Goal: Task Accomplishment & Management: Complete application form

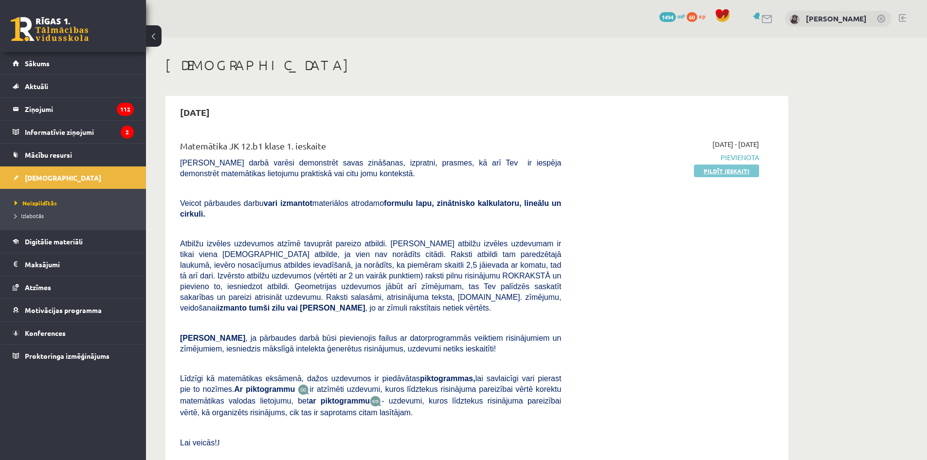
click at [715, 174] on link "Pildīt ieskaiti" at bounding box center [726, 171] width 65 height 13
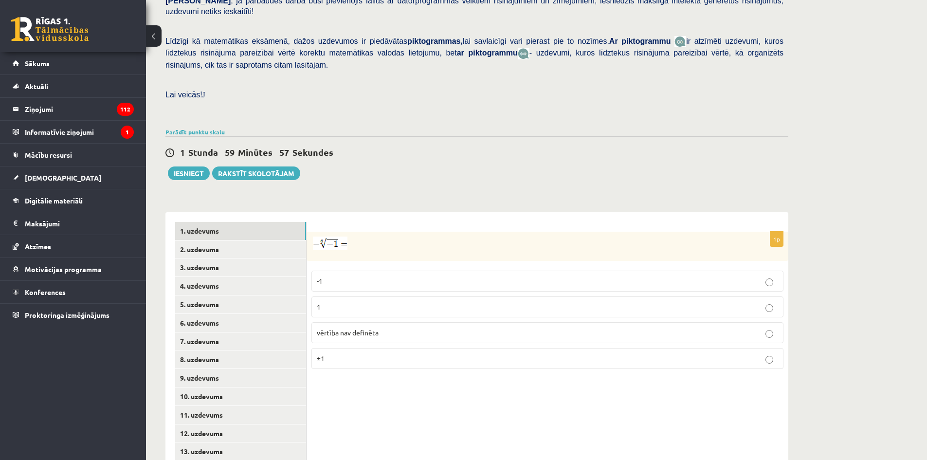
scroll to position [219, 0]
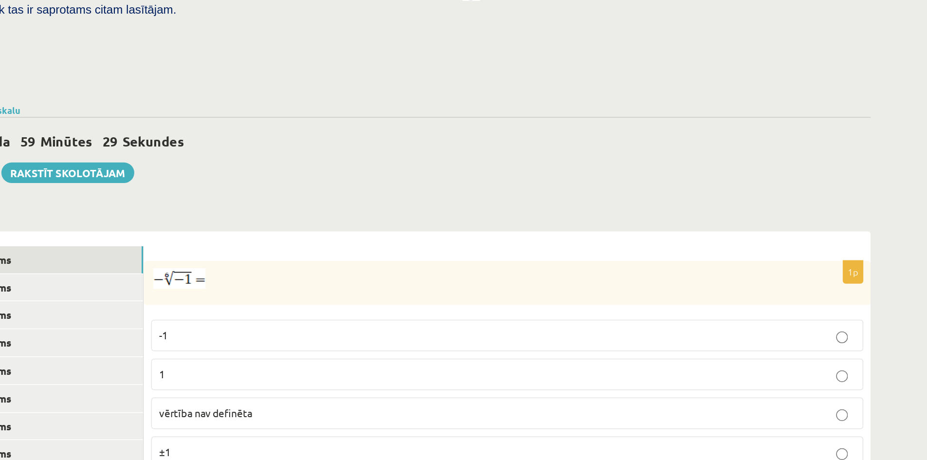
click at [600, 319] on p "vērtība nav definēta" at bounding box center [547, 324] width 461 height 10
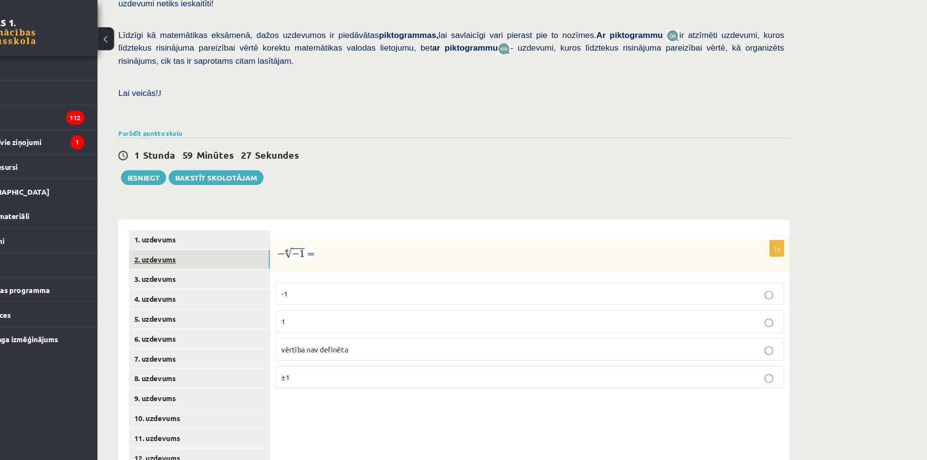
click at [277, 232] on link "2. uzdevums" at bounding box center [240, 241] width 131 height 18
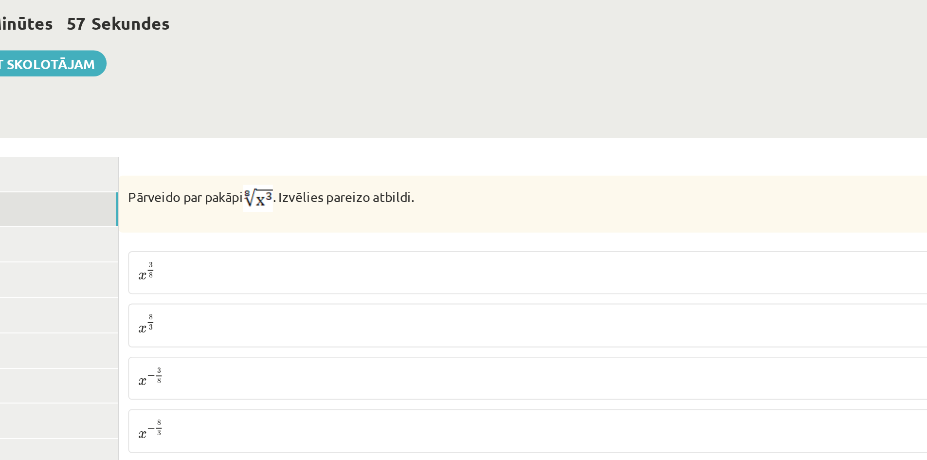
click at [414, 268] on p "x 3 8 x 3 8" at bounding box center [547, 274] width 461 height 12
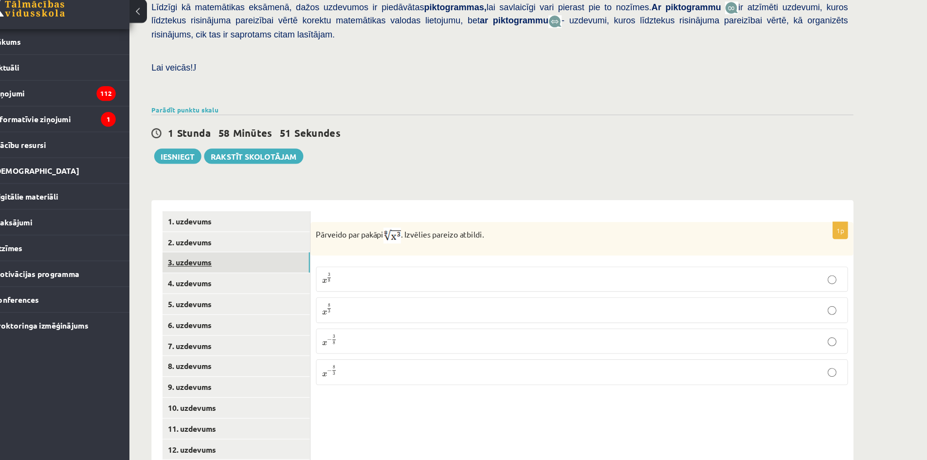
click at [278, 250] on link "3. uzdevums" at bounding box center [240, 259] width 131 height 18
click at [517, 277] on input "text" at bounding box center [500, 285] width 73 height 17
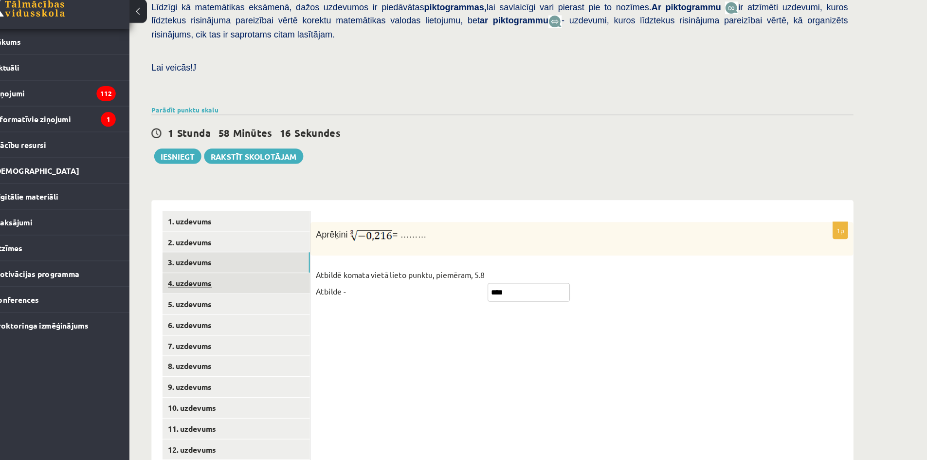
type input "****"
click at [292, 269] on link "4. uzdevums" at bounding box center [240, 278] width 131 height 18
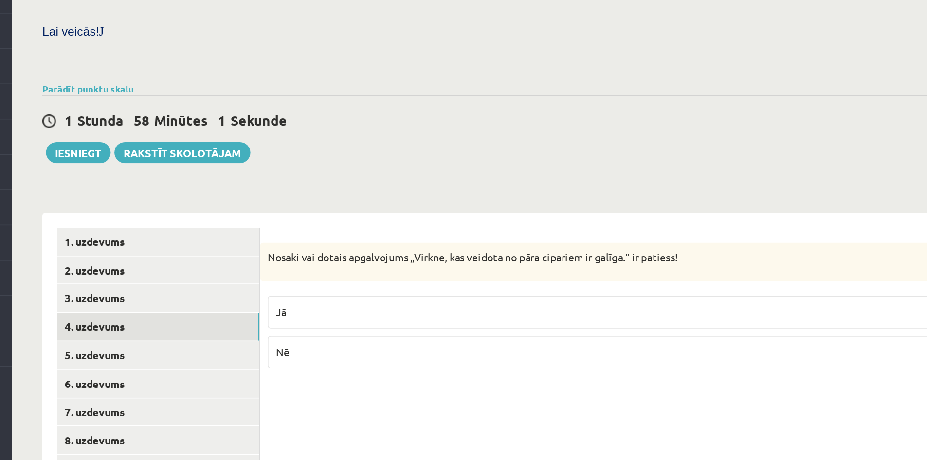
click at [441, 284] on label "Nē" at bounding box center [548, 294] width 472 height 21
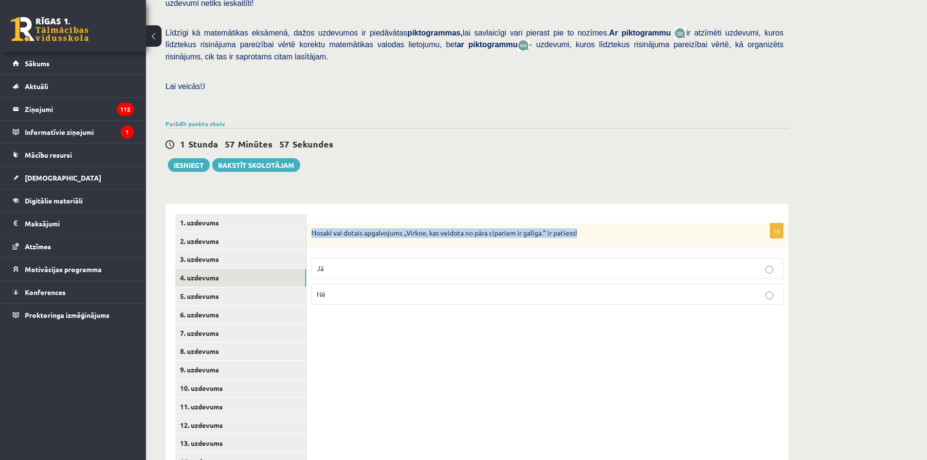
drag, startPoint x: 308, startPoint y: 208, endPoint x: 588, endPoint y: 216, distance: 280.0
click at [588, 223] on div "Nosaki vai dotais apgalvojums „Virkne, kas veidota no pāra cipariem ir galīga.”…" at bounding box center [548, 235] width 482 height 25
copy p "Nosaki vai dotais apgalvojums „Virkne, kas veidota no pāra cipariem ir galīga.”…"
click at [351, 263] on p "Jā" at bounding box center [547, 268] width 461 height 10
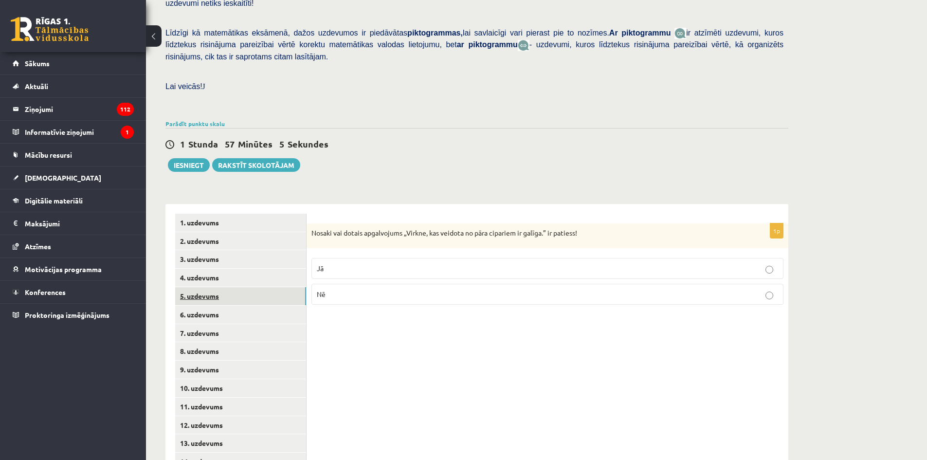
click at [269, 287] on link "5. uzdevums" at bounding box center [240, 296] width 131 height 18
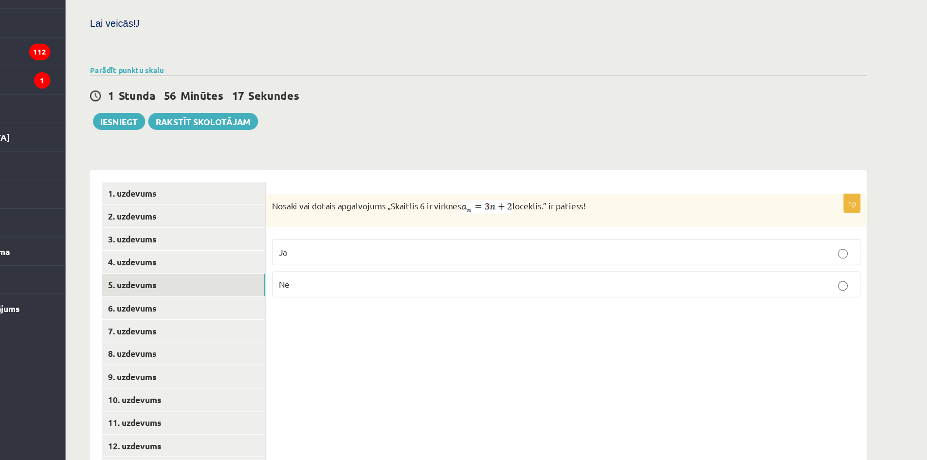
drag, startPoint x: 311, startPoint y: 211, endPoint x: 583, endPoint y: 217, distance: 272.7
click at [583, 223] on div "Nosaki vai dotais apgalvojums „Skaitlis 6 ir virknes loceklis.” ir patiess!" at bounding box center [548, 236] width 482 height 26
copy p "Nosaki vai dotais apgalvojums „Skaitlis 6 ir virknes loceklis.” ir patiess!"
click at [343, 128] on div "1 Stunda 56 Minūtes 2 Sekundes Ieskaite saglabāta! Iesniegt Rakstīt skolotājam" at bounding box center [477, 150] width 623 height 44
click at [363, 291] on p "Nē" at bounding box center [547, 296] width 461 height 10
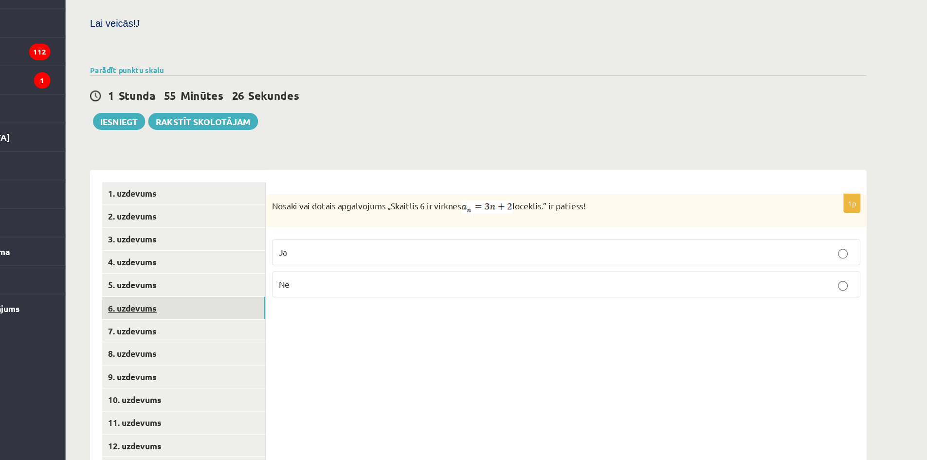
click at [297, 306] on link "6. uzdevums" at bounding box center [240, 315] width 131 height 18
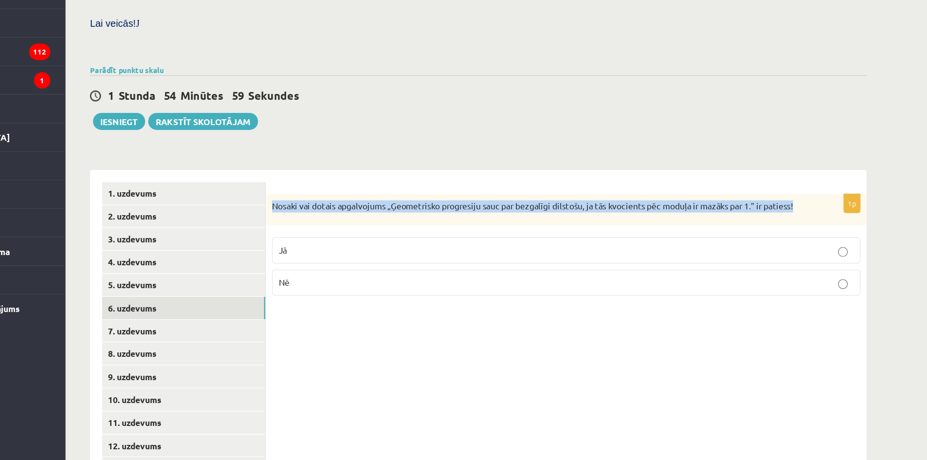
drag, startPoint x: 312, startPoint y: 206, endPoint x: 763, endPoint y: 204, distance: 450.8
click at [763, 223] on div "Nosaki vai dotais apgalvojums „Ģeometrisko progresiju sauc par bezgalīgi dilsto…" at bounding box center [548, 235] width 482 height 25
copy p "Nosaki vai dotais apgalvojums „Ģeometrisko progresiju sauc par bezgalīgi dilsto…"
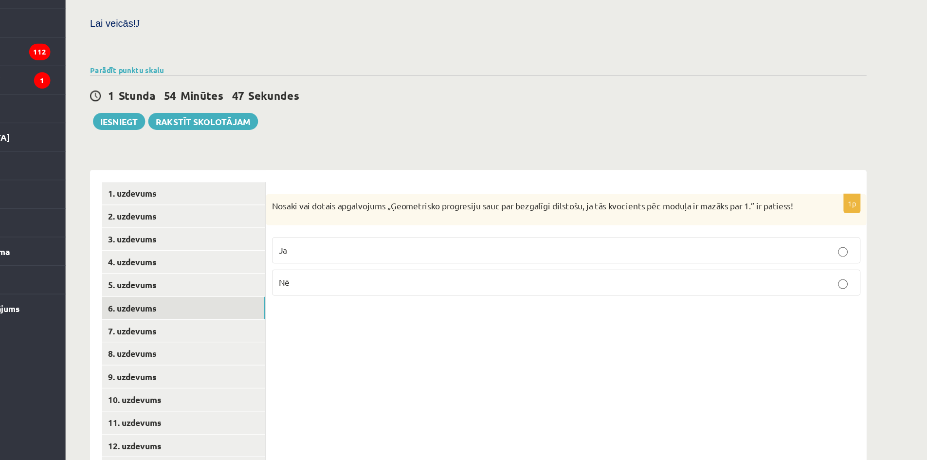
click at [341, 258] on label "Jā" at bounding box center [548, 268] width 472 height 21
click at [279, 324] on link "7. uzdevums" at bounding box center [240, 333] width 131 height 18
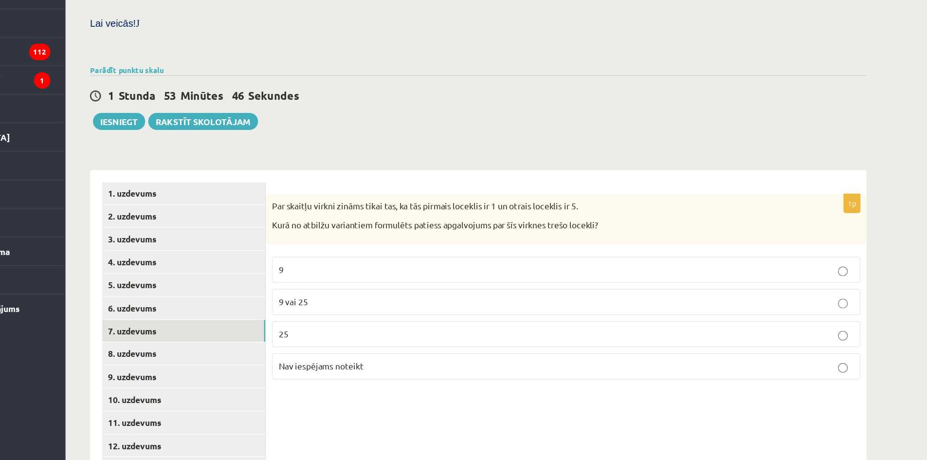
click at [441, 331] on p "25" at bounding box center [547, 336] width 461 height 10
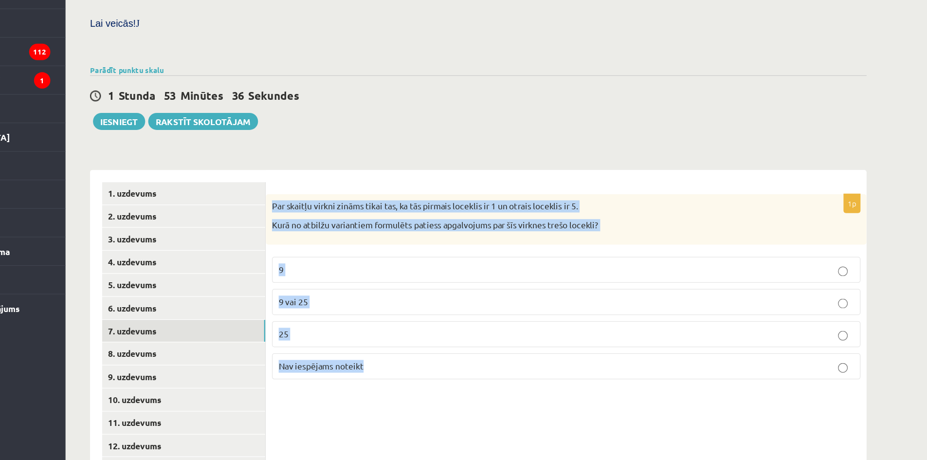
drag, startPoint x: 311, startPoint y: 207, endPoint x: 515, endPoint y: 336, distance: 241.3
click at [515, 336] on div "1p Par skaitļu virkni zināms tikai tas, ka tās pirmais loceklis ir 1 un otrais …" at bounding box center [548, 301] width 482 height 156
copy div "Par skaitļu virkni zināms tikai tas, ka tās pirmais loceklis ir 1 un otrais loc…"
click at [387, 356] on p "Nav iespējams noteikt" at bounding box center [547, 361] width 461 height 10
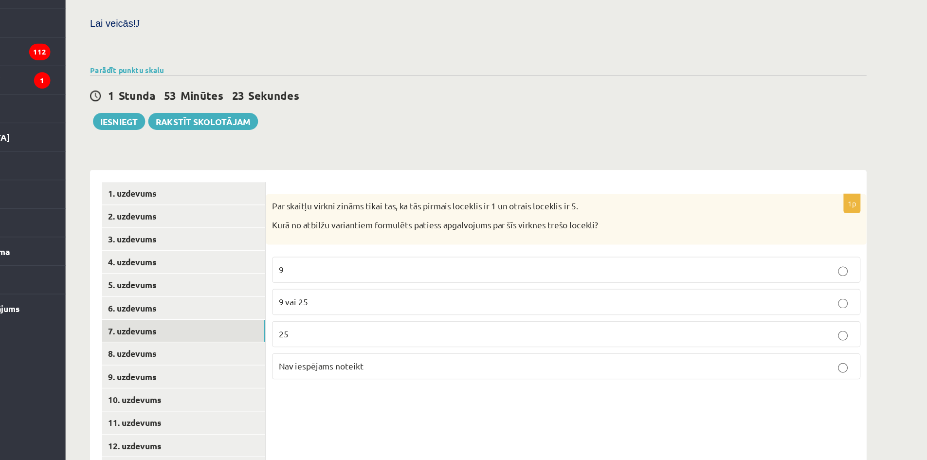
scroll to position [217, 0]
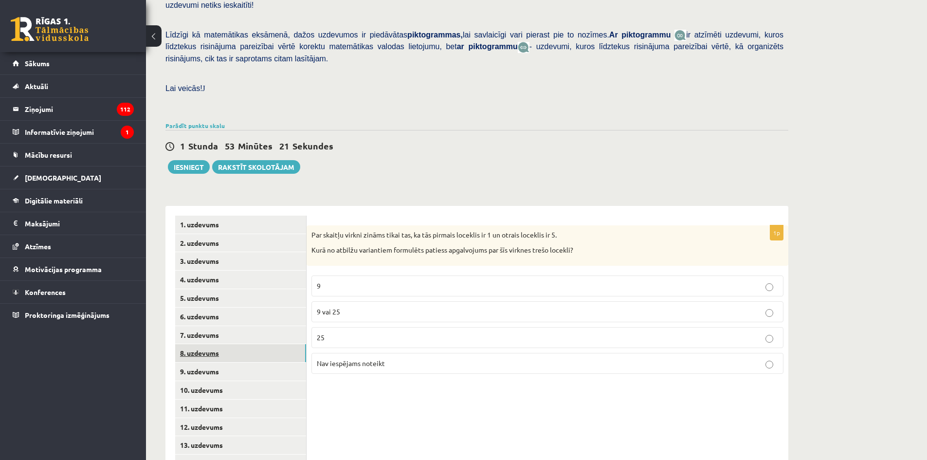
click at [290, 344] on link "8. uzdevums" at bounding box center [240, 353] width 131 height 18
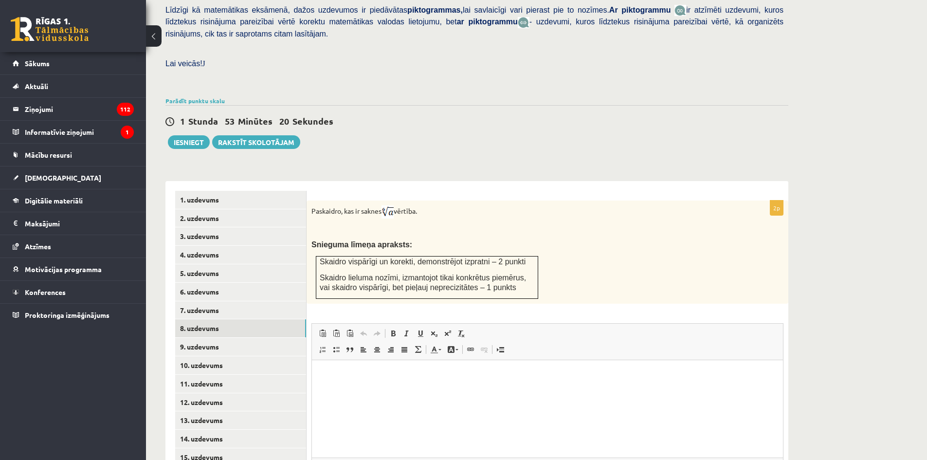
scroll to position [0, 0]
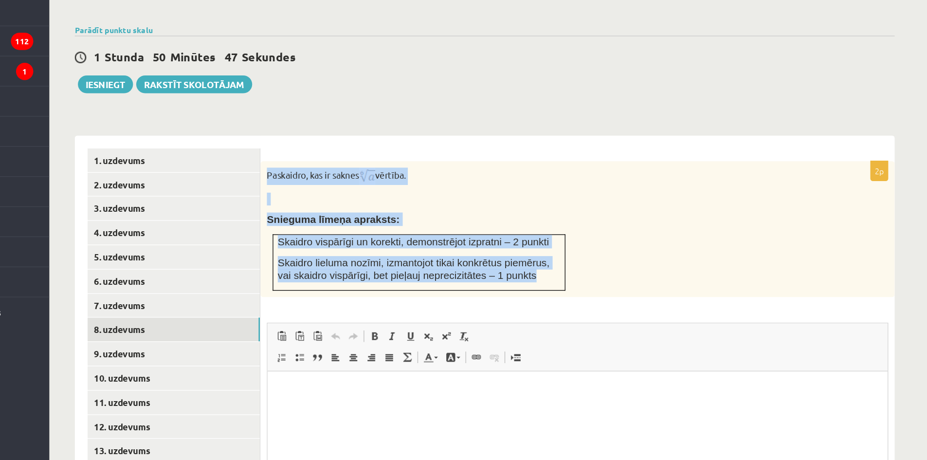
drag, startPoint x: 311, startPoint y: 188, endPoint x: 500, endPoint y: 264, distance: 203.8
click at [500, 264] on div "Paskaidro, kas ir saknes vērtība. Snieguma līmeņa apraksts: Skaidro vispārīgi u…" at bounding box center [548, 252] width 482 height 103
copy div "Paskaidro, kas ir saknes vērtība. Snieguma līmeņa apraksts: Skaidro vispārīgi u…"
click at [464, 230] on div "Paskaidro, kas ir saknes vērtība. Snieguma līmeņa apraksts: Skaidro vispārīgi u…" at bounding box center [548, 252] width 482 height 103
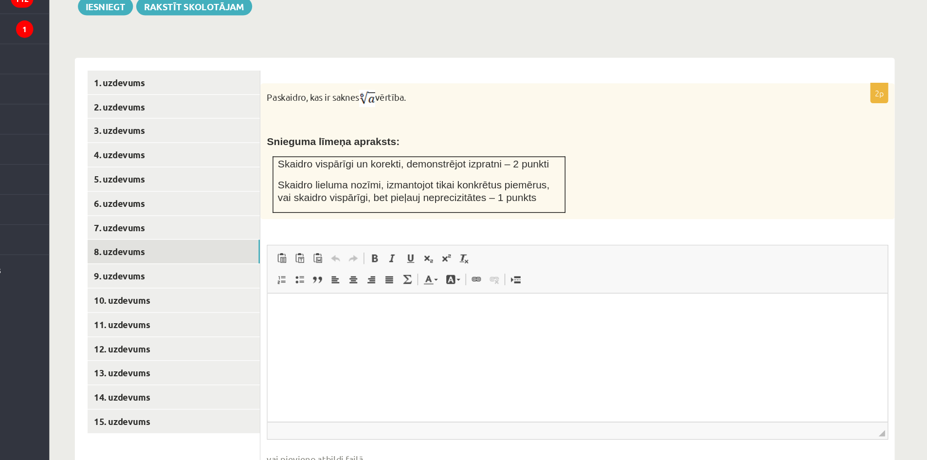
scroll to position [285, 0]
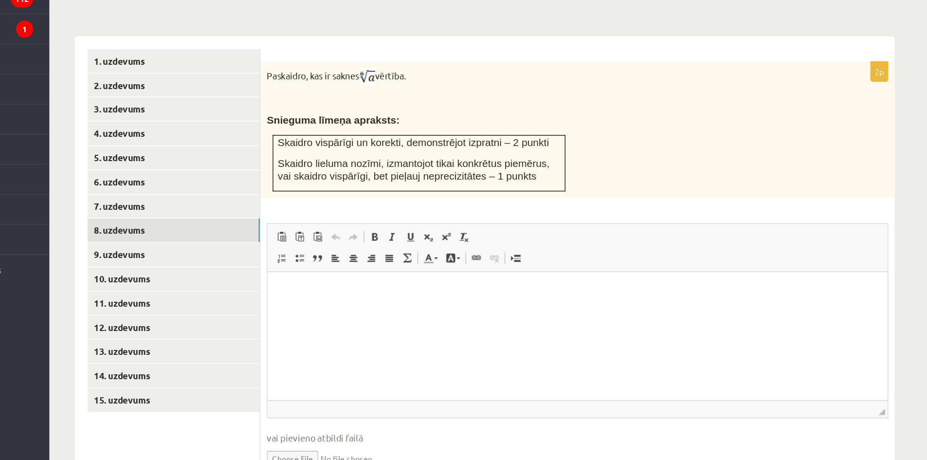
click at [341, 448] on input "file" at bounding box center [548, 458] width 472 height 20
type input "**********"
click at [373, 302] on html at bounding box center [503, 287] width 471 height 30
click at [433, 284] on link "Subscript" at bounding box center [434, 290] width 14 height 13
click at [444, 286] on span at bounding box center [448, 290] width 8 height 8
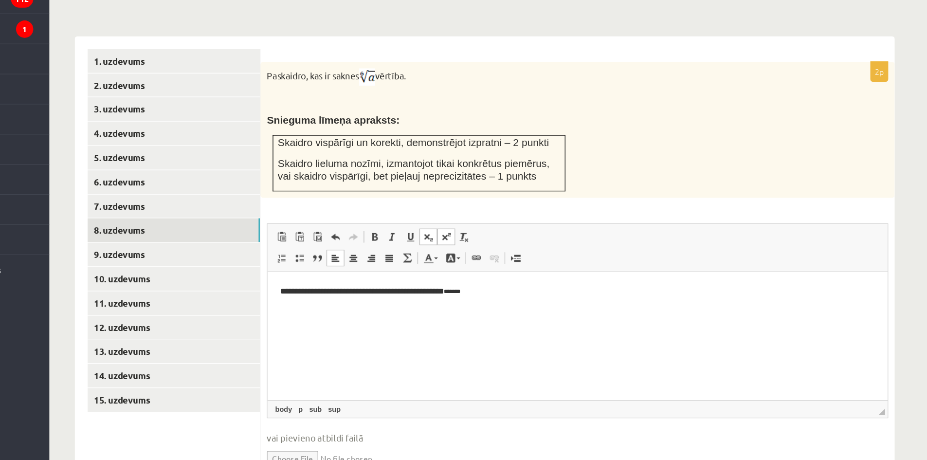
click at [444, 286] on span at bounding box center [448, 290] width 8 height 8
click at [448, 286] on span at bounding box center [448, 290] width 8 height 8
click at [327, 287] on p "**********" at bounding box center [503, 287] width 452 height 10
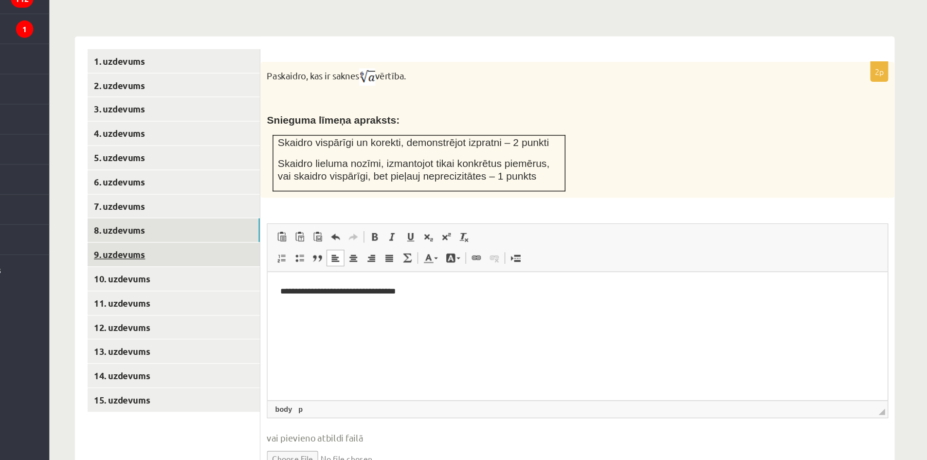
click at [277, 294] on link "9. uzdevums" at bounding box center [240, 303] width 131 height 18
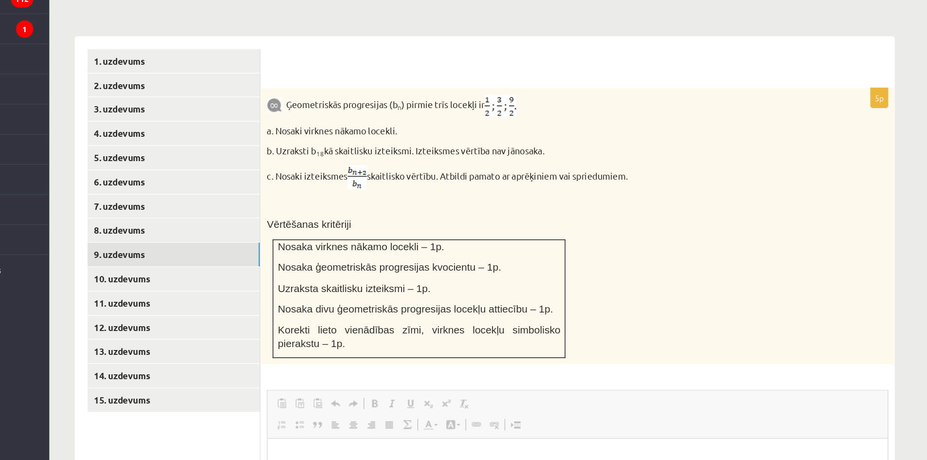
scroll to position [0, 0]
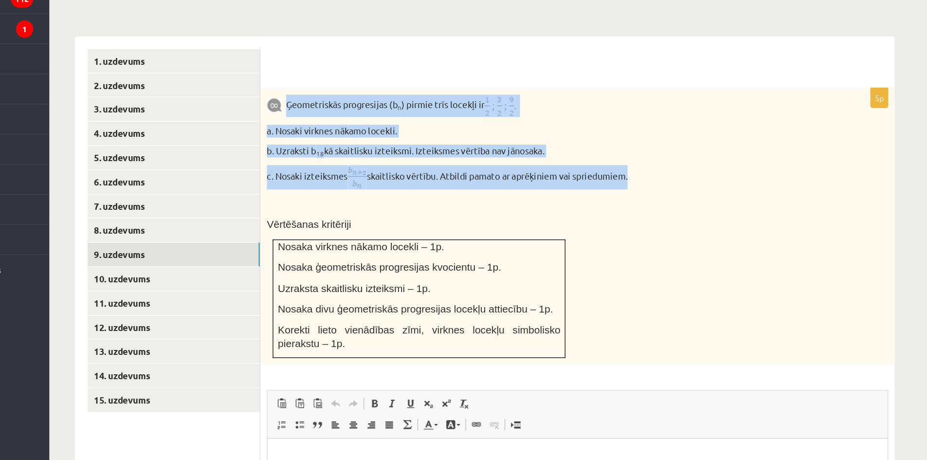
drag, startPoint x: 328, startPoint y: 167, endPoint x: 590, endPoint y: 232, distance: 269.8
click at [590, 232] on div "Ģeometriskās progresijas (b n ) pirmie trīs locekļi ir a. Nosaki virknes nākamo…" at bounding box center [548, 282] width 482 height 210
copy div "Ģeometriskās progresijas (b n ) pirmie trīs locekļi ir a. Nosaki virknes nākamo…"
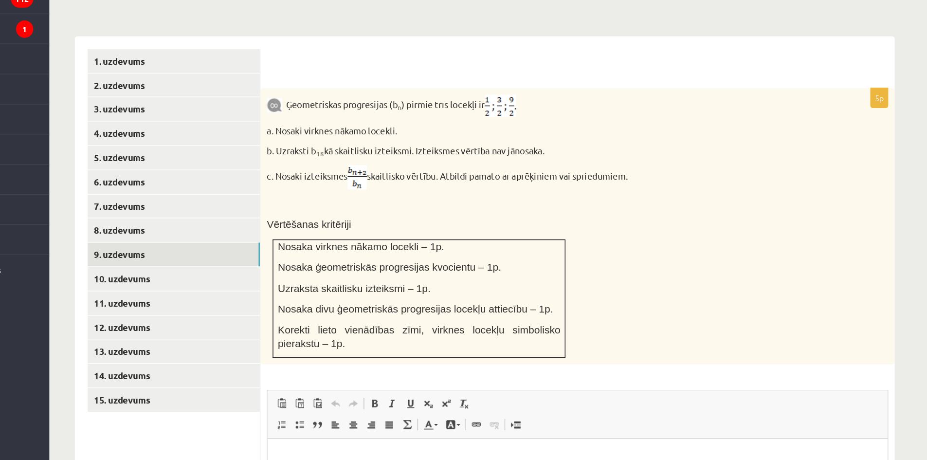
click at [391, 276] on p "Vērtēšanas kritēriji" at bounding box center [523, 281] width 423 height 10
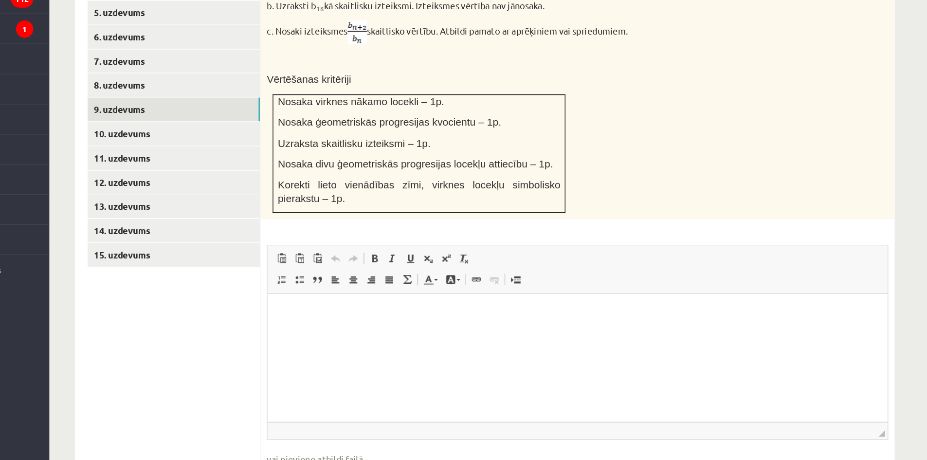
scroll to position [401, 0]
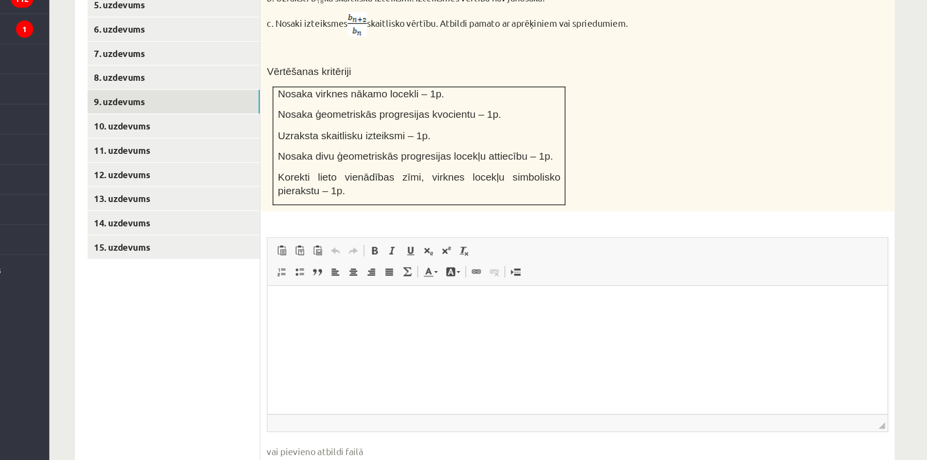
click at [344, 458] on input "file" at bounding box center [548, 468] width 472 height 20
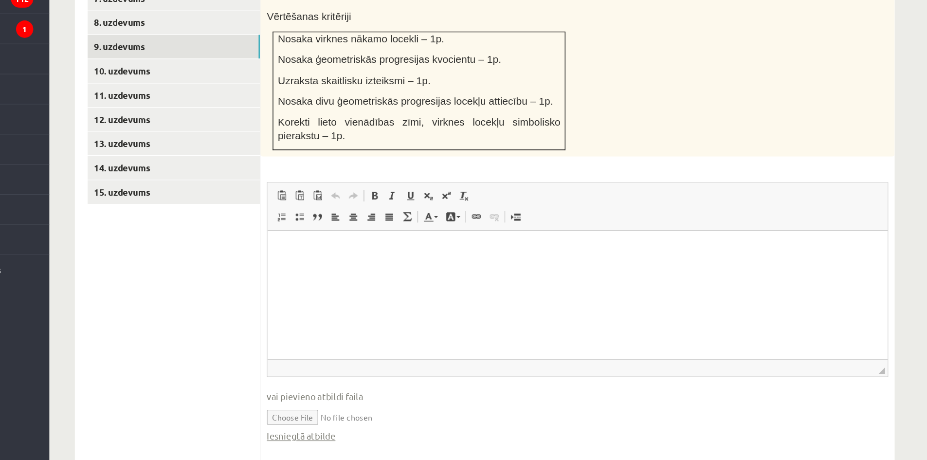
scroll to position [452, 0]
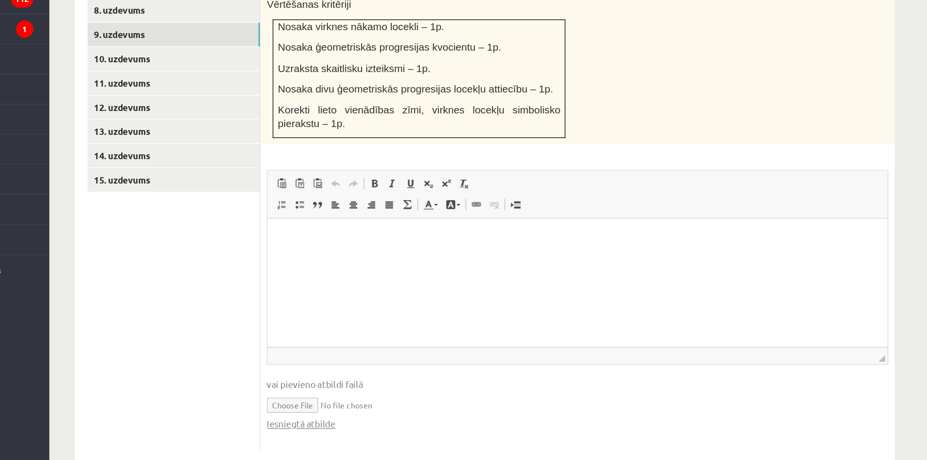
click at [335, 407] on input "file" at bounding box center [548, 417] width 472 height 20
click at [340, 427] on link "Iesniegtā atbilde" at bounding box center [338, 432] width 52 height 10
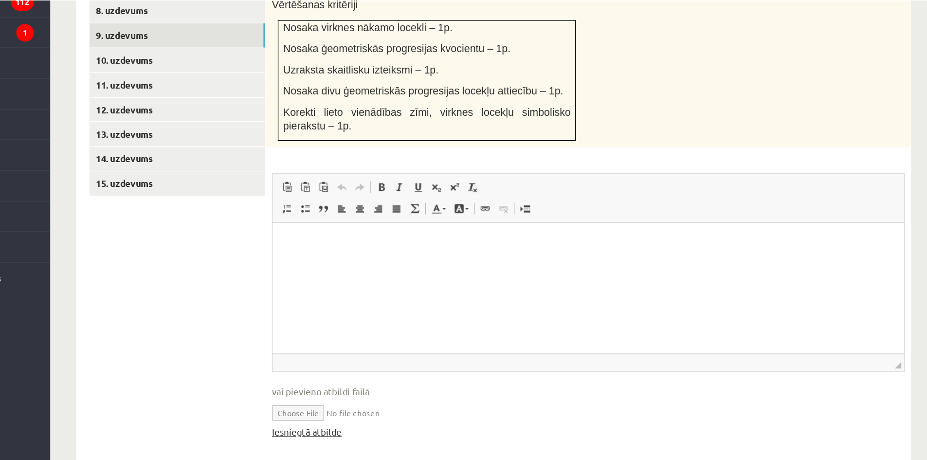
scroll to position [451, 0]
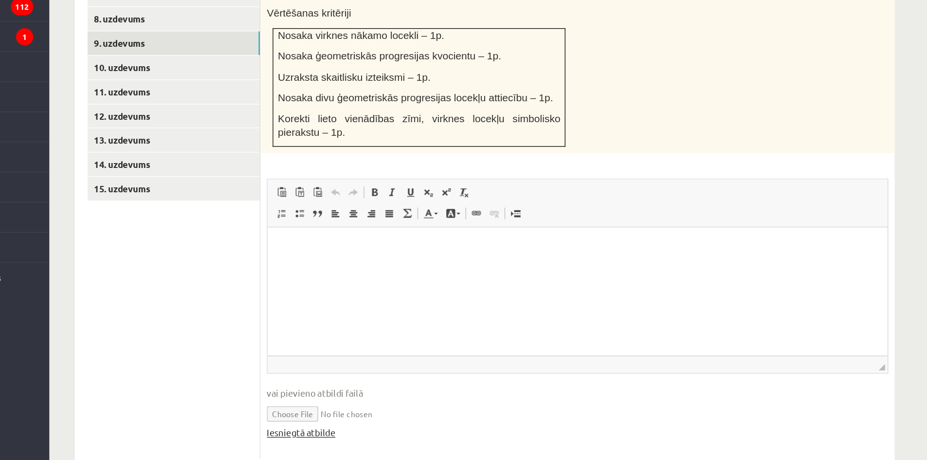
click at [355, 428] on link "Iesniegtā atbilde" at bounding box center [338, 433] width 52 height 10
click at [344, 408] on input "file" at bounding box center [548, 418] width 472 height 20
type input "**********"
click at [356, 428] on link "Iesniegtā atbilde" at bounding box center [338, 433] width 52 height 10
click at [321, 244] on p "Editor, wiswyg-editor-user-answer-47434052479240" at bounding box center [503, 242] width 452 height 10
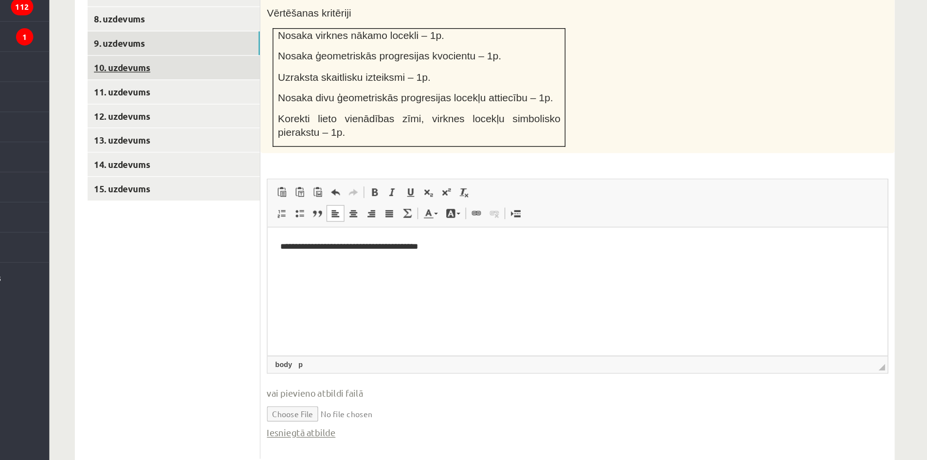
click at [291, 147] on link "10. uzdevums" at bounding box center [240, 156] width 131 height 18
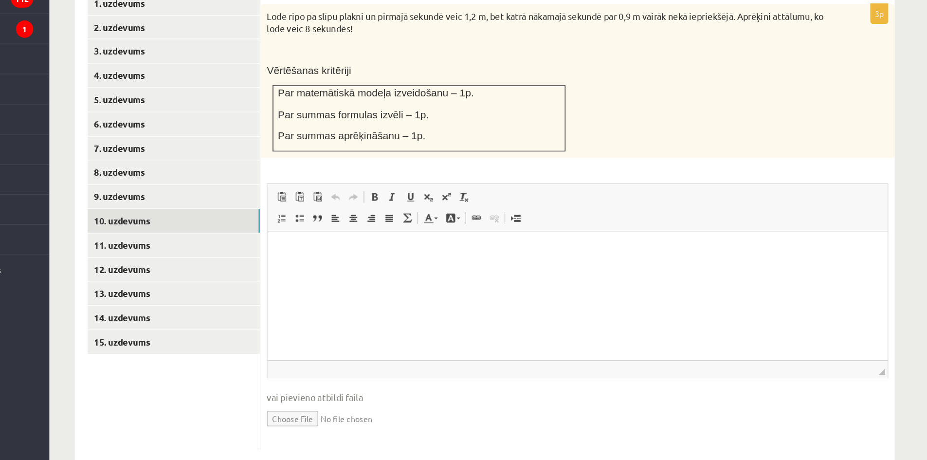
scroll to position [0, 0]
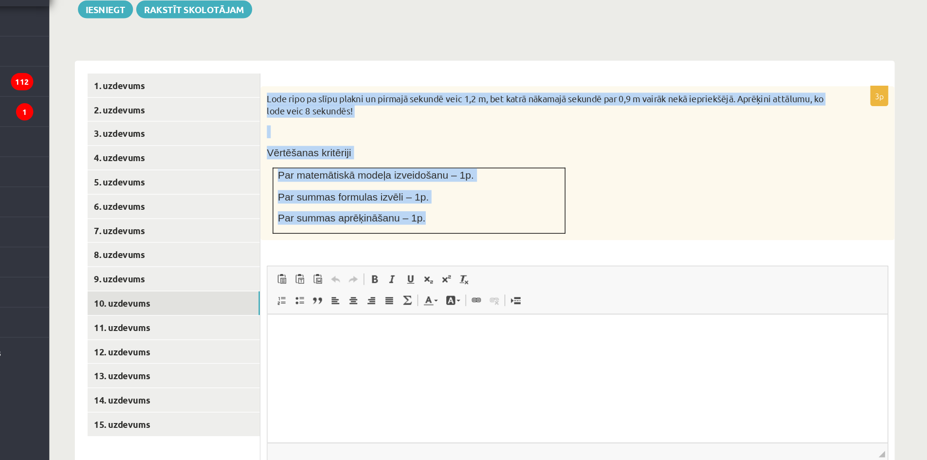
drag, startPoint x: 309, startPoint y: 97, endPoint x: 422, endPoint y: 190, distance: 146.7
click at [422, 190] on div "Lode ripo pa slīpu plakni un pirmajā sekundē veic 1,2 m, bet katrā nākamajā sek…" at bounding box center [548, 171] width 482 height 117
copy div "Lode ripo pa slīpu plakni un pirmajā sekundē veic 1,2 m, bet katrā nākamajā sek…"
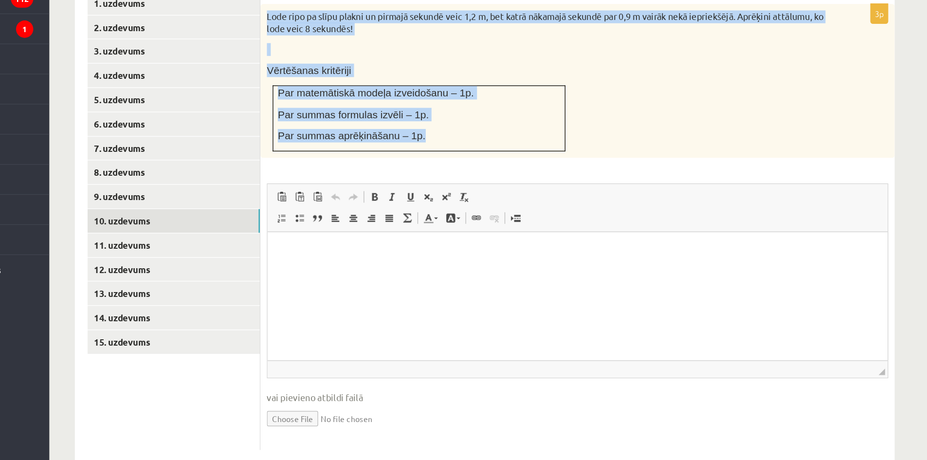
click at [342, 417] on input "file" at bounding box center [548, 427] width 472 height 20
type input "**********"
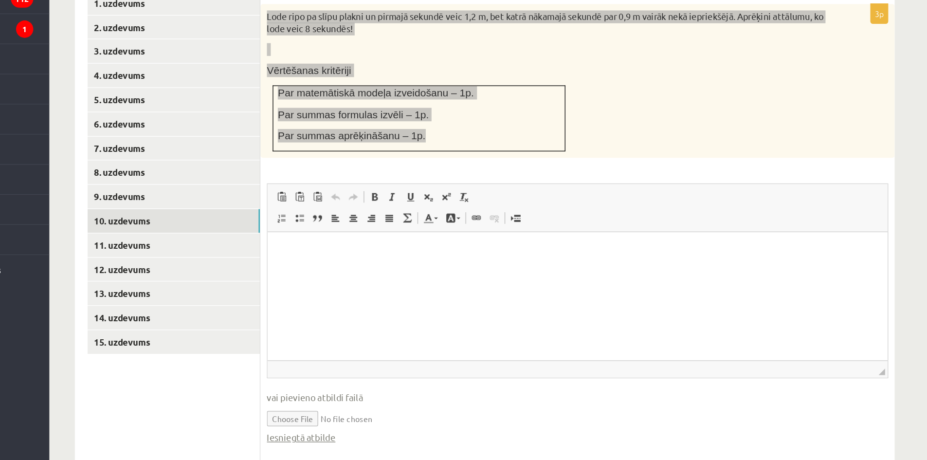
click at [374, 252] on html at bounding box center [503, 247] width 471 height 30
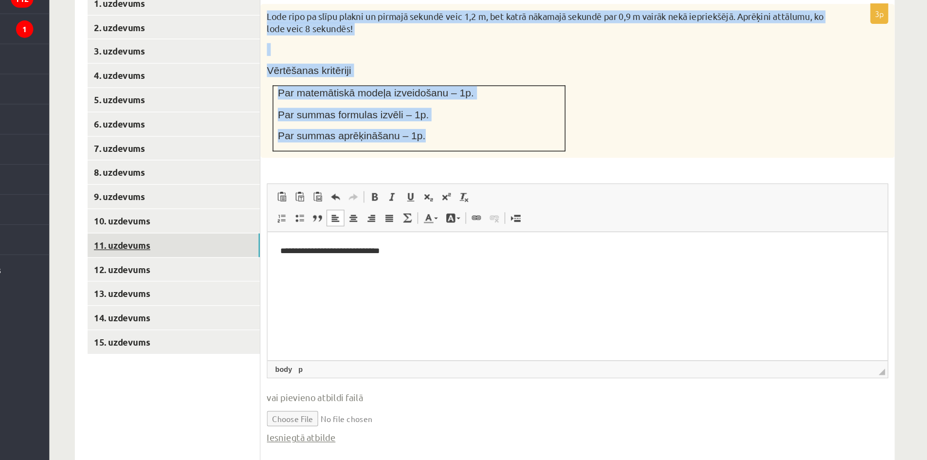
click at [296, 287] on link "11. uzdevums" at bounding box center [240, 296] width 131 height 18
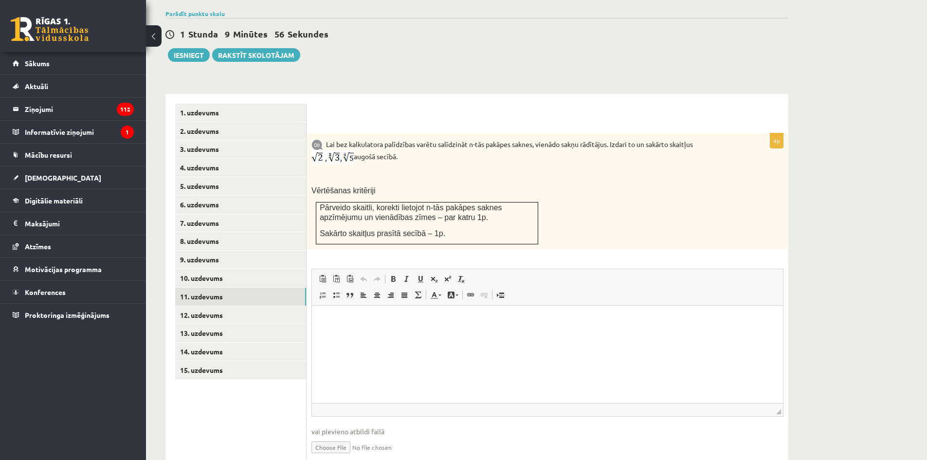
scroll to position [348, 0]
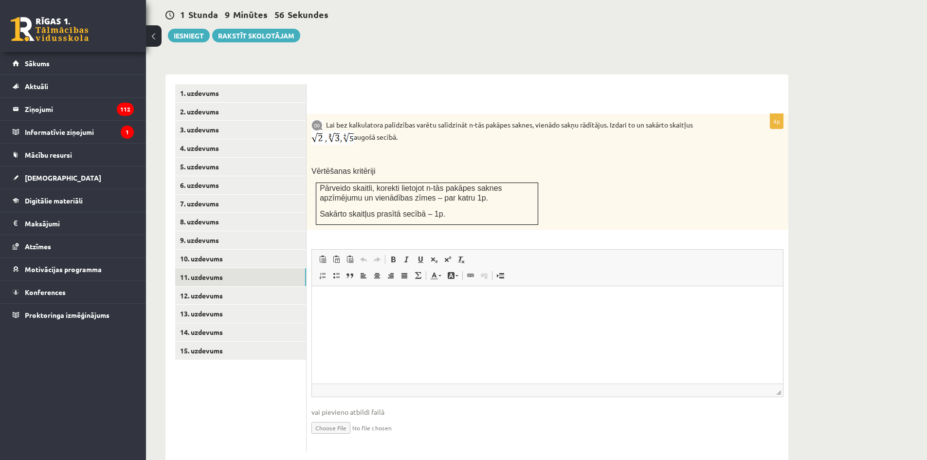
click at [331, 417] on input "file" at bounding box center [548, 427] width 472 height 20
type input "**********"
click at [403, 316] on html at bounding box center [547, 301] width 471 height 30
click at [287, 287] on link "12. uzdevums" at bounding box center [240, 296] width 131 height 18
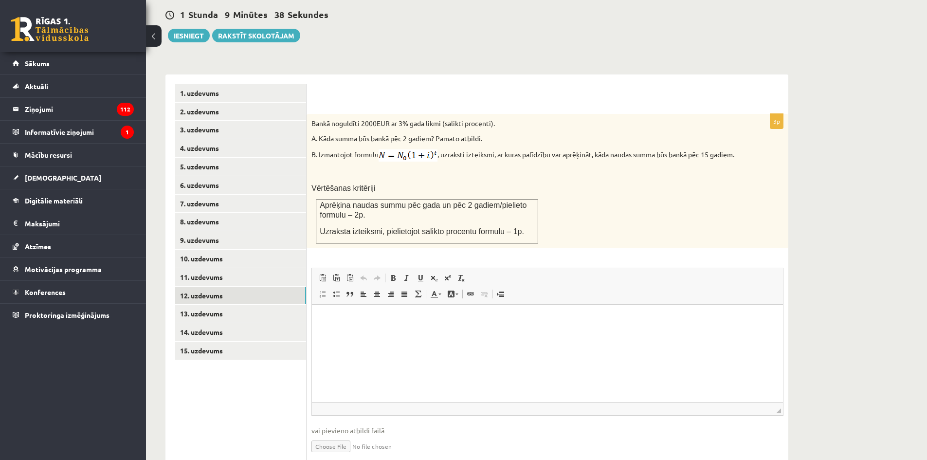
scroll to position [0, 0]
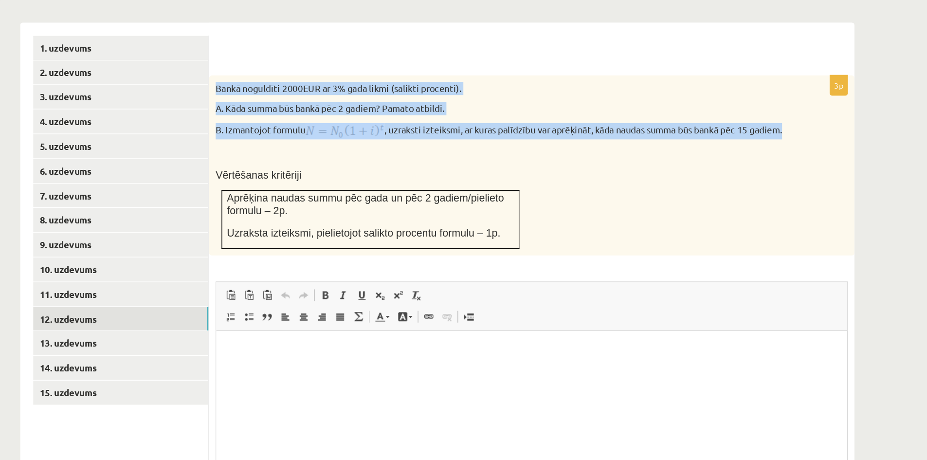
drag, startPoint x: 310, startPoint y: 98, endPoint x: 361, endPoint y: 147, distance: 70.9
click at [361, 147] on div "Bankā noguldīti 2000EUR ar 3% gada likmi (salikti procenti). A. Kāda summa būs …" at bounding box center [548, 181] width 482 height 134
copy div "Bankā noguldīti 2000EUR ar 3% gada likmi (salikti procenti). A. Kāda summa būs …"
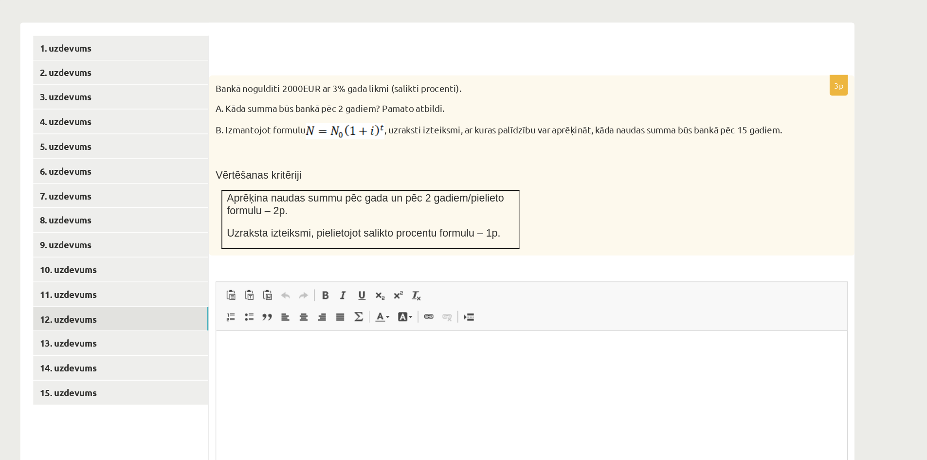
click at [401, 167] on div "Bankā noguldīti 2000EUR ar 3% gada likmi (salikti procenti). A. Kāda summa būs …" at bounding box center [548, 181] width 482 height 134
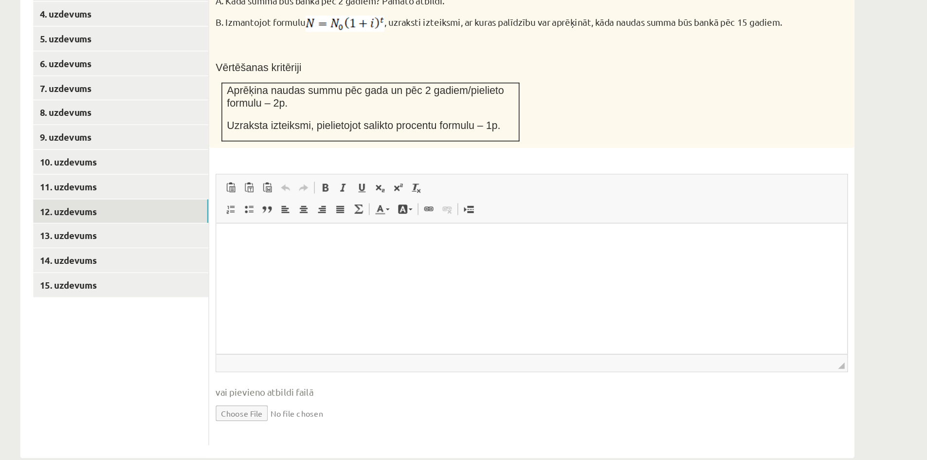
scroll to position [371, 0]
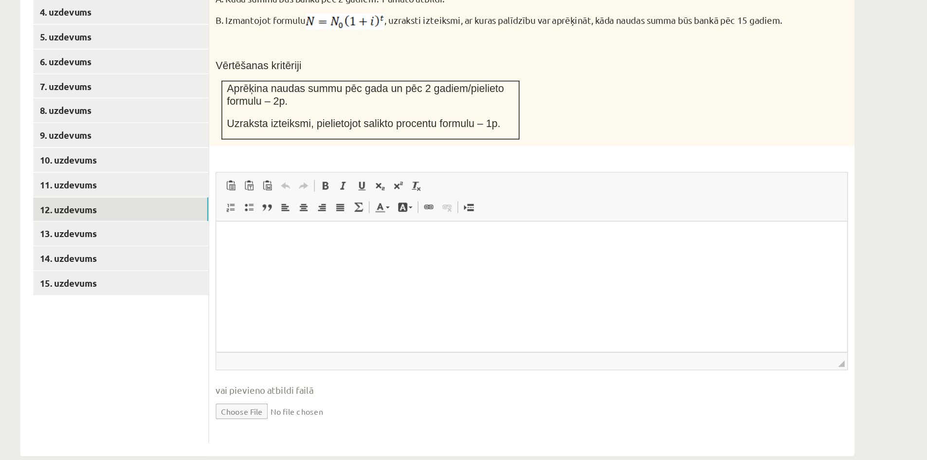
click at [339, 413] on input "file" at bounding box center [548, 423] width 472 height 20
type input "**********"
click at [347, 251] on html at bounding box center [451, 236] width 471 height 30
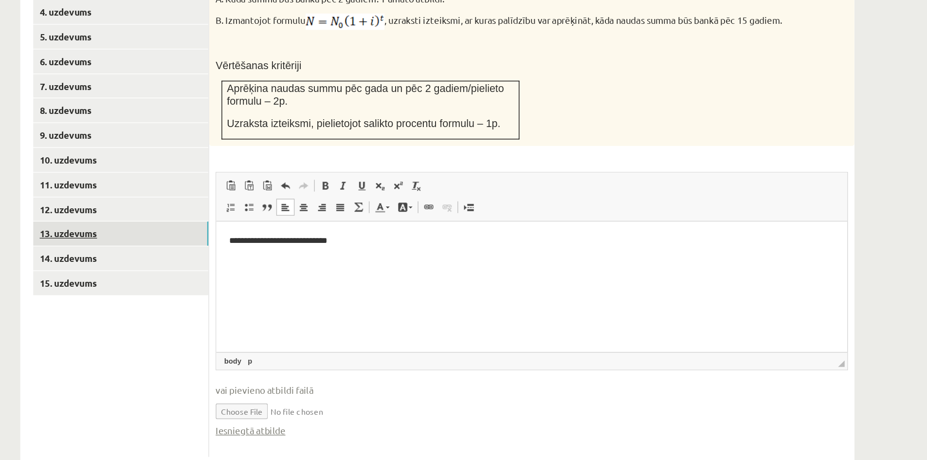
click at [284, 282] on link "13. uzdevums" at bounding box center [240, 291] width 131 height 18
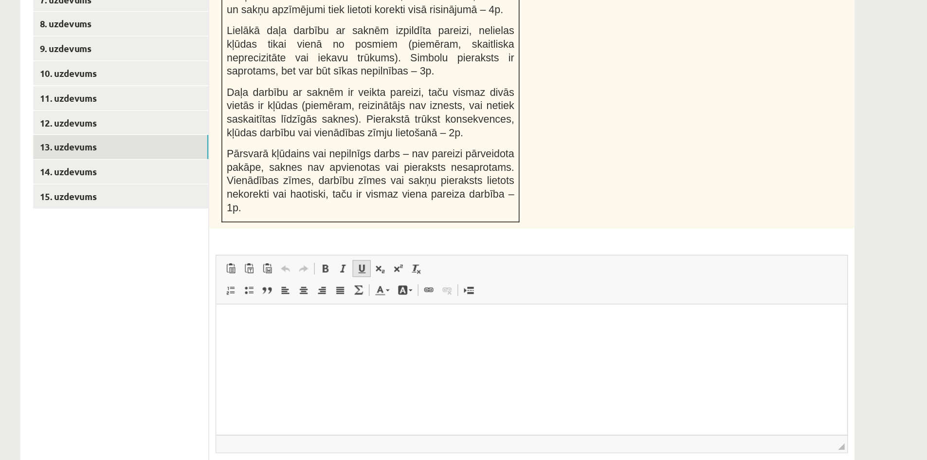
scroll to position [437, 0]
click at [353, 333] on html at bounding box center [451, 318] width 471 height 30
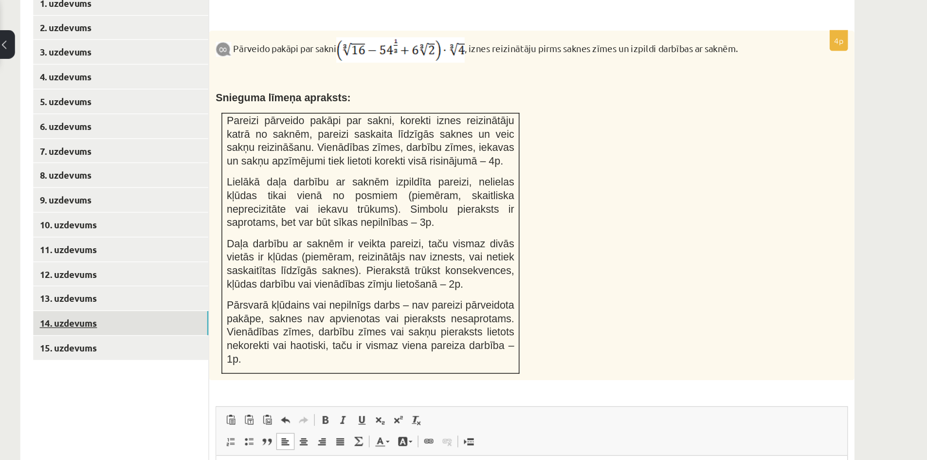
click at [289, 235] on link "14. uzdevums" at bounding box center [240, 244] width 131 height 18
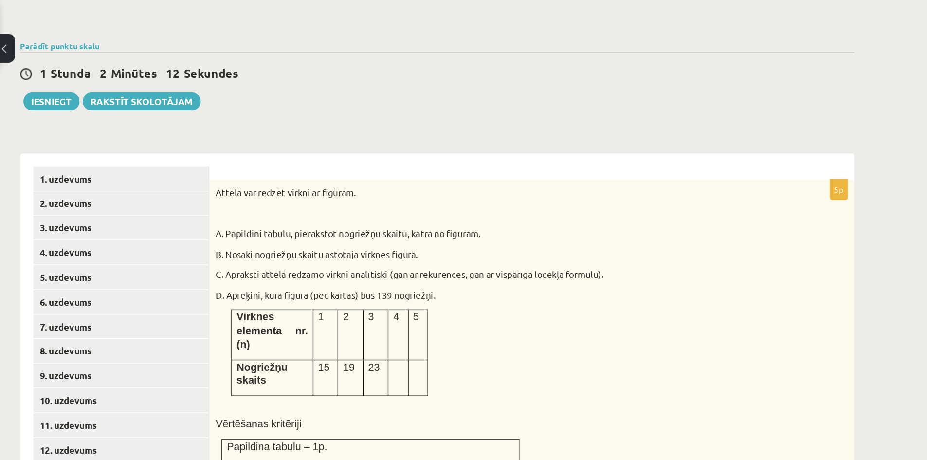
scroll to position [307, 0]
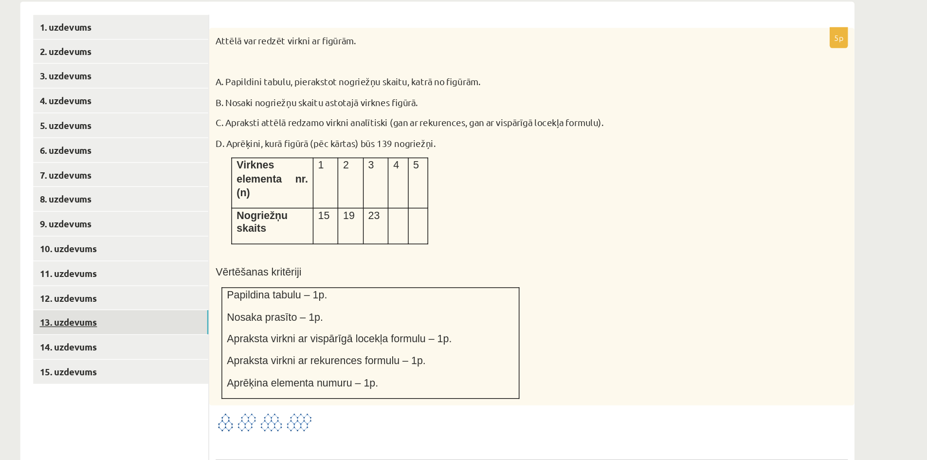
click at [271, 346] on link "13. uzdevums" at bounding box center [240, 355] width 131 height 18
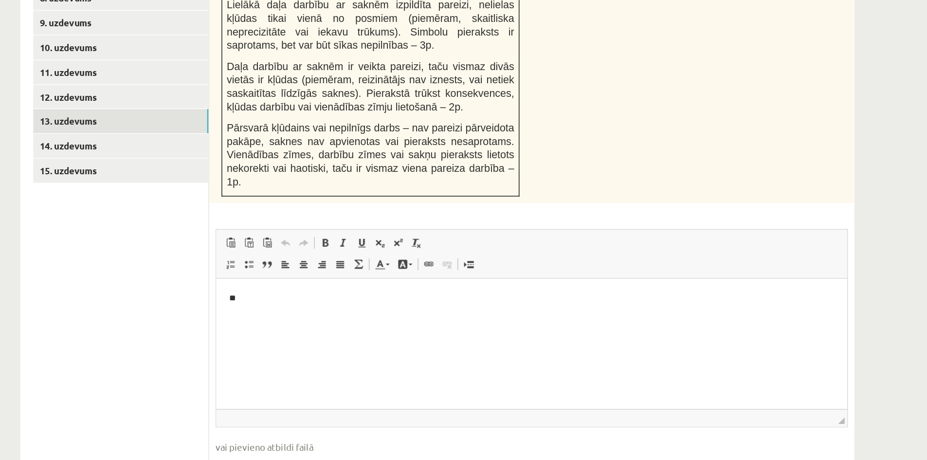
scroll to position [456, 0]
click at [275, 303] on html "**" at bounding box center [451, 292] width 471 height 30
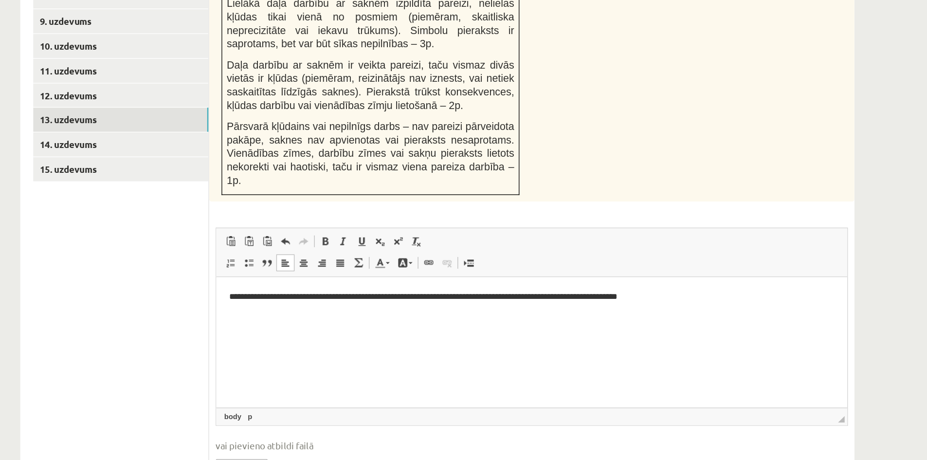
click at [345, 454] on input "file" at bounding box center [548, 464] width 472 height 20
type input "**********"
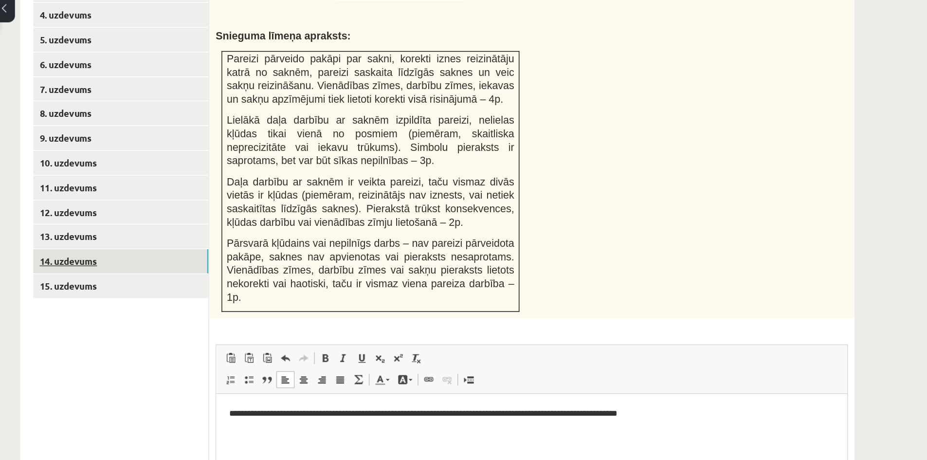
click at [296, 216] on link "14. uzdevums" at bounding box center [240, 225] width 131 height 18
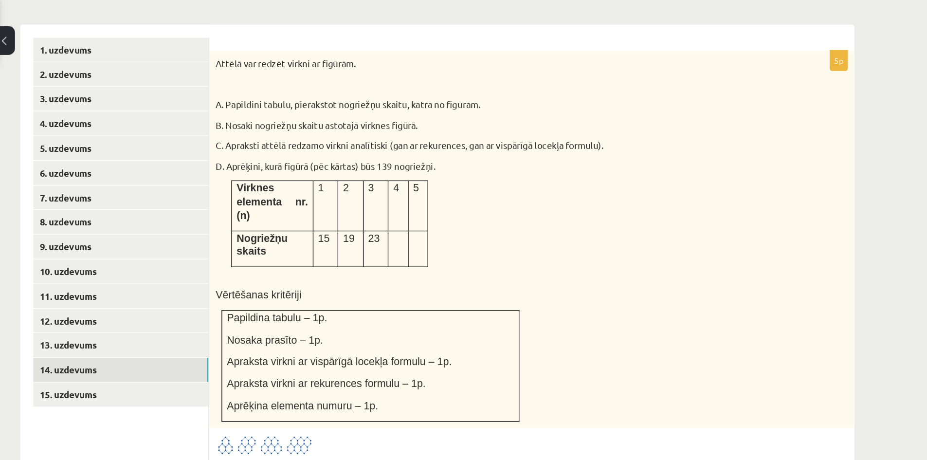
scroll to position [393, 0]
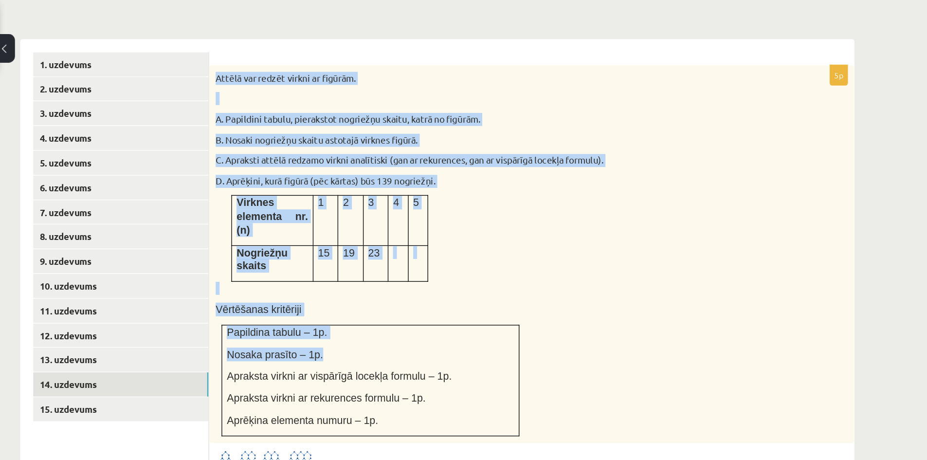
drag, startPoint x: 310, startPoint y: 35, endPoint x: 437, endPoint y: 221, distance: 225.9
click at [437, 221] on div "Attēlā var redzēt virkni ar figūrām. A. Papildini tabulu, pierakstot nogriežņu …" at bounding box center [548, 190] width 482 height 282
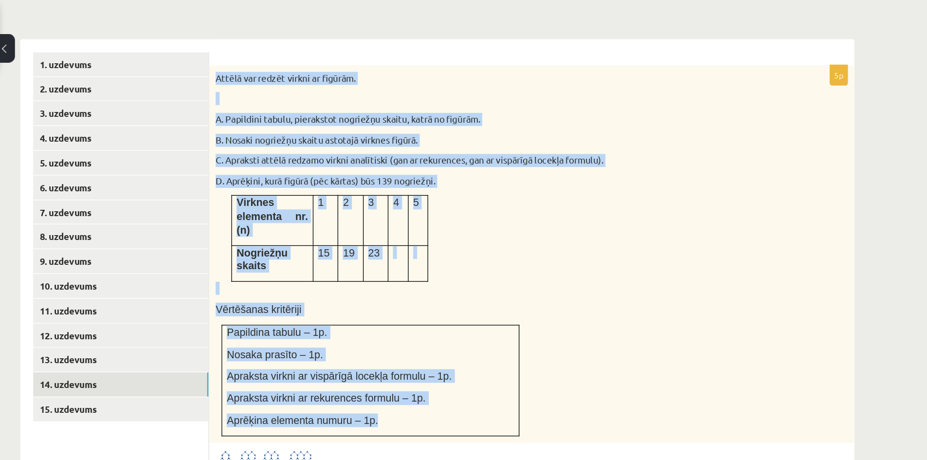
drag, startPoint x: 443, startPoint y: 265, endPoint x: 313, endPoint y: 30, distance: 269.3
click at [313, 49] on div "Attēlā var redzēt virkni ar figūrām. A. Papildini tabulu, pierakstot nogriežņu …" at bounding box center [548, 190] width 482 height 282
copy div "Attēlā var redzēt virkni ar figūrām. A. Papildini tabulu, pierakstot nogriežņu …"
click at [364, 335] on img at bounding box center [348, 343] width 73 height 16
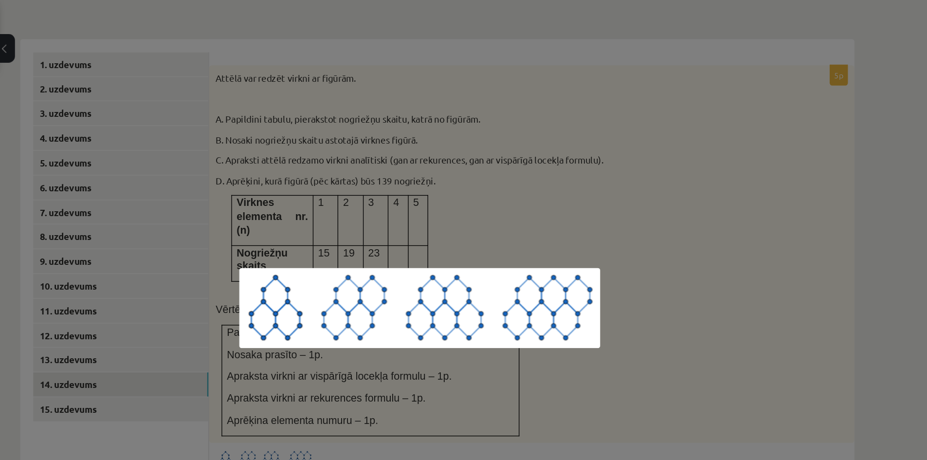
click at [371, 170] on div at bounding box center [463, 230] width 927 height 460
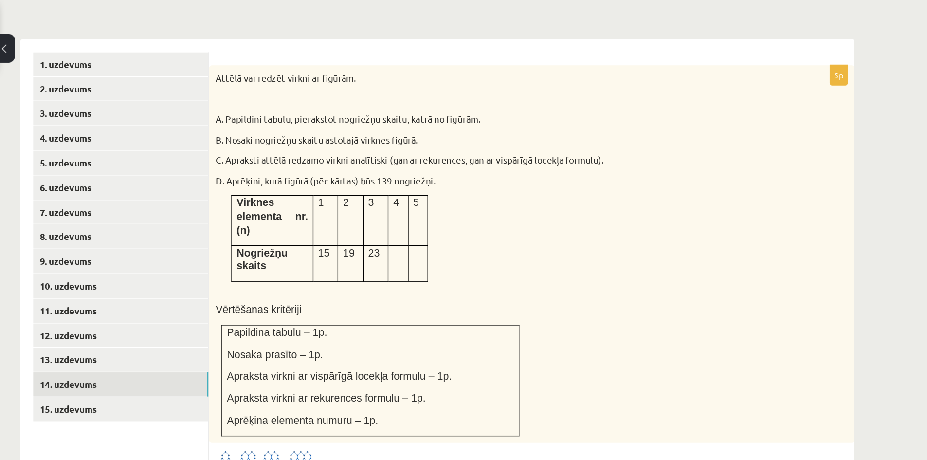
click at [352, 335] on img at bounding box center [348, 343] width 73 height 16
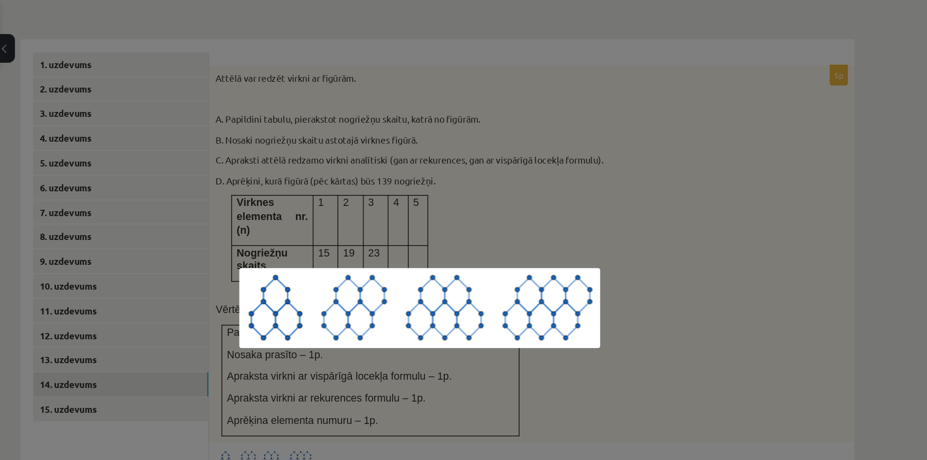
click at [497, 172] on div at bounding box center [463, 230] width 927 height 460
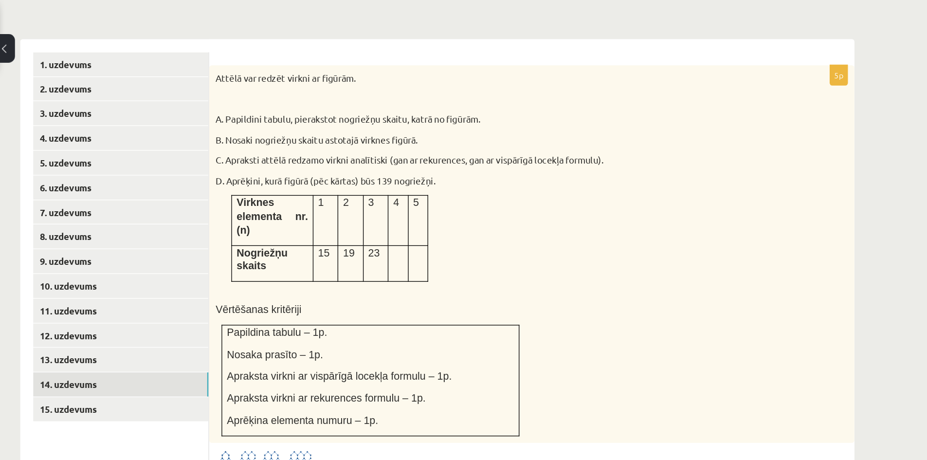
click at [515, 161] on div "Attēlā var redzēt virkni ar figūrām. A. Papildini tabulu, pierakstot nogriežņu …" at bounding box center [548, 190] width 482 height 282
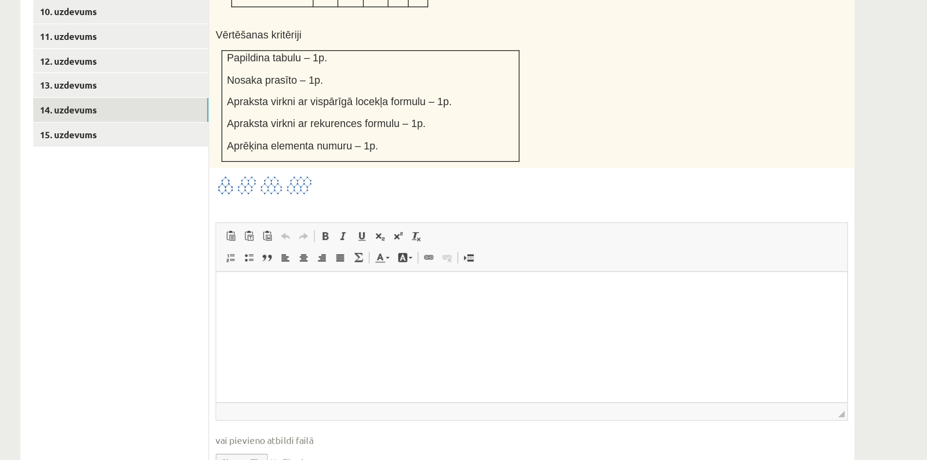
scroll to position [495, 0]
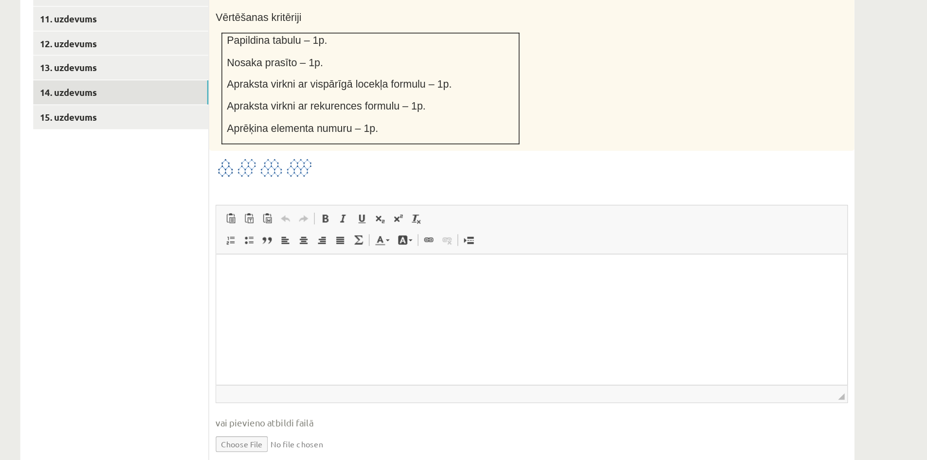
click at [342, 437] on input "file" at bounding box center [548, 447] width 472 height 20
type input "**********"
click at [345, 280] on html at bounding box center [451, 270] width 471 height 30
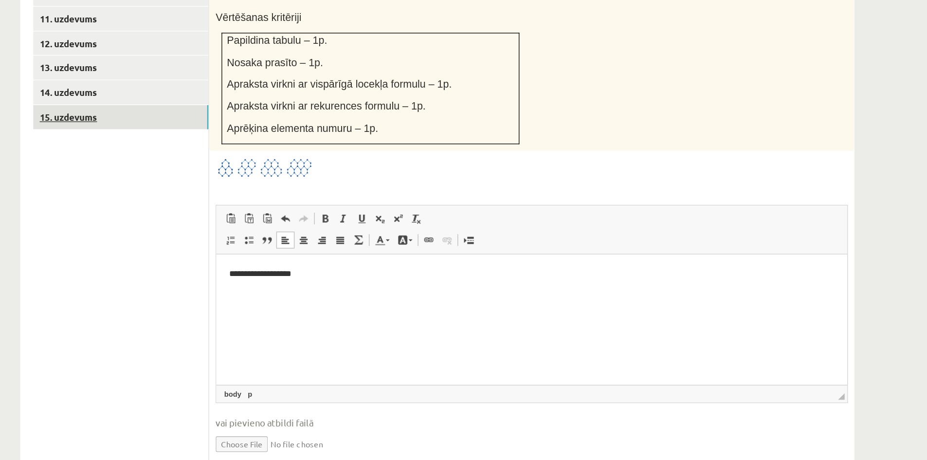
click at [270, 195] on link "15. uzdevums" at bounding box center [240, 204] width 131 height 18
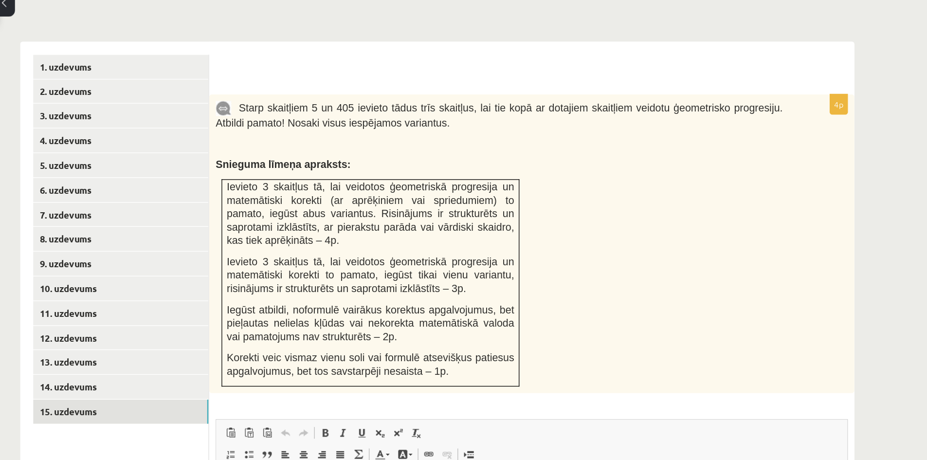
scroll to position [0, 0]
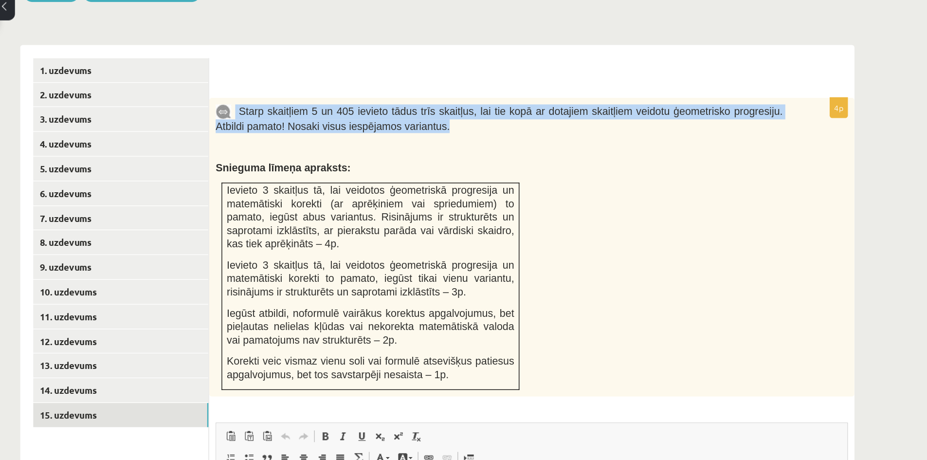
drag, startPoint x: 326, startPoint y: 92, endPoint x: 470, endPoint y: 106, distance: 144.8
click at [470, 110] on p "Starp skaitļiem 5 un 405 ievieto tādus trīs skaitļus, lai tie kopā ar dotajiem …" at bounding box center [523, 120] width 423 height 21
copy span "Starp skaitļiem 5 un 405 ievieto tādus trīs skaitļus, lai tie kopā ar dotajiem …"
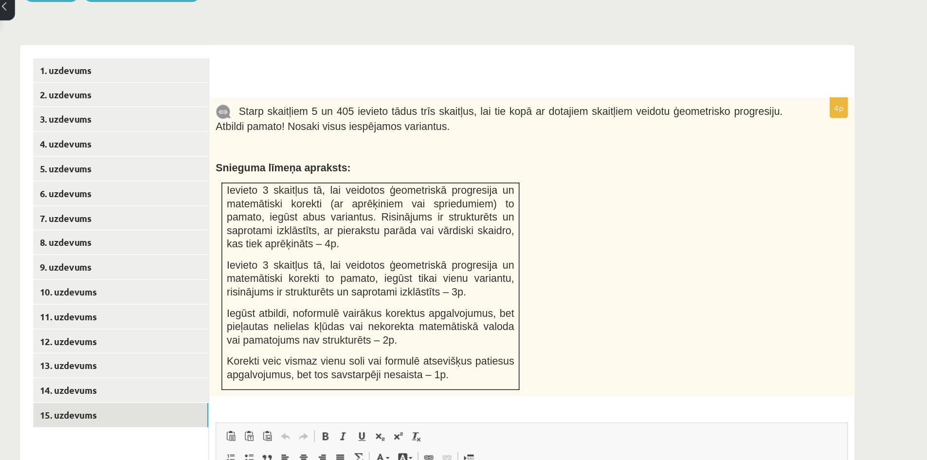
click at [478, 152] on p "Snieguma līmeņa apraksts:" at bounding box center [523, 157] width 423 height 10
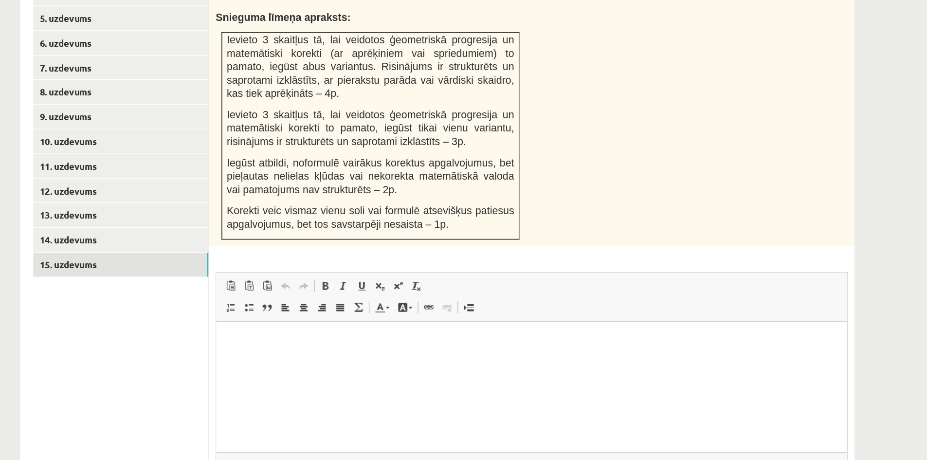
scroll to position [455, 0]
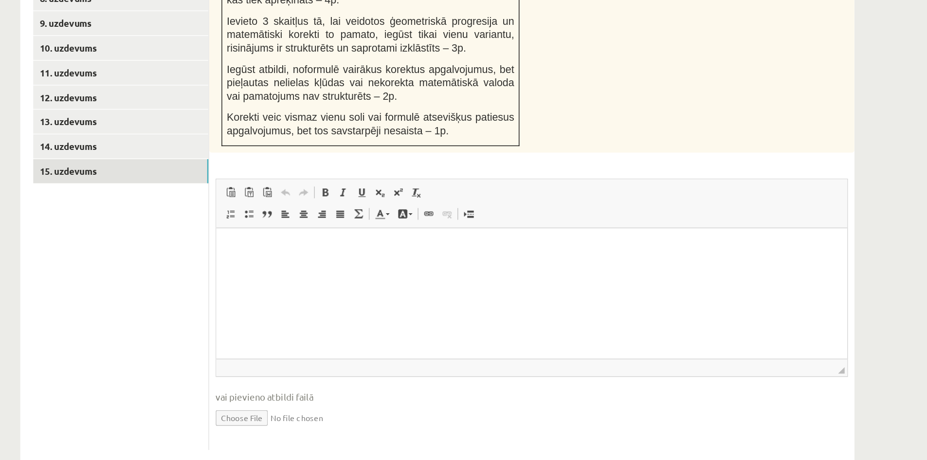
click at [335, 418] on input "file" at bounding box center [548, 428] width 472 height 20
type input "**********"
click at [354, 246] on p "Editor, wiswyg-editor-user-answer-47433836115580" at bounding box center [452, 243] width 452 height 10
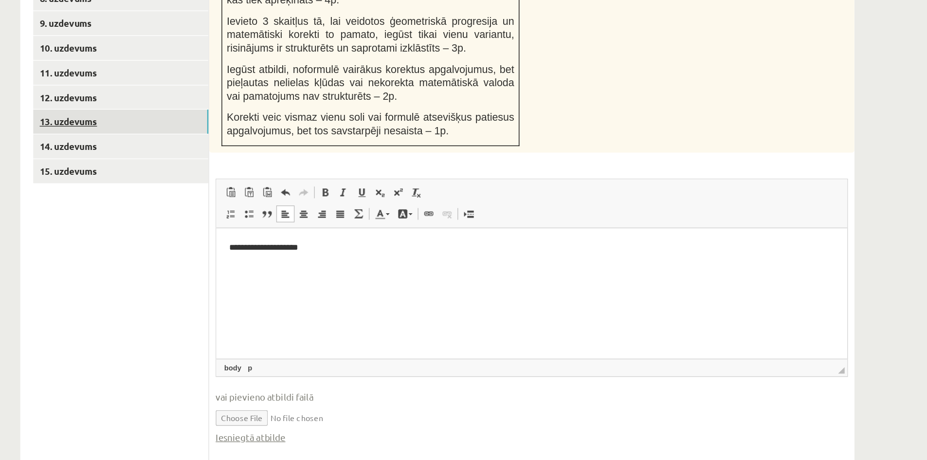
click at [274, 198] on link "13. uzdevums" at bounding box center [240, 207] width 131 height 18
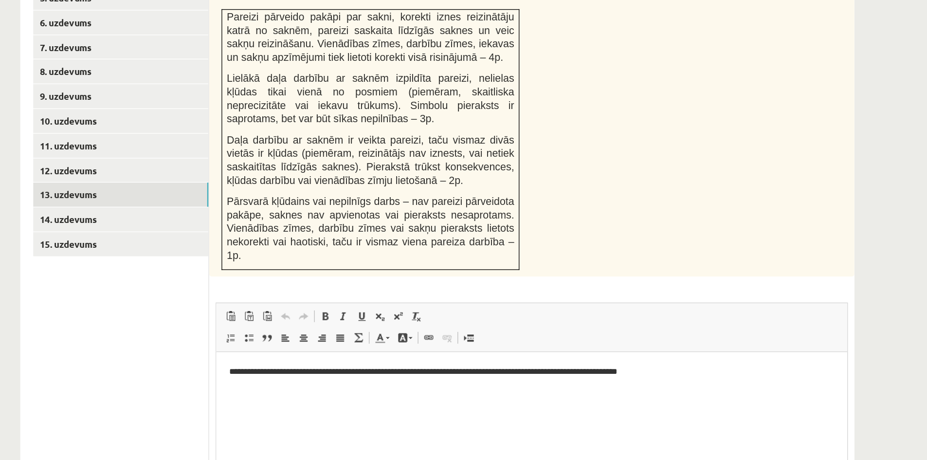
scroll to position [438, 0]
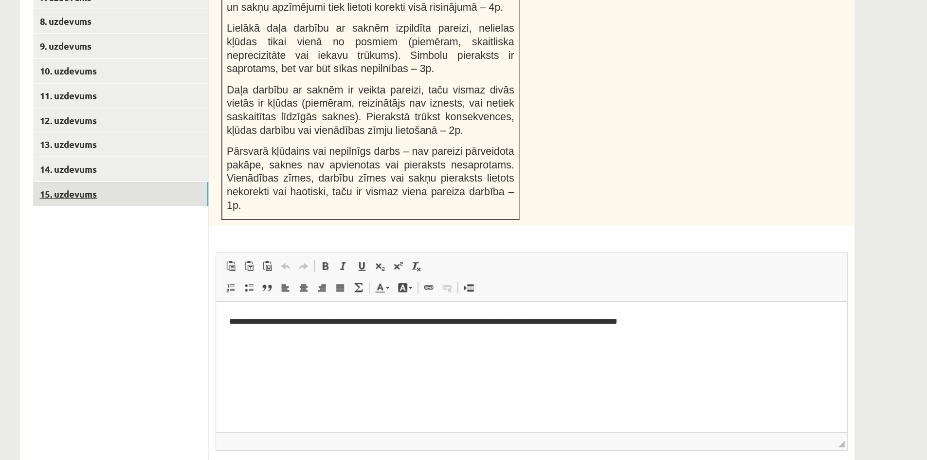
click at [219, 252] on link "15. uzdevums" at bounding box center [240, 261] width 131 height 18
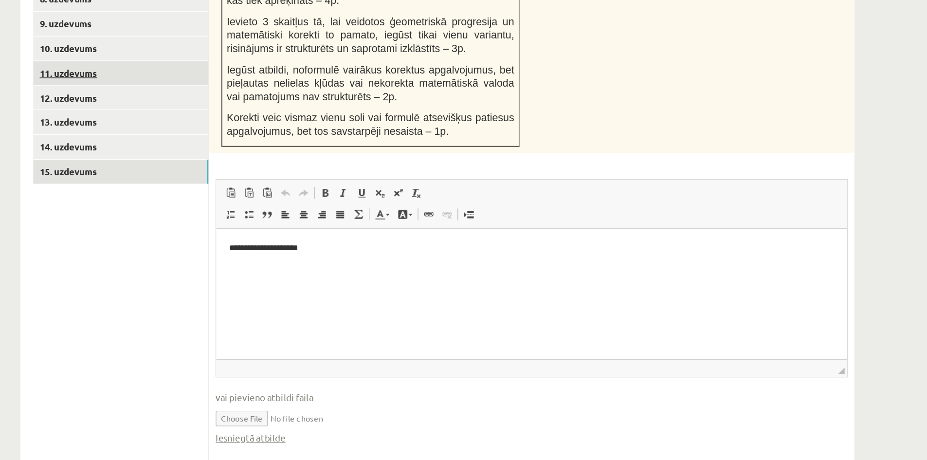
scroll to position [465, 0]
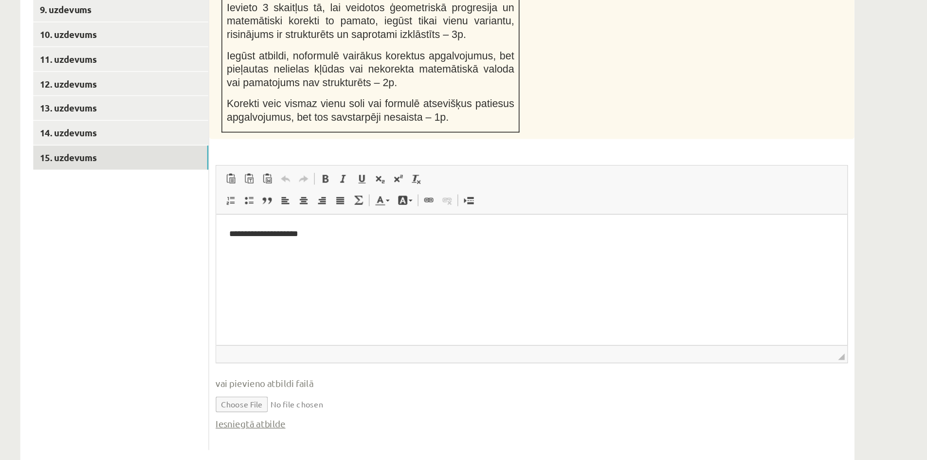
click at [327, 407] on input "file" at bounding box center [548, 417] width 472 height 20
type input "**********"
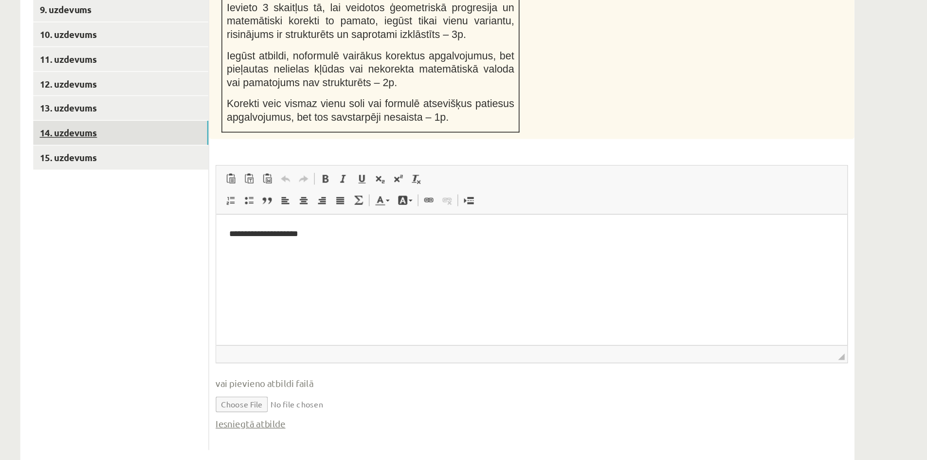
click at [269, 206] on link "14. uzdevums" at bounding box center [240, 215] width 131 height 18
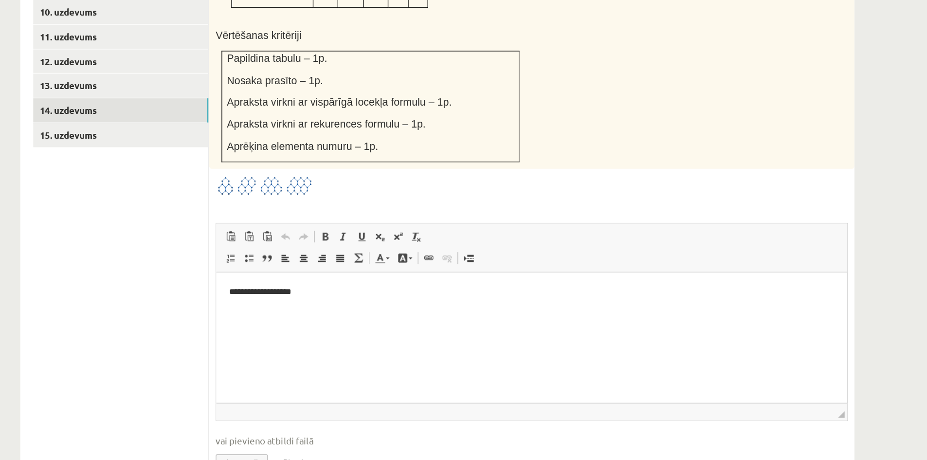
scroll to position [505, 0]
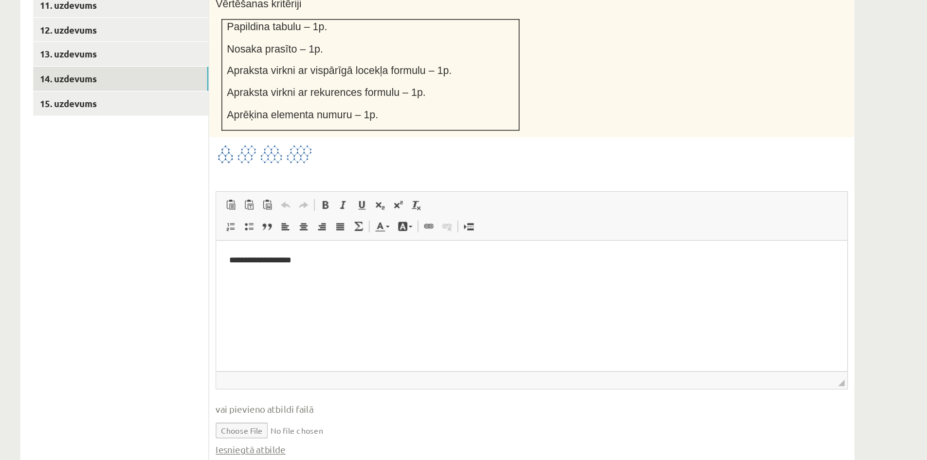
click at [333, 427] on input "file" at bounding box center [548, 437] width 472 height 20
type input "**********"
click at [351, 447] on link "Iesniegtā atbilde" at bounding box center [338, 452] width 52 height 10
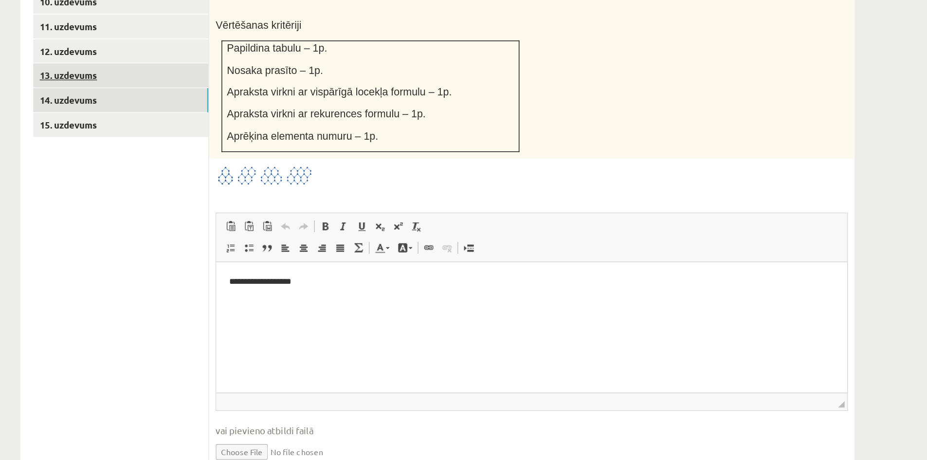
click at [269, 148] on link "13. uzdevums" at bounding box center [240, 157] width 131 height 18
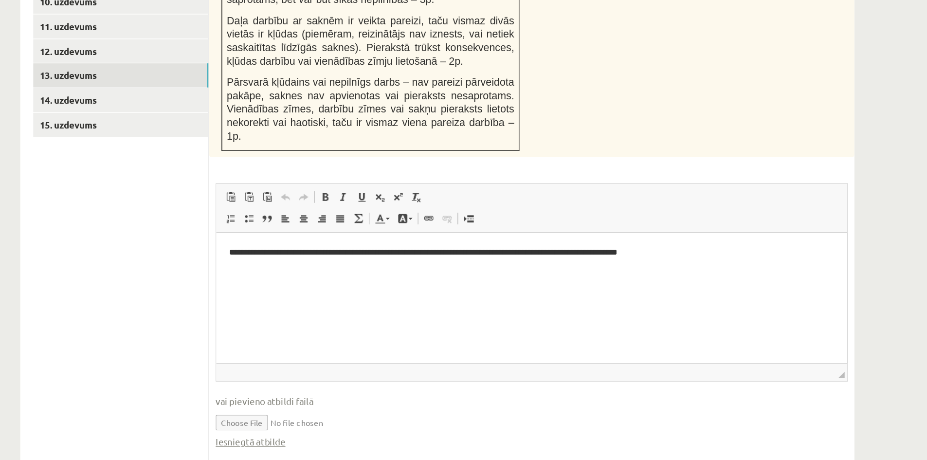
scroll to position [0, 0]
click at [346, 441] on link "Iesniegtā atbilde" at bounding box center [338, 446] width 52 height 10
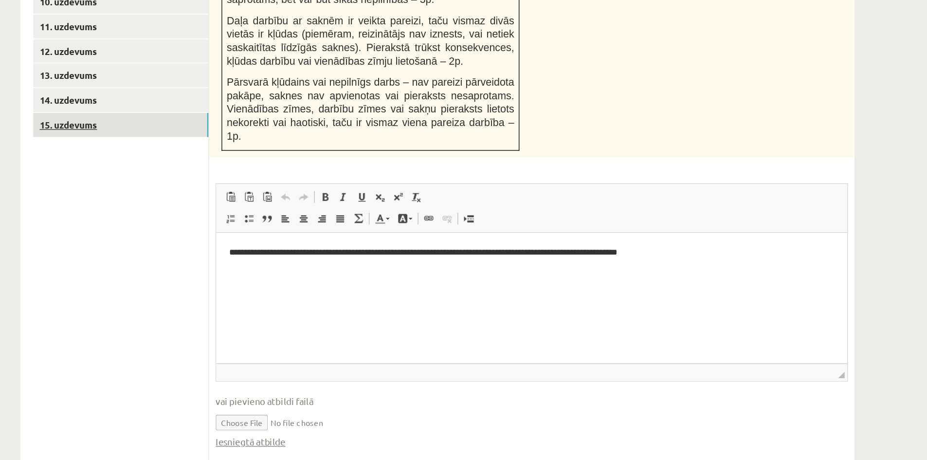
click at [251, 201] on link "15. uzdevums" at bounding box center [240, 210] width 131 height 18
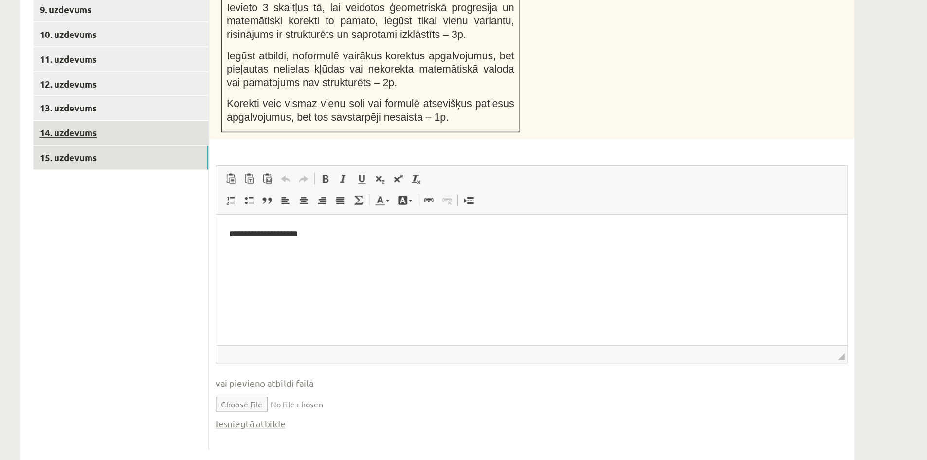
click at [262, 283] on ul "1. uzdevums 2. uzdevums 3. uzdevums 4. uzdevums 5. uzdevums 6. uzdevums 7. uzde…" at bounding box center [240, 209] width 131 height 485
click at [273, 206] on link "14. uzdevums" at bounding box center [240, 215] width 131 height 18
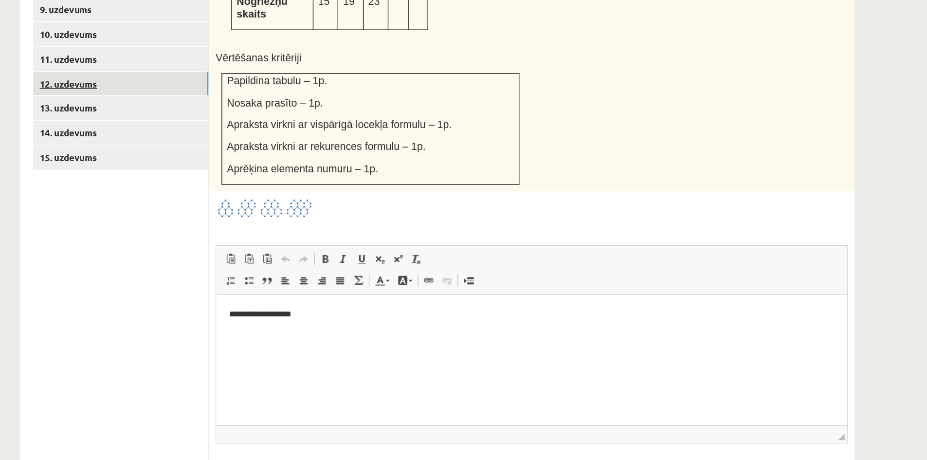
click at [270, 170] on link "12. uzdevums" at bounding box center [240, 179] width 131 height 18
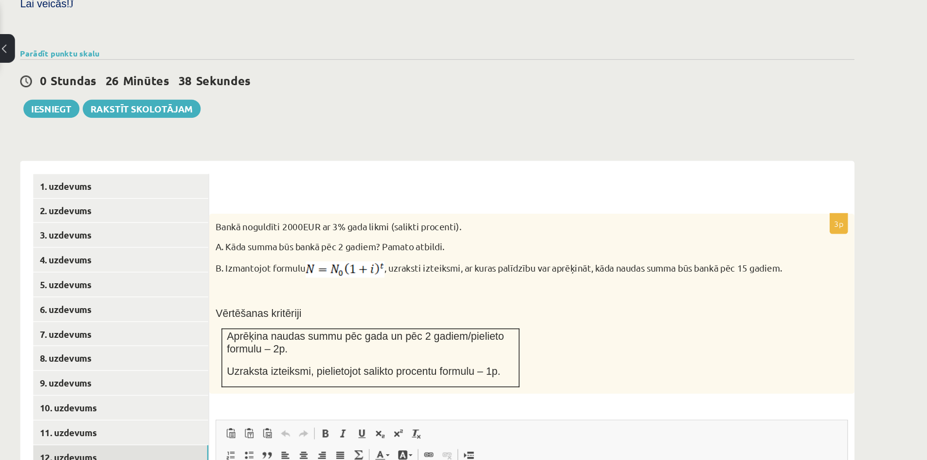
scroll to position [286, 0]
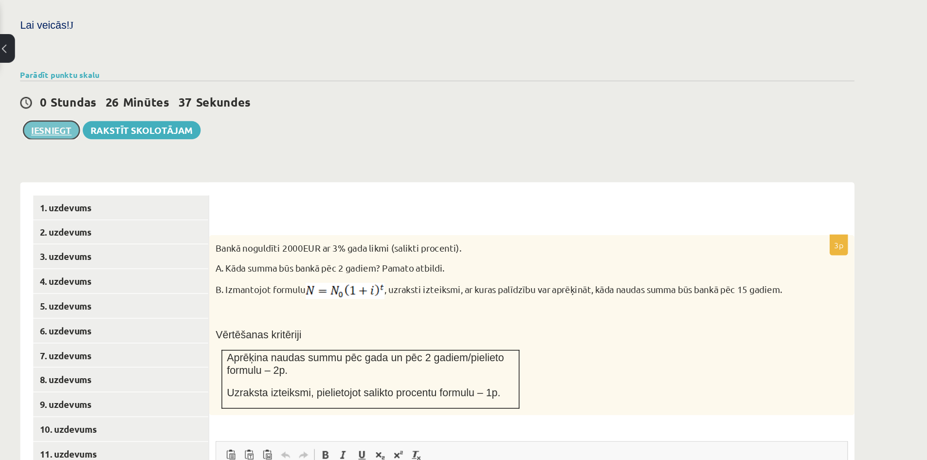
click at [192, 91] on button "Iesniegt" at bounding box center [189, 98] width 42 height 14
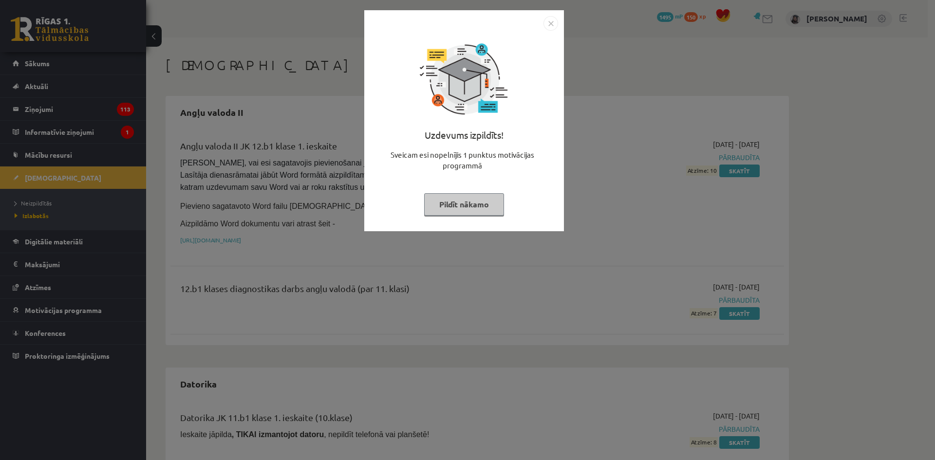
click at [551, 24] on img "Close" at bounding box center [550, 23] width 15 height 15
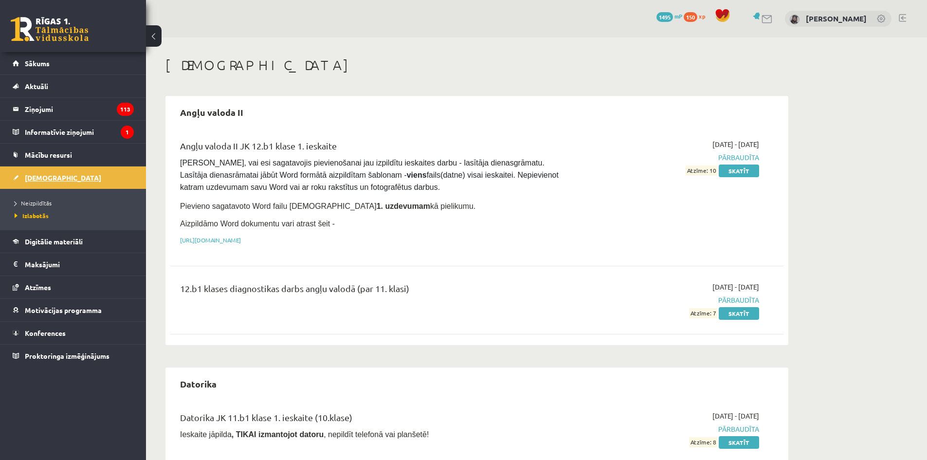
click at [41, 175] on span "[DEMOGRAPHIC_DATA]" at bounding box center [63, 177] width 76 height 9
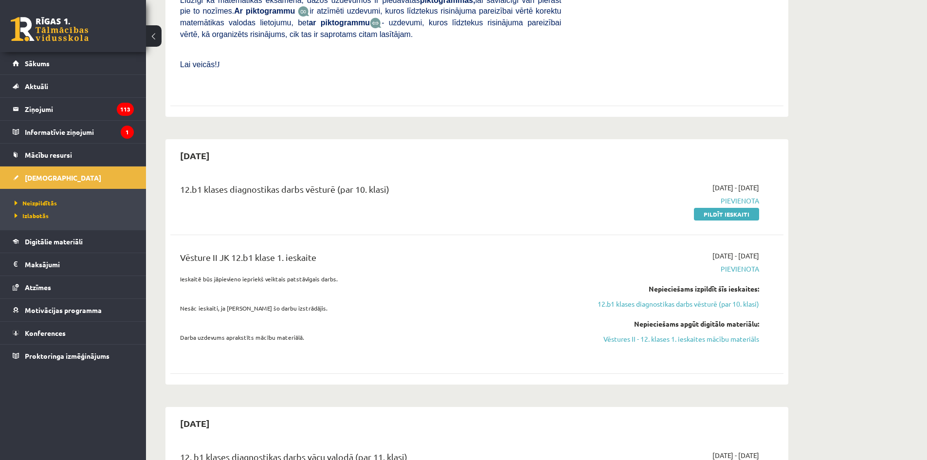
scroll to position [379, 0]
click at [712, 207] on link "Pildīt ieskaiti" at bounding box center [726, 213] width 65 height 13
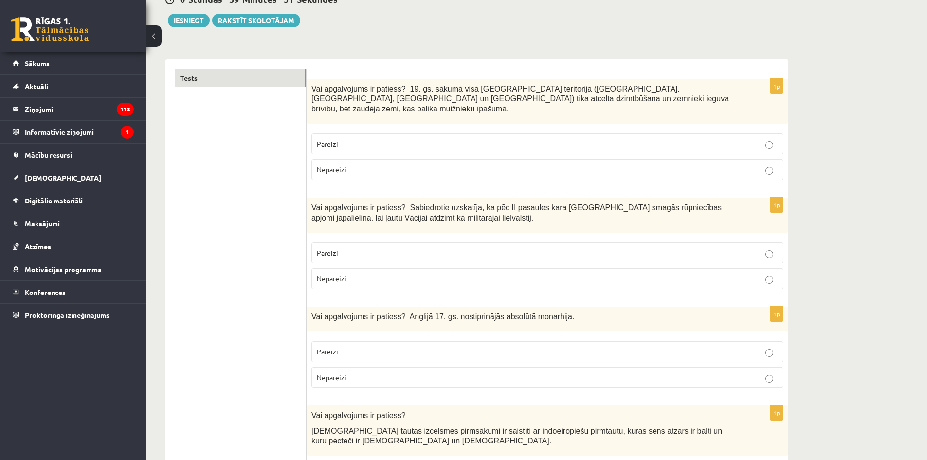
scroll to position [106, 0]
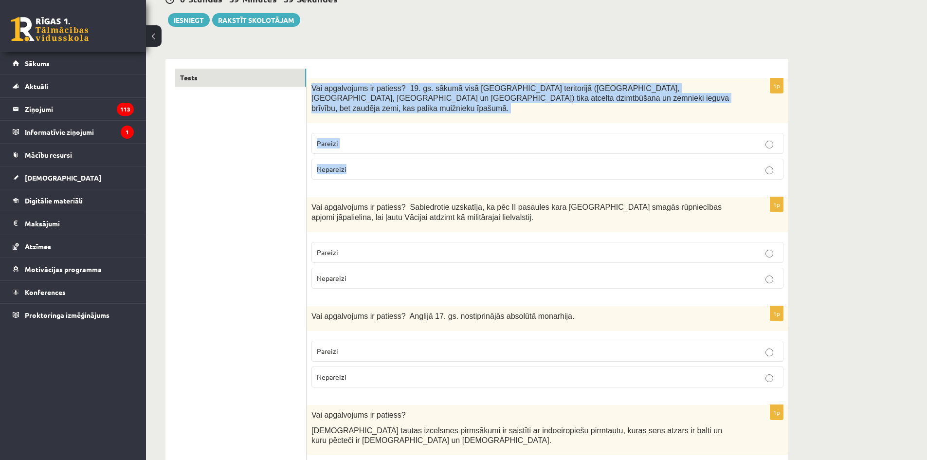
drag, startPoint x: 311, startPoint y: 83, endPoint x: 379, endPoint y: 154, distance: 98.8
click at [379, 154] on div "1p Vai apgalvojums ir patiess? 19. gs. sākumā visā Latvijas teritorijā (Kurzemē…" at bounding box center [548, 132] width 482 height 109
copy div "Vai apgalvojums ir patiess? 19. gs. sākumā visā Latvijas teritorijā (Kurzemē, Z…"
click at [397, 168] on label "Nepareizi" at bounding box center [548, 169] width 472 height 21
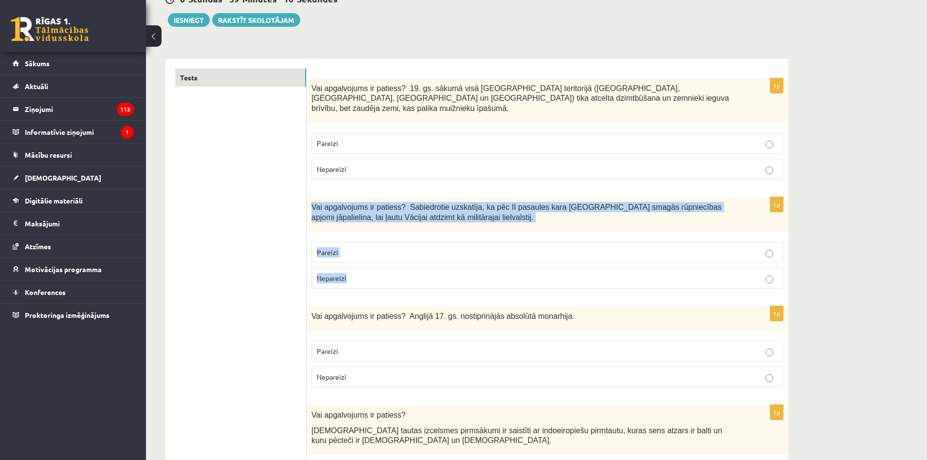
drag, startPoint x: 310, startPoint y: 196, endPoint x: 368, endPoint y: 263, distance: 88.4
click at [368, 263] on div "1p Vai apgalvojums ir patiess? Sabiedrotie uzskatīja, ka pēc II pasaules kara V…" at bounding box center [548, 246] width 482 height 99
copy div "Vai apgalvojums ir patiess? Sabiedrotie uzskatīja, ka pēc II pasaules kara Vāci…"
click at [368, 268] on label "Nepareizi" at bounding box center [548, 278] width 472 height 21
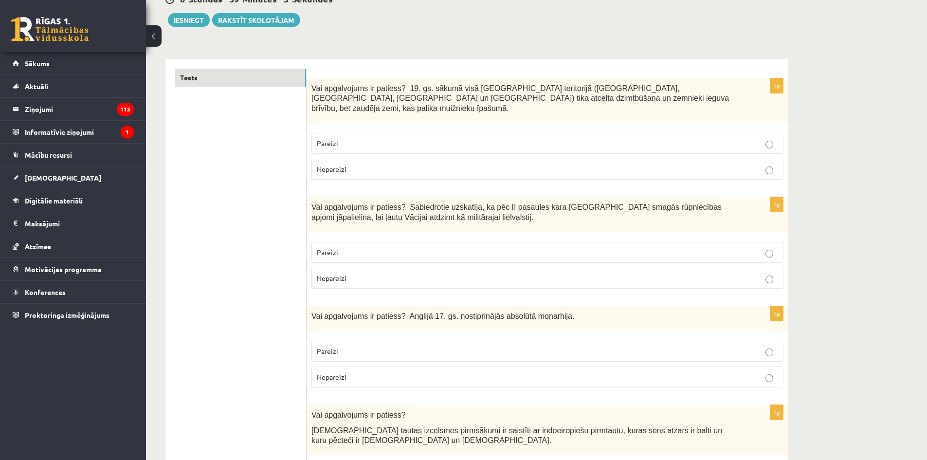
click at [408, 273] on p "Nepareizi" at bounding box center [547, 278] width 461 height 10
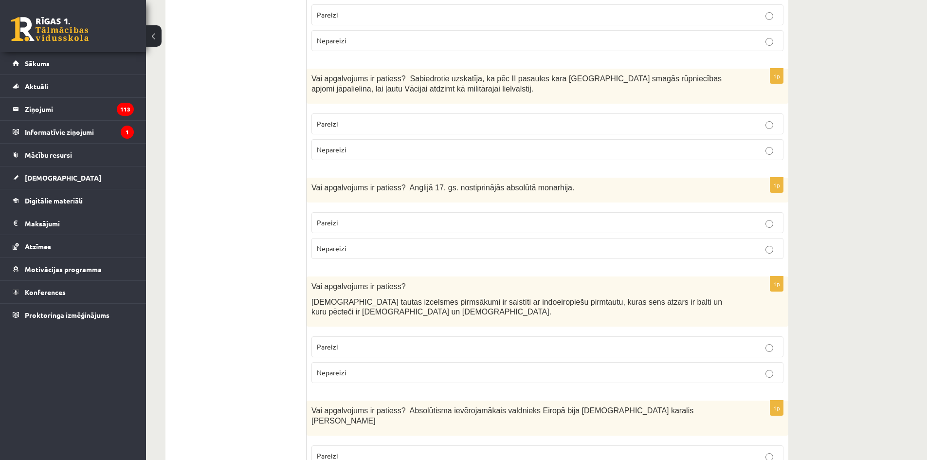
scroll to position [237, 0]
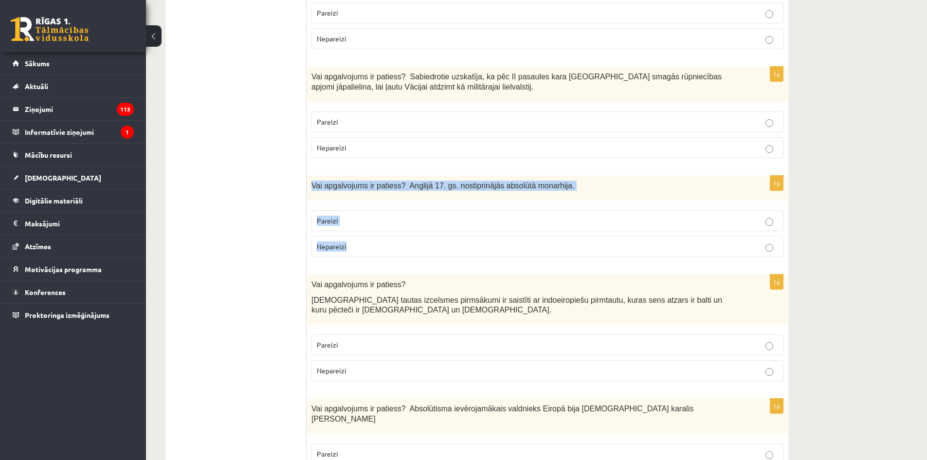
drag, startPoint x: 313, startPoint y: 170, endPoint x: 368, endPoint y: 228, distance: 80.6
click at [368, 228] on div "1p Vai apgalvojums ir patiess? Anglijā 17. gs. nostiprinājās absolūtā monarhija…" at bounding box center [548, 220] width 482 height 89
copy div "Vai apgalvojums ir patiess? Anglijā 17. gs. nostiprinājās absolūtā monarhija. P…"
click at [357, 241] on p "Nepareizi" at bounding box center [547, 246] width 461 height 10
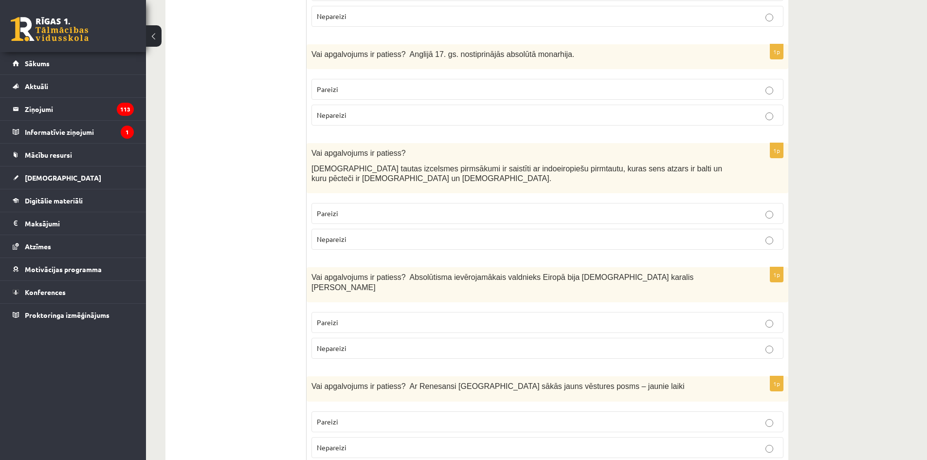
scroll to position [369, 0]
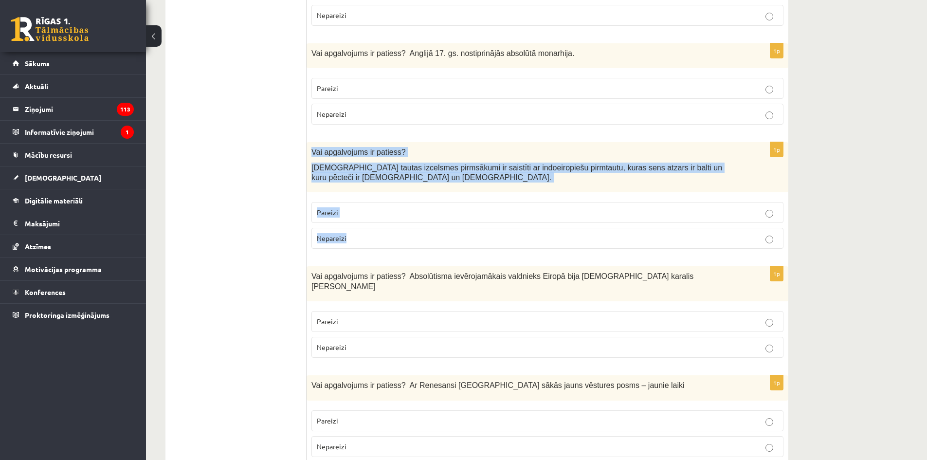
drag, startPoint x: 312, startPoint y: 142, endPoint x: 383, endPoint y: 223, distance: 108.3
click at [383, 223] on div "1p Vai apgalvojums ir patiess? Latviešu tautas izcelsmes pirmsākumi ir saistīti…" at bounding box center [548, 199] width 482 height 114
copy div "Vai apgalvojums ir patiess? Latviešu tautas izcelsmes pirmsākumi ir saistīti ar…"
click at [349, 207] on p "Pareizi" at bounding box center [547, 212] width 461 height 10
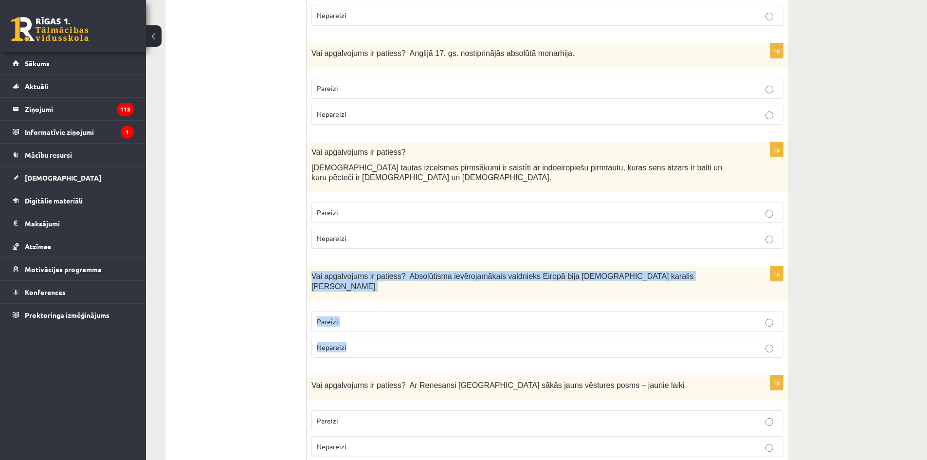
drag, startPoint x: 312, startPoint y: 265, endPoint x: 374, endPoint y: 324, distance: 86.1
click at [374, 324] on div "1p Vai apgalvojums ir patiess? Absolūtisma ievērojamākais valdnieks Eiropā bija…" at bounding box center [548, 315] width 482 height 99
copy div "Vai apgalvojums ir patiess? Absolūtisma ievērojamākais valdnieks Eiropā bija Fr…"
click at [361, 316] on p "Pareizi" at bounding box center [547, 321] width 461 height 10
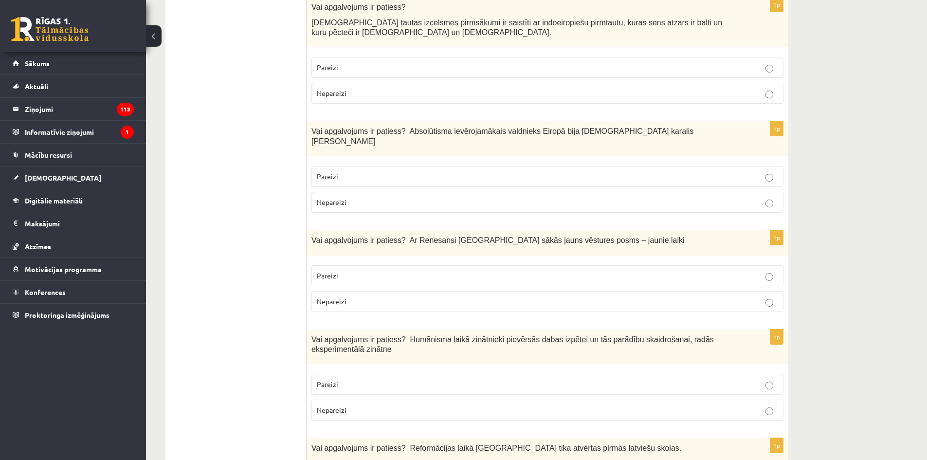
scroll to position [515, 0]
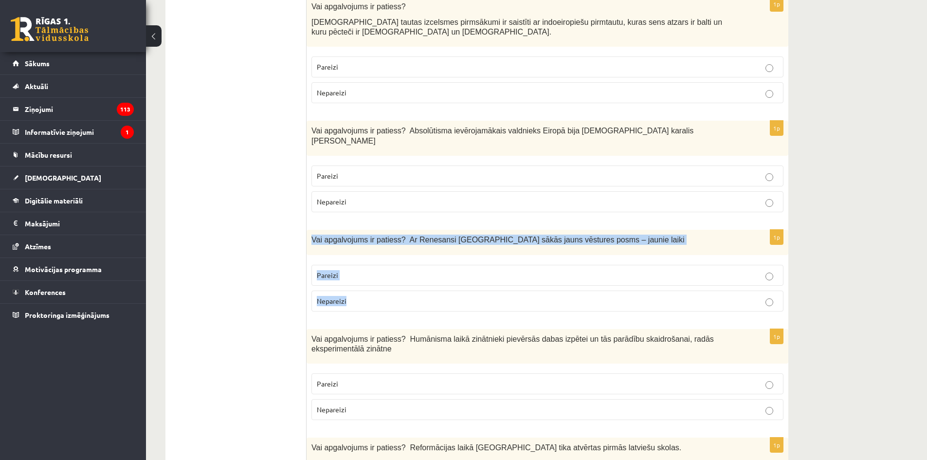
drag, startPoint x: 308, startPoint y: 219, endPoint x: 360, endPoint y: 274, distance: 75.8
click at [360, 274] on div "1p Vai apgalvojums ir patiess? Ar Renesansi Eiropā sākās jauns vēstures posms –…" at bounding box center [548, 274] width 482 height 89
copy div "Vai apgalvojums ir patiess? Ar Renesansi Eiropā sākās jauns vēstures posms – ja…"
click at [379, 265] on label "Pareizi" at bounding box center [548, 275] width 472 height 21
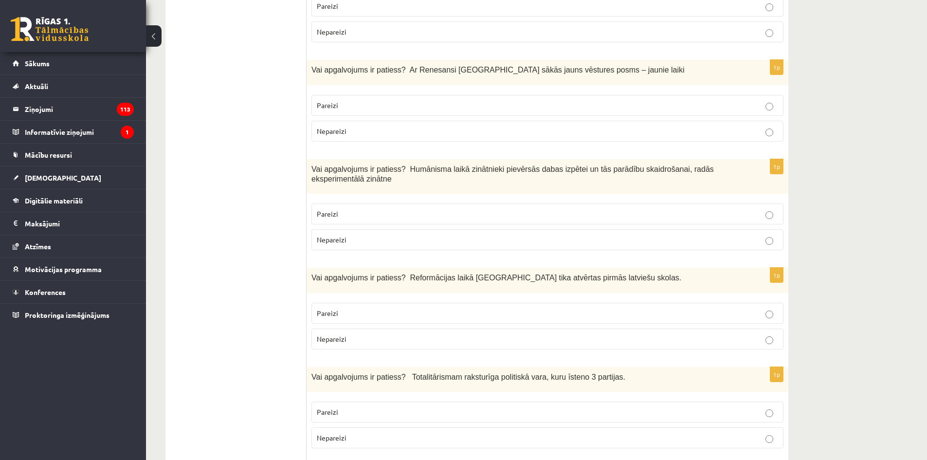
scroll to position [685, 0]
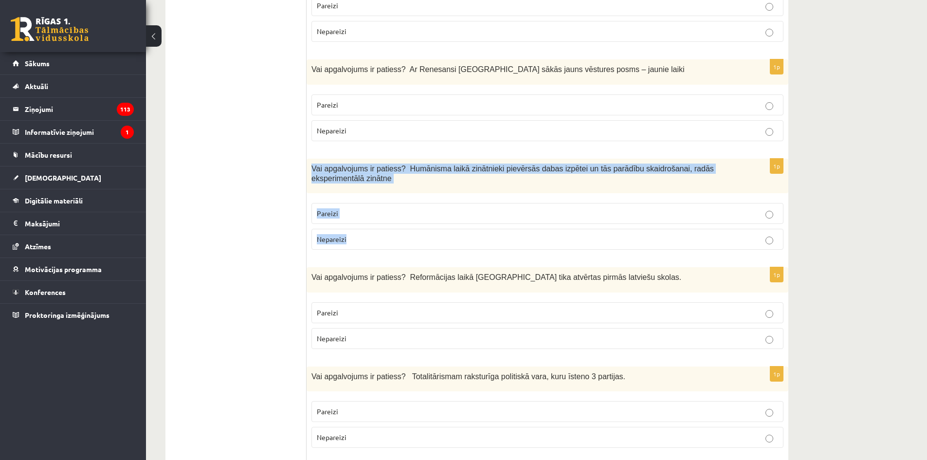
drag, startPoint x: 308, startPoint y: 145, endPoint x: 375, endPoint y: 220, distance: 100.3
click at [375, 220] on div "1p Vai apgalvojums ir patiess? Humānisma laikā zinātnieki pievērsās dabas izpēt…" at bounding box center [548, 208] width 482 height 99
copy div "Vai apgalvojums ir patiess? Humānisma laikā zinātnieki pievērsās dabas izpētei …"
click at [375, 203] on label "Pareizi" at bounding box center [548, 213] width 472 height 21
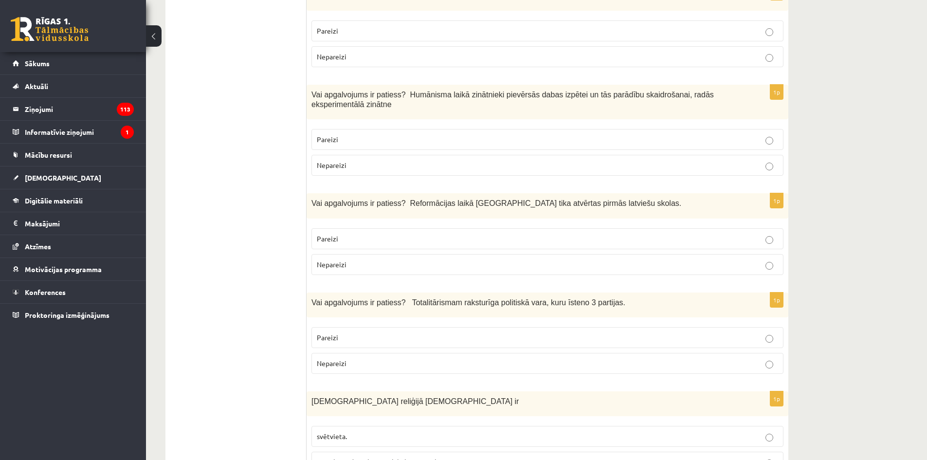
scroll to position [759, 0]
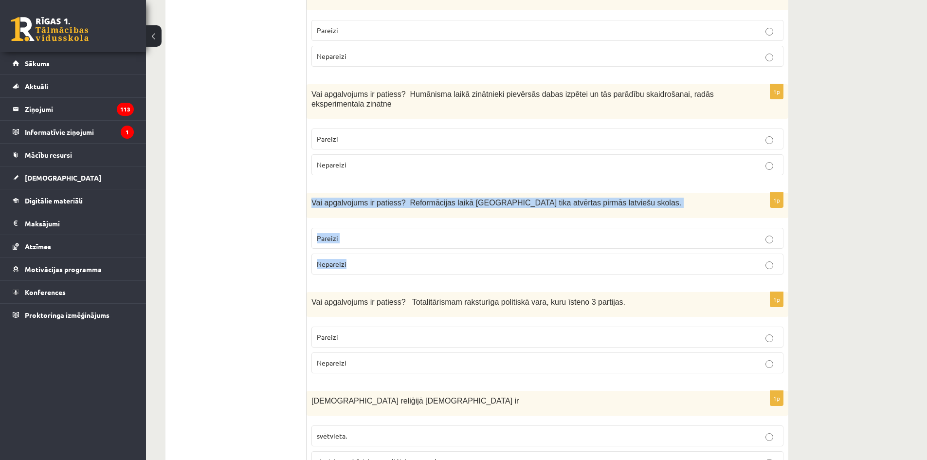
drag, startPoint x: 309, startPoint y: 178, endPoint x: 369, endPoint y: 245, distance: 91.0
click at [369, 245] on div "1p Vai apgalvojums ir patiess? Reformācijas laikā Livonijā tika atvērtas pirmās…" at bounding box center [548, 237] width 482 height 89
copy div "Vai apgalvojums ir patiess? Reformācijas laikā Livonijā tika atvērtas pirmās la…"
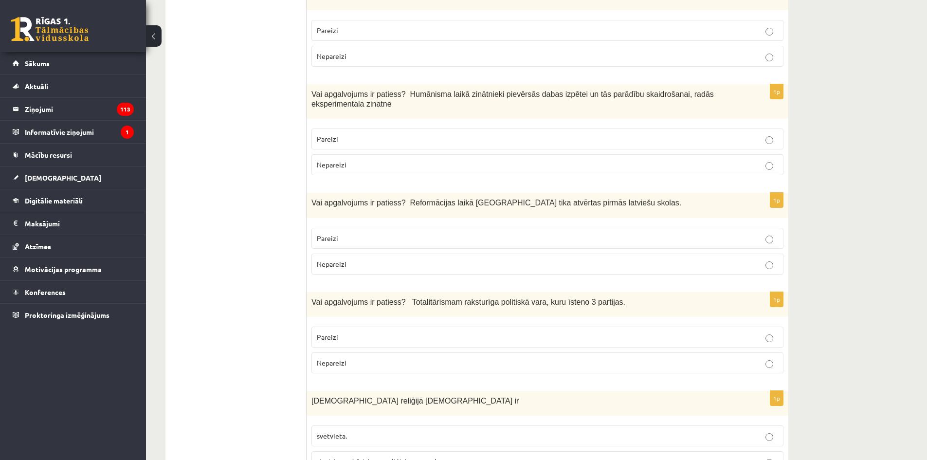
click at [356, 233] on p "Pareizi" at bounding box center [547, 238] width 461 height 10
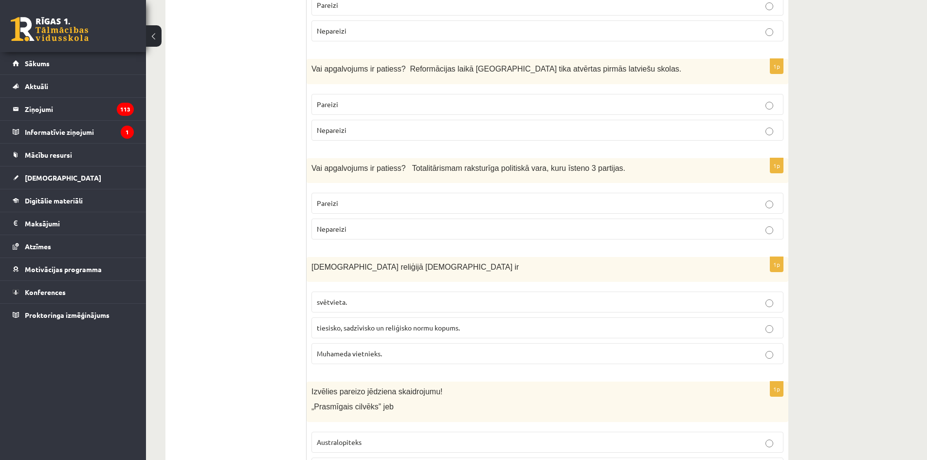
scroll to position [894, 0]
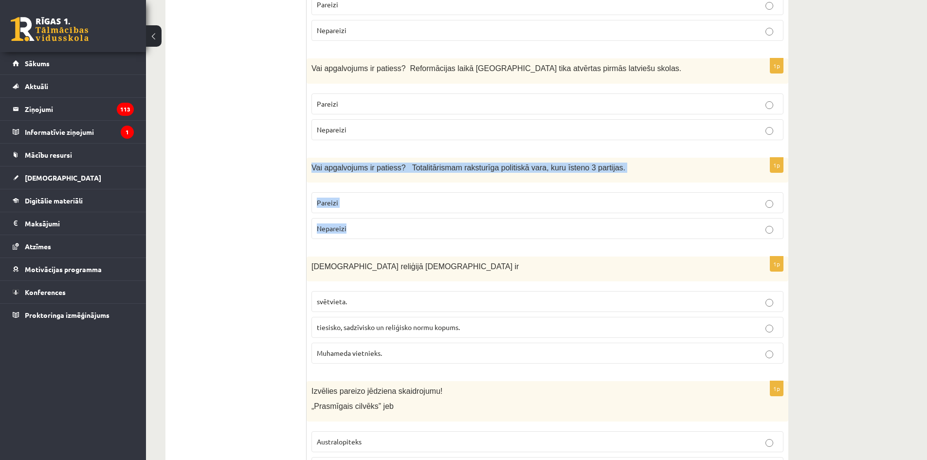
drag, startPoint x: 310, startPoint y: 146, endPoint x: 373, endPoint y: 201, distance: 84.2
click at [373, 201] on div "1p Vai apgalvojums ir patiess? Totalitārismam raksturīga politiskā vara, kuru ī…" at bounding box center [548, 202] width 482 height 89
copy div "Vai apgalvojums ir patiess? Totalitārismam raksturīga politiskā vara, kuru īste…"
click at [423, 223] on p "Nepareizi" at bounding box center [547, 228] width 461 height 10
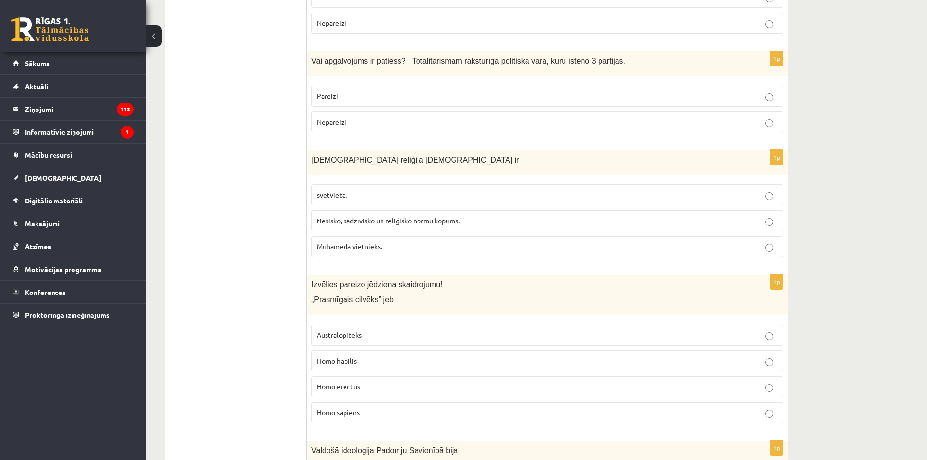
scroll to position [1001, 0]
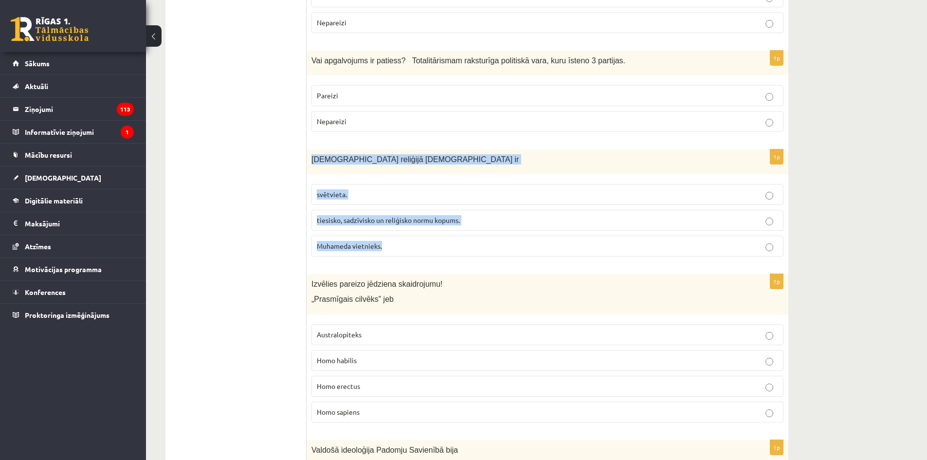
drag, startPoint x: 307, startPoint y: 135, endPoint x: 408, endPoint y: 221, distance: 132.3
click at [408, 221] on div "1p Islāma reliģijā Šariata ir svētvieta. tiesisko, sadzīvisko un reliģisko norm…" at bounding box center [548, 206] width 482 height 115
copy div "Islāma reliģijā Šariata ir svētvieta. tiesisko, sadzīvisko un reliģisko normu k…"
click at [373, 216] on span "tiesisko, sadzīvisko un reliģisko normu kopums." at bounding box center [388, 220] width 143 height 9
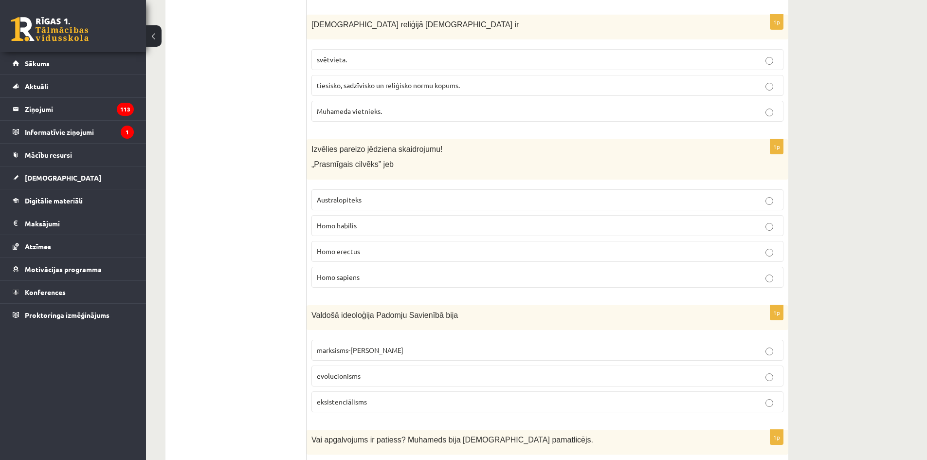
scroll to position [1137, 0]
click at [389, 271] on p "Homo sapiens" at bounding box center [547, 276] width 461 height 10
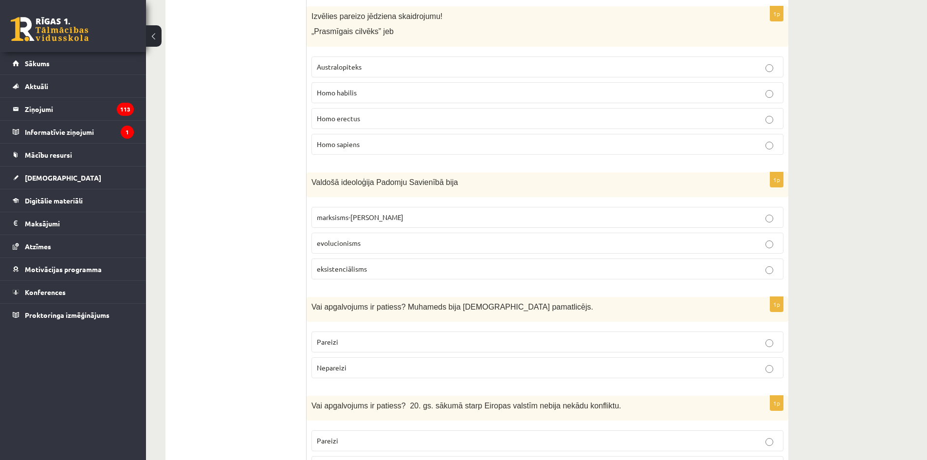
scroll to position [1269, 0]
click at [349, 212] on span "marksisms-ļeņinisms" at bounding box center [360, 216] width 87 height 9
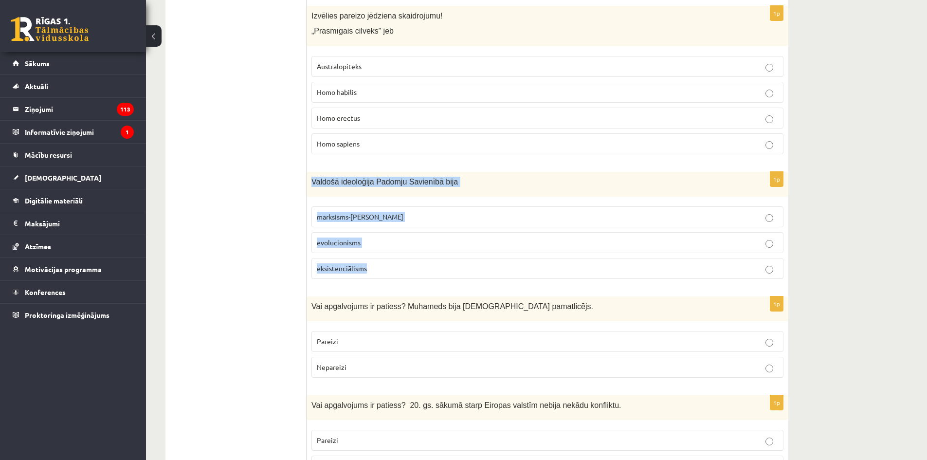
drag, startPoint x: 311, startPoint y: 160, endPoint x: 396, endPoint y: 238, distance: 115.4
click at [396, 238] on div "1p Valdošā ideoloģija Padomju Savienībā bija marksisms-ļeņinisms evolucionisms …" at bounding box center [548, 229] width 482 height 115
click at [421, 212] on p "marksisms-ļeņinisms" at bounding box center [547, 217] width 461 height 10
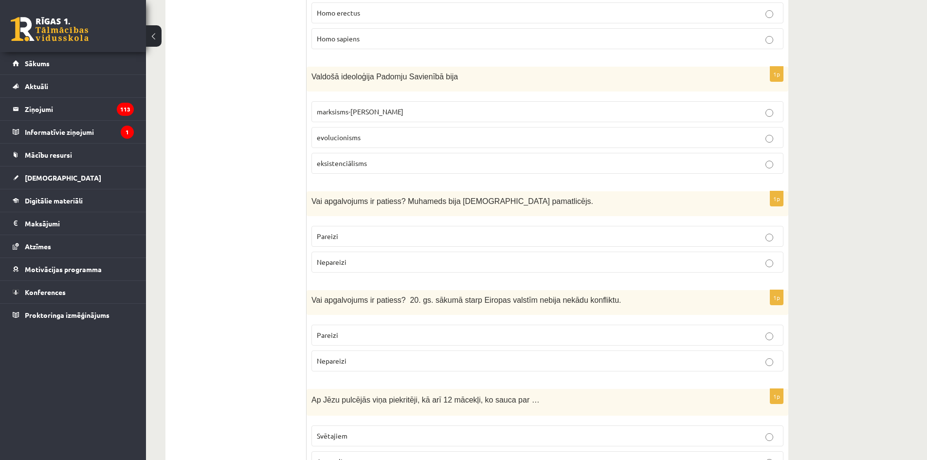
scroll to position [1375, 0]
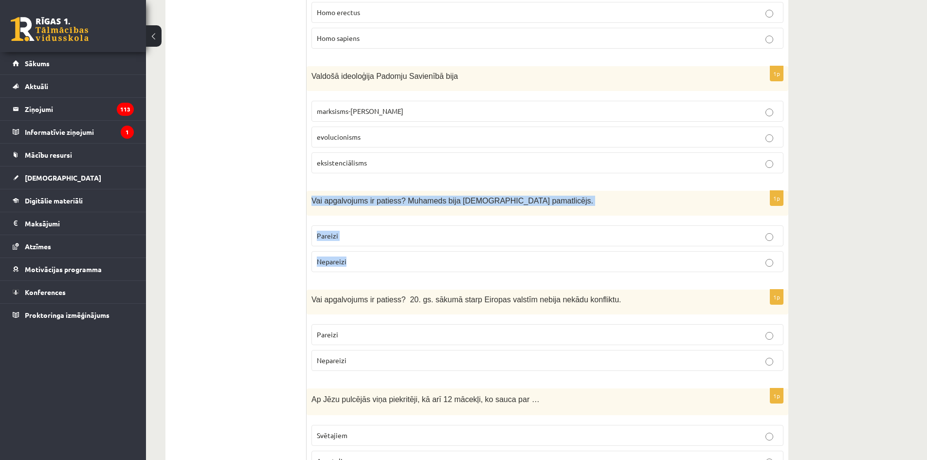
drag, startPoint x: 310, startPoint y: 178, endPoint x: 382, endPoint y: 234, distance: 90.8
click at [382, 234] on div "1p Vai apgalvojums ir patiess? Muhameds bija islāma pamatlicējs. Pareizi Nepare…" at bounding box center [548, 235] width 482 height 89
click at [371, 231] on p "Pareizi" at bounding box center [547, 236] width 461 height 10
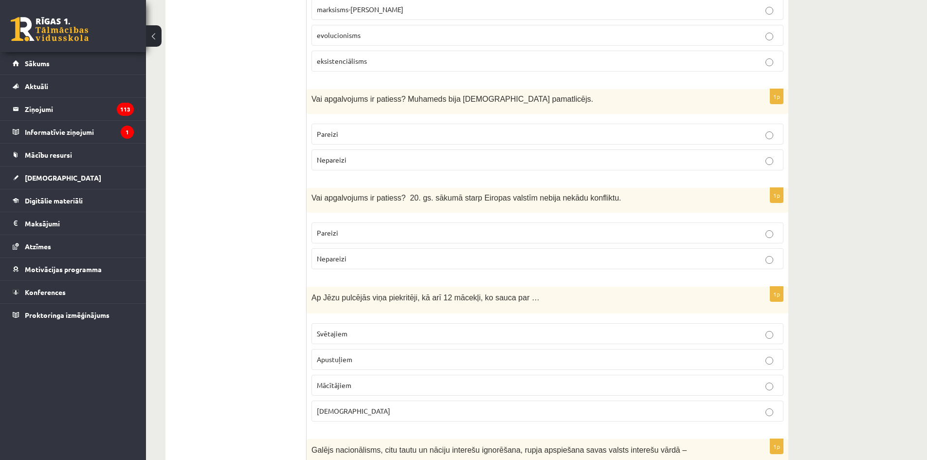
scroll to position [1480, 0]
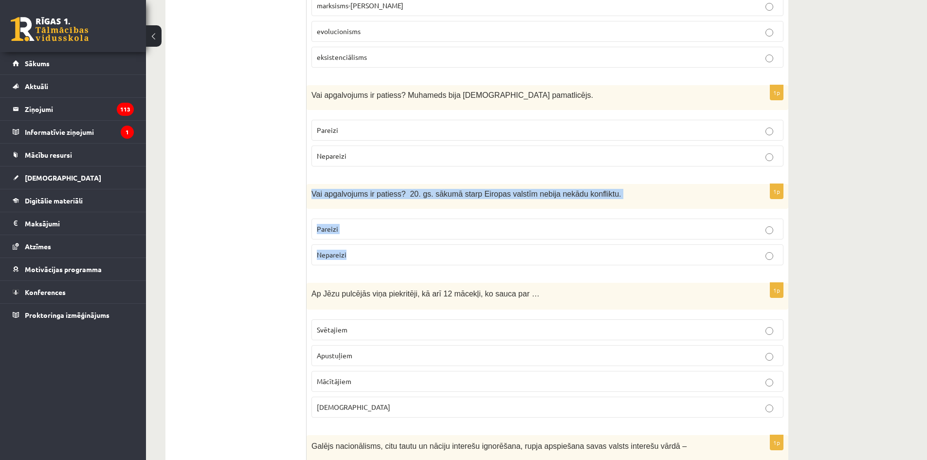
drag, startPoint x: 312, startPoint y: 172, endPoint x: 374, endPoint y: 232, distance: 86.7
click at [374, 232] on div "1p Vai apgalvojums ir patiess? 20. gs. sākumā starp Eiropas valstīm nebija nekā…" at bounding box center [548, 228] width 482 height 89
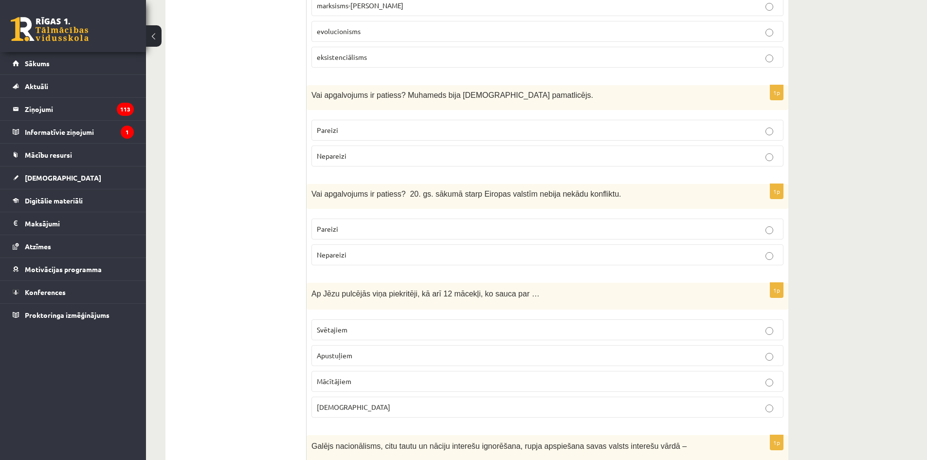
click at [268, 231] on ul "Tests" at bounding box center [240, 451] width 131 height 3515
click at [357, 245] on label "Nepareizi" at bounding box center [548, 254] width 472 height 21
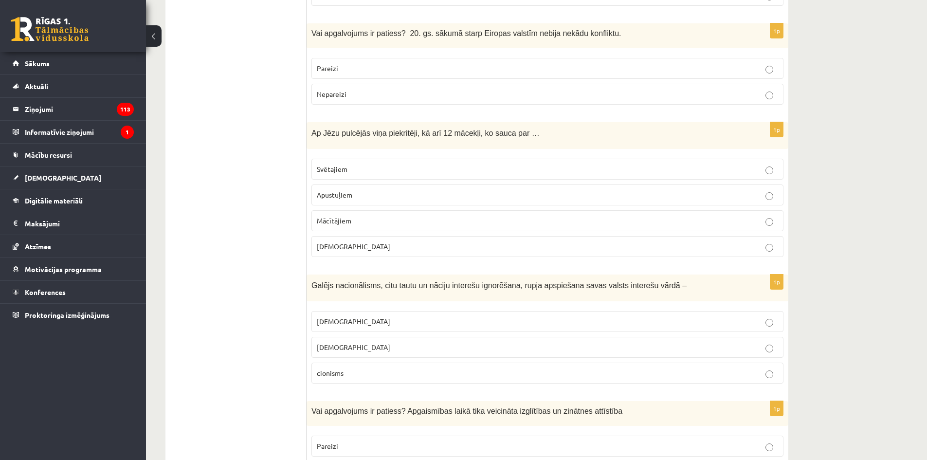
scroll to position [1645, 0]
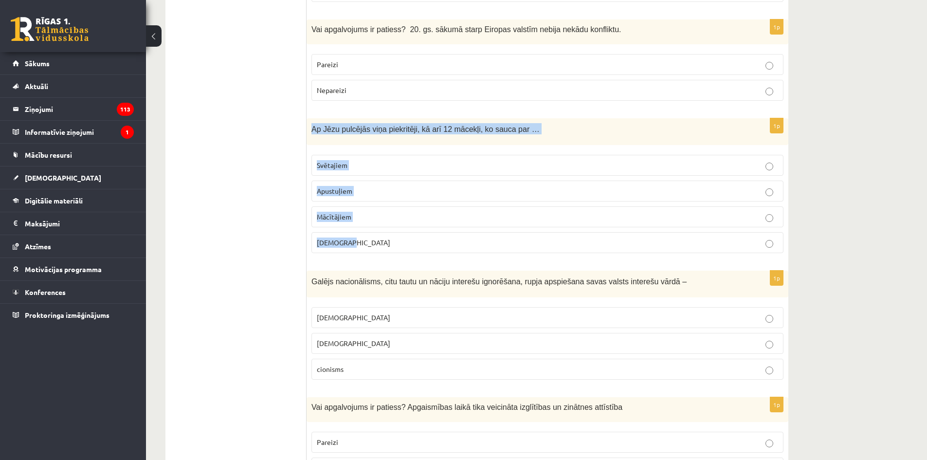
drag, startPoint x: 311, startPoint y: 103, endPoint x: 412, endPoint y: 208, distance: 145.3
click at [412, 208] on div "1p Ap Jēzu pulcējās viņa piekritēji, kā arī 12 mācekļi, ko sauca par … Svētajie…" at bounding box center [548, 189] width 482 height 143
click at [413, 181] on label "Apustuļiem" at bounding box center [548, 191] width 472 height 21
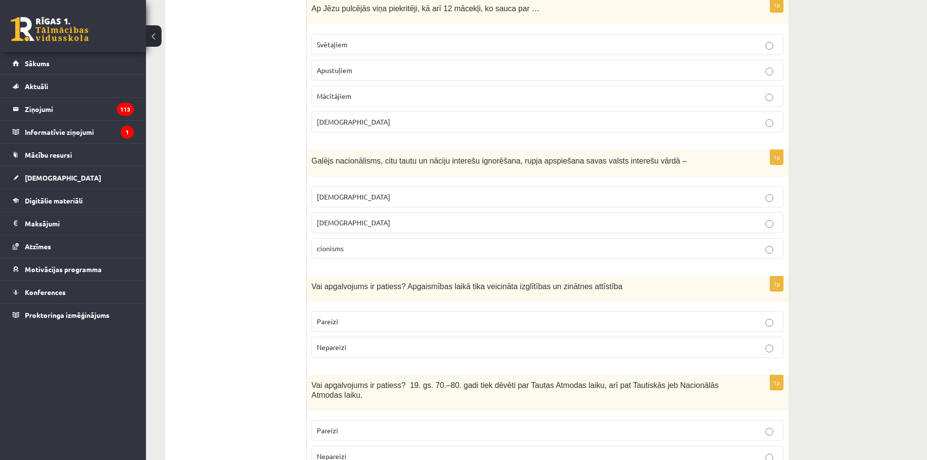
scroll to position [1766, 0]
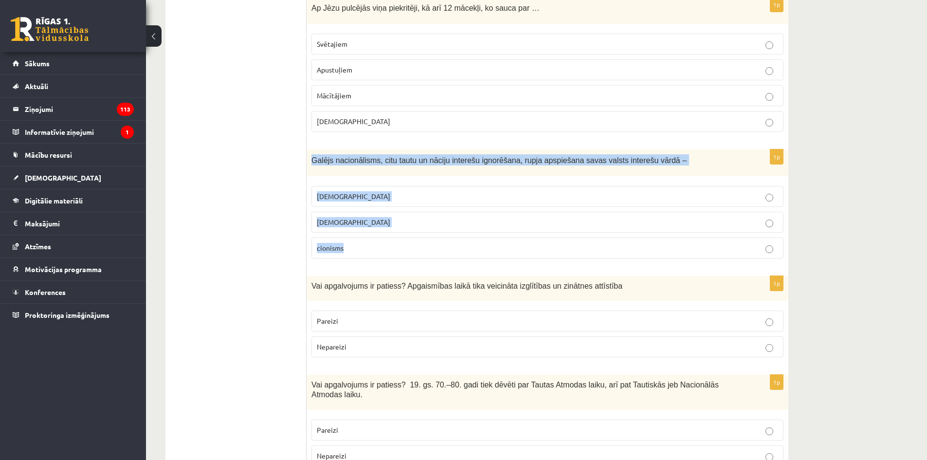
drag, startPoint x: 311, startPoint y: 138, endPoint x: 386, endPoint y: 226, distance: 116.1
click at [386, 226] on div "1p Galējs nacionālisms, citu tautu un nāciju interešu ignorēšana, rupja apspieš…" at bounding box center [548, 207] width 482 height 117
click at [385, 191] on p "šovinisms" at bounding box center [547, 196] width 461 height 10
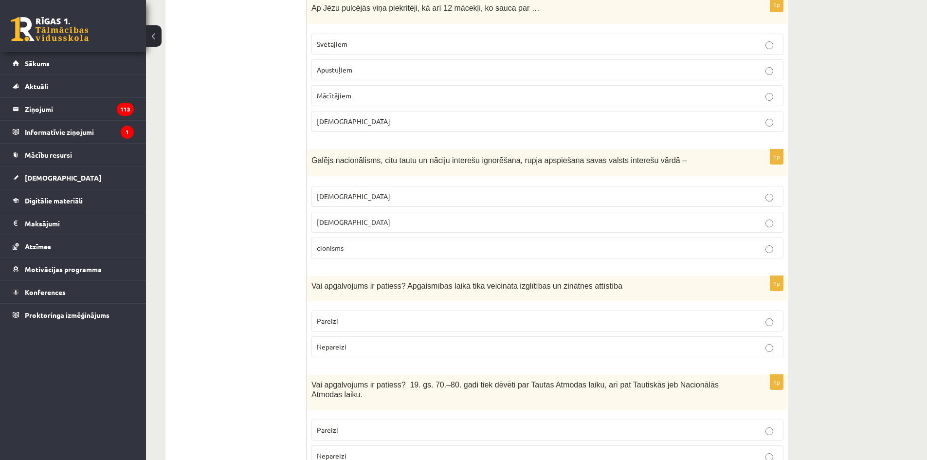
click at [448, 342] on p "Nepareizi" at bounding box center [547, 347] width 461 height 10
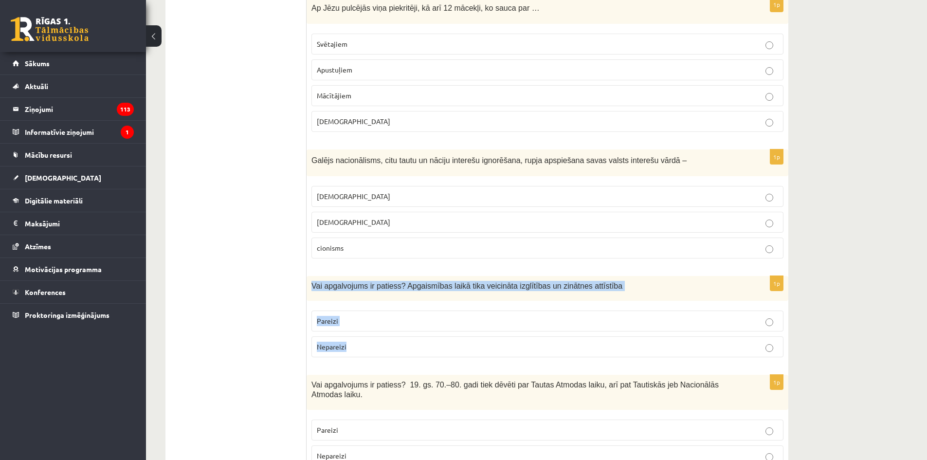
drag, startPoint x: 313, startPoint y: 263, endPoint x: 374, endPoint y: 317, distance: 82.1
click at [374, 317] on div "1p Vai apgalvojums ir patiess? Apgaismības laikā tika veicināta izglītības un z…" at bounding box center [548, 320] width 482 height 89
click at [418, 316] on p "Pareizi" at bounding box center [547, 321] width 461 height 10
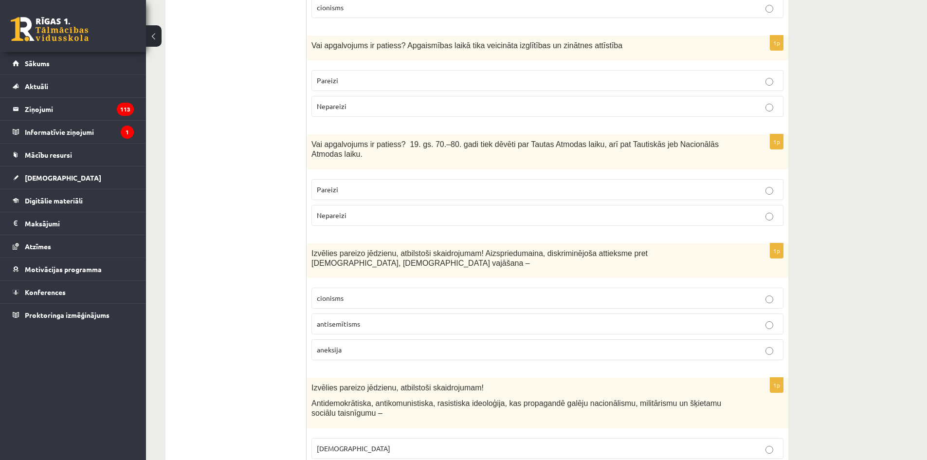
scroll to position [2007, 0]
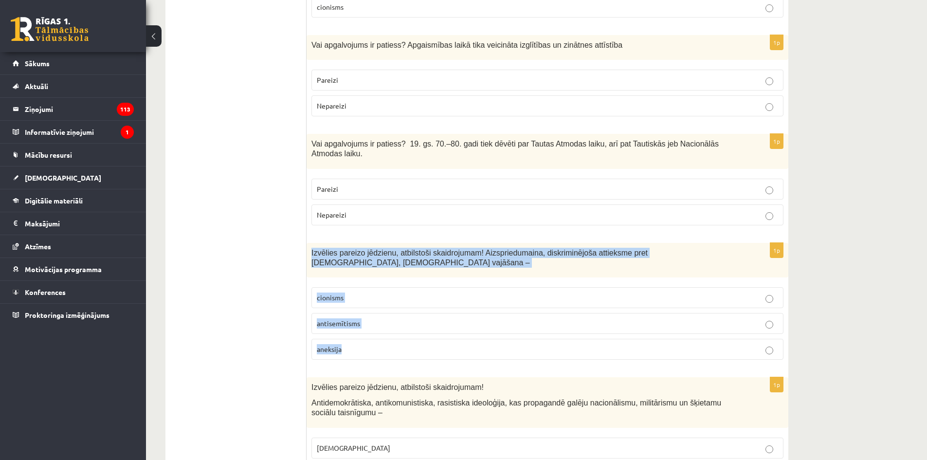
drag, startPoint x: 308, startPoint y: 219, endPoint x: 413, endPoint y: 311, distance: 139.7
click at [413, 311] on div "1p Izvēlies pareizo jēdzienu, atbilstoši skaidrojumam! Aizspriedumaina, diskrim…" at bounding box center [548, 305] width 482 height 125
click at [413, 344] on p "aneksija" at bounding box center [547, 349] width 461 height 10
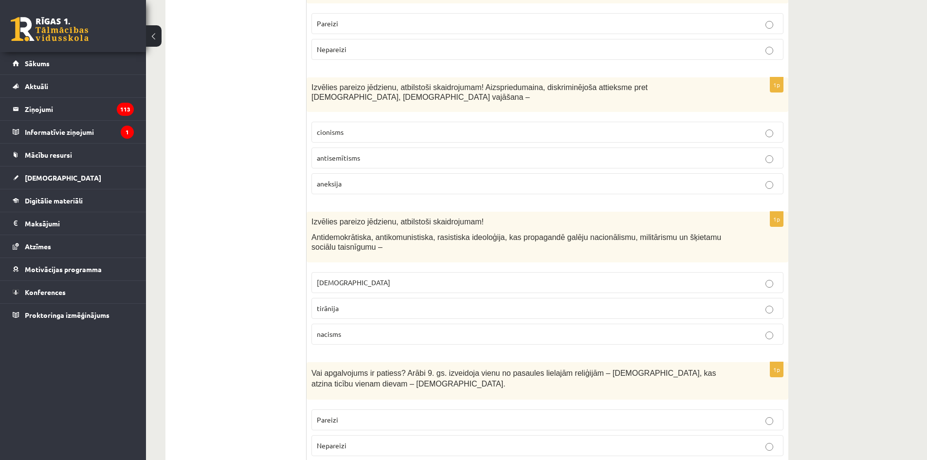
scroll to position [2175, 0]
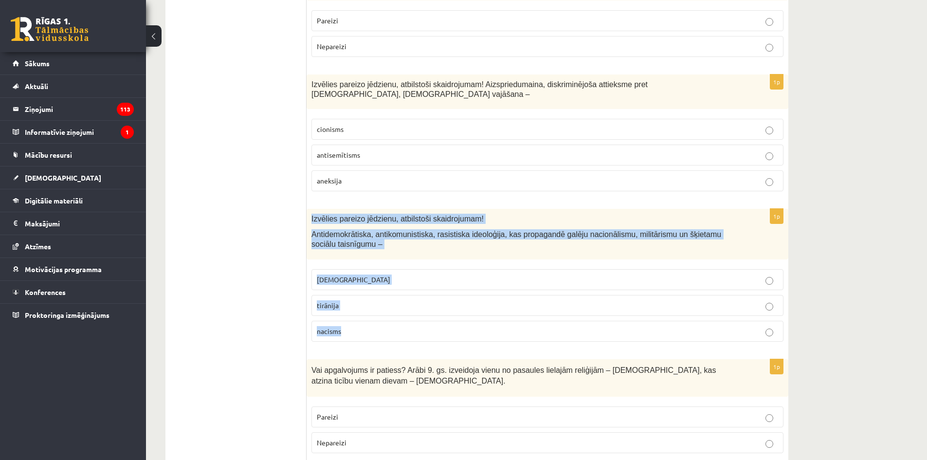
drag, startPoint x: 311, startPoint y: 174, endPoint x: 369, endPoint y: 295, distance: 135.2
click at [369, 295] on div "1p Izvēlies pareizo jēdzienu, atbilstoši skaidrojumam! Antidemokrātiska, antiko…" at bounding box center [548, 279] width 482 height 140
click at [386, 275] on p "fašisms" at bounding box center [547, 280] width 461 height 10
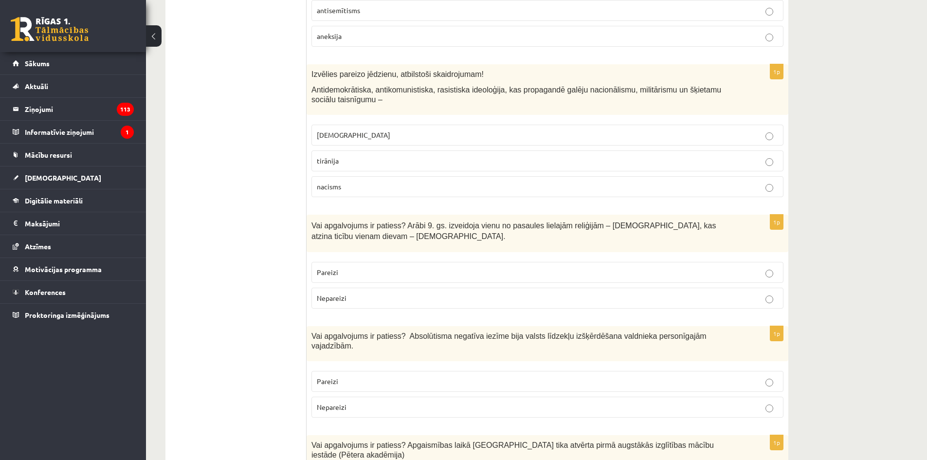
scroll to position [2320, 0]
click at [377, 267] on p "Pareizi" at bounding box center [547, 272] width 461 height 10
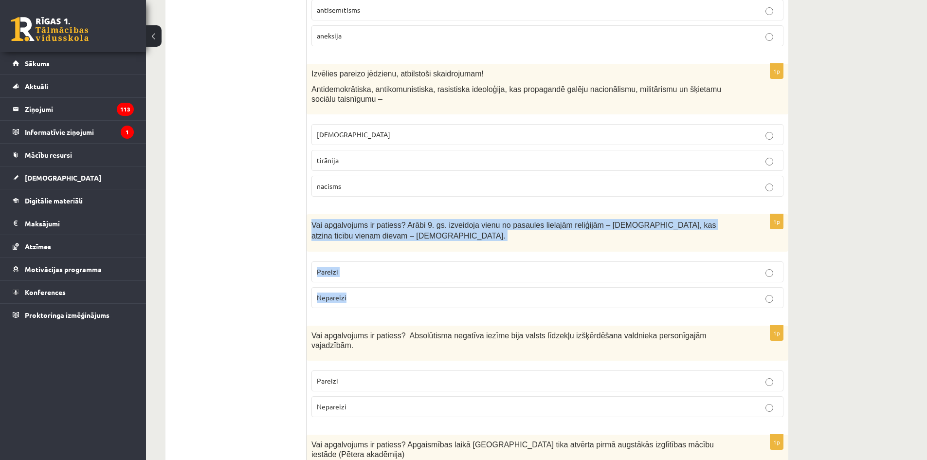
drag, startPoint x: 312, startPoint y: 177, endPoint x: 371, endPoint y: 257, distance: 99.2
click at [371, 257] on div "1p Vai apgalvojums ir patiess? Arābi 9. gs. izveidoja vienu no pasaules lielajā…" at bounding box center [548, 265] width 482 height 102
click at [354, 261] on label "Pareizi" at bounding box center [548, 271] width 472 height 21
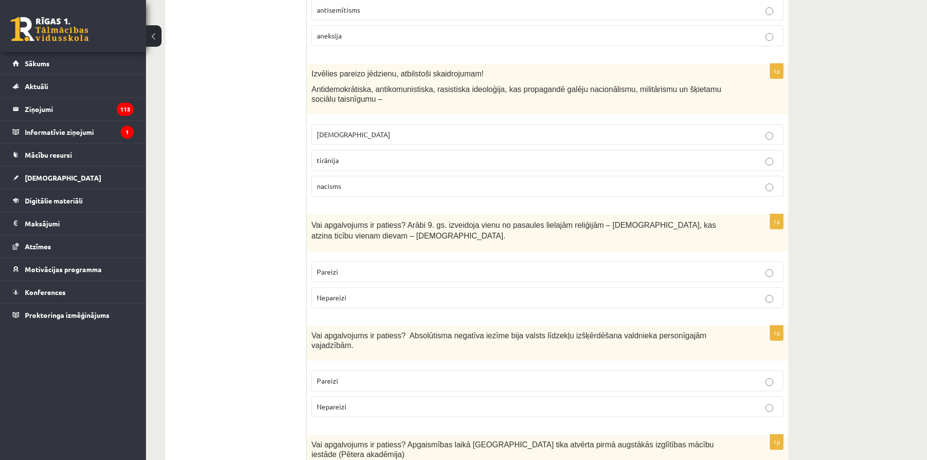
click at [355, 287] on label "Nepareizi" at bounding box center [548, 297] width 472 height 21
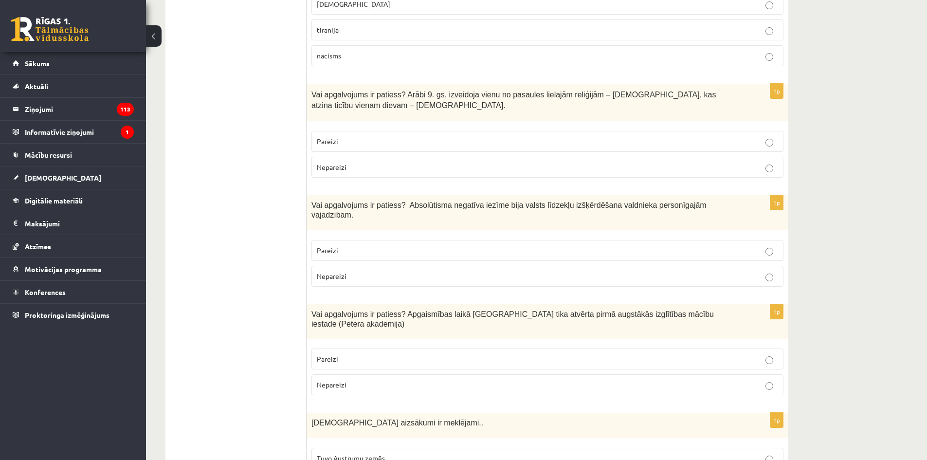
scroll to position [2451, 0]
drag, startPoint x: 301, startPoint y: 163, endPoint x: 367, endPoint y: 209, distance: 80.4
click at [367, 239] on label "Pareizi" at bounding box center [548, 249] width 472 height 21
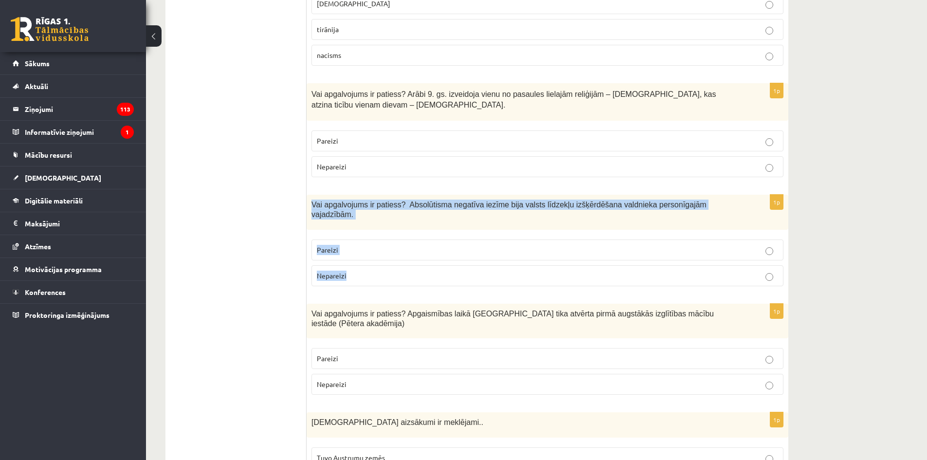
drag, startPoint x: 310, startPoint y: 164, endPoint x: 362, endPoint y: 221, distance: 76.8
click at [362, 221] on div "1p Vai apgalvojums ir patiess? Absolūtisma negatīva iezīme bija valsts līdzekļu…" at bounding box center [548, 244] width 482 height 99
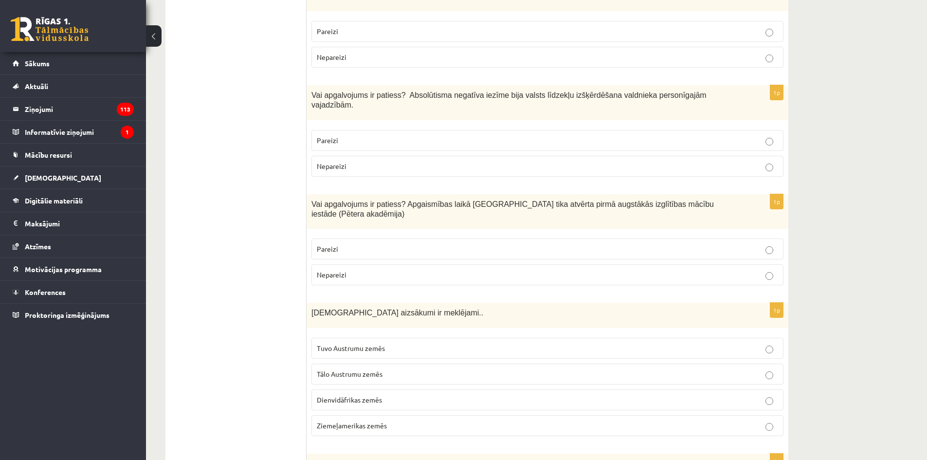
scroll to position [2567, 0]
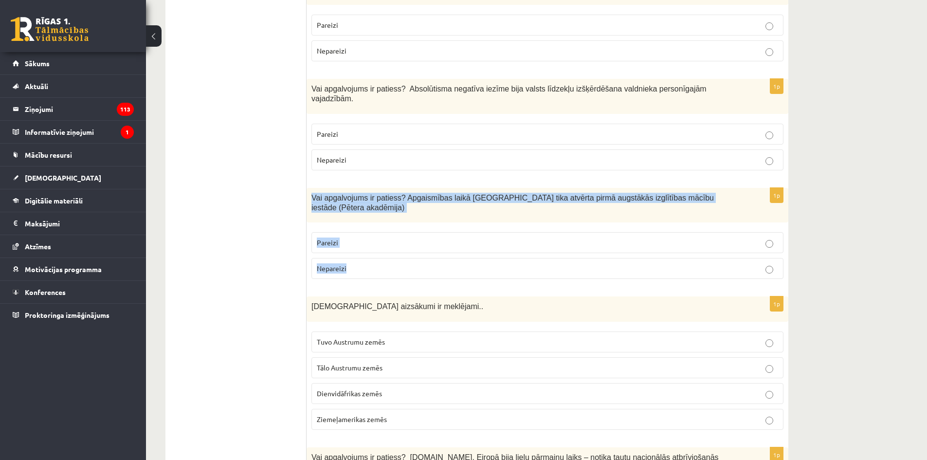
drag, startPoint x: 310, startPoint y: 144, endPoint x: 373, endPoint y: 202, distance: 86.4
click at [373, 202] on div "1p Vai apgalvojums ir patiess? Apgaismības laikā Jelgavā tika atvērta pirmā aug…" at bounding box center [548, 237] width 482 height 99
click at [348, 263] on p "Nepareizi" at bounding box center [547, 268] width 461 height 10
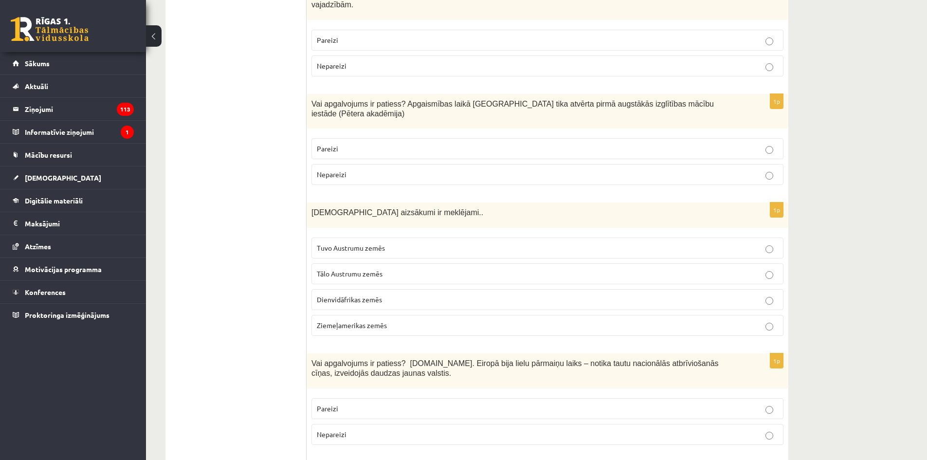
scroll to position [2663, 0]
drag, startPoint x: 305, startPoint y: 145, endPoint x: 399, endPoint y: 253, distance: 142.8
click at [399, 253] on fieldset "Tuvo Austrumu zemēs Tālo Austrumu zemēs Dienvidāfrikas zemēs Ziemeļamerikas zem…" at bounding box center [548, 284] width 472 height 106
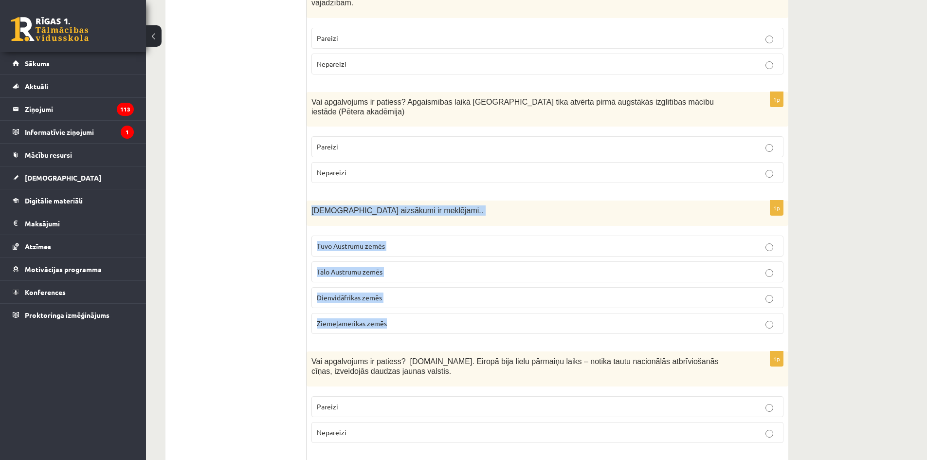
drag, startPoint x: 312, startPoint y: 147, endPoint x: 405, endPoint y: 257, distance: 144.4
click at [405, 257] on div "1p Kristietības aizsākumi ir meklējami.. Tuvo Austrumu zemēs Tālo Austrumu zemē…" at bounding box center [548, 271] width 482 height 141
click at [364, 241] on span "Tuvo Austrumu zemēs" at bounding box center [351, 245] width 68 height 9
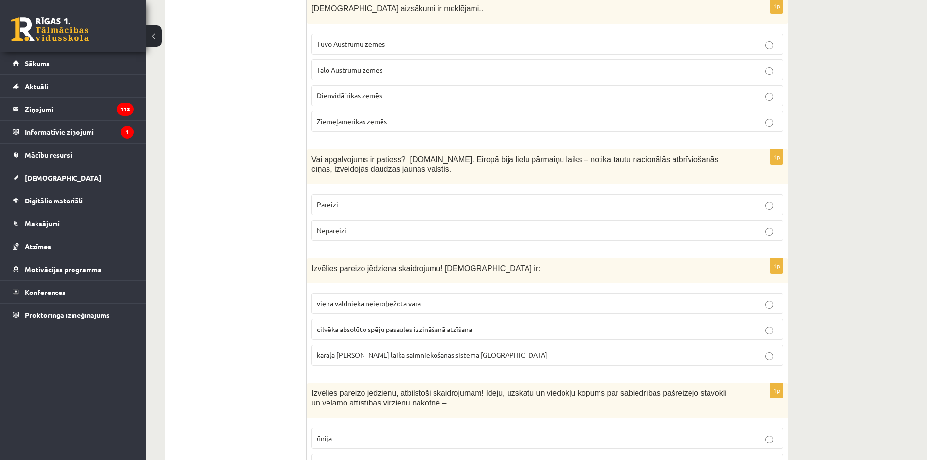
scroll to position [2867, 0]
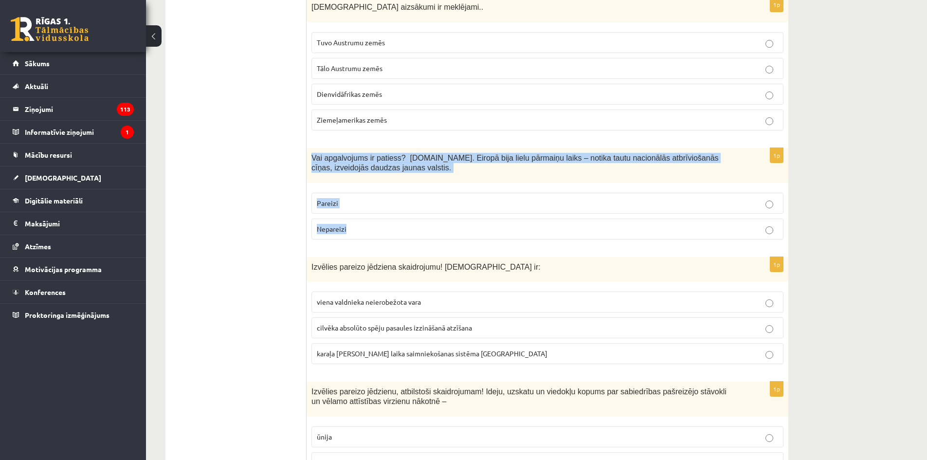
drag, startPoint x: 311, startPoint y: 93, endPoint x: 381, endPoint y: 168, distance: 103.0
click at [381, 168] on div "1p Vai apgalvojums ir patiess? 19.gs. Eiropā bija lielu pārmaiņu laiks – notika…" at bounding box center [548, 197] width 482 height 99
click at [351, 198] on p "Pareizi" at bounding box center [547, 203] width 461 height 10
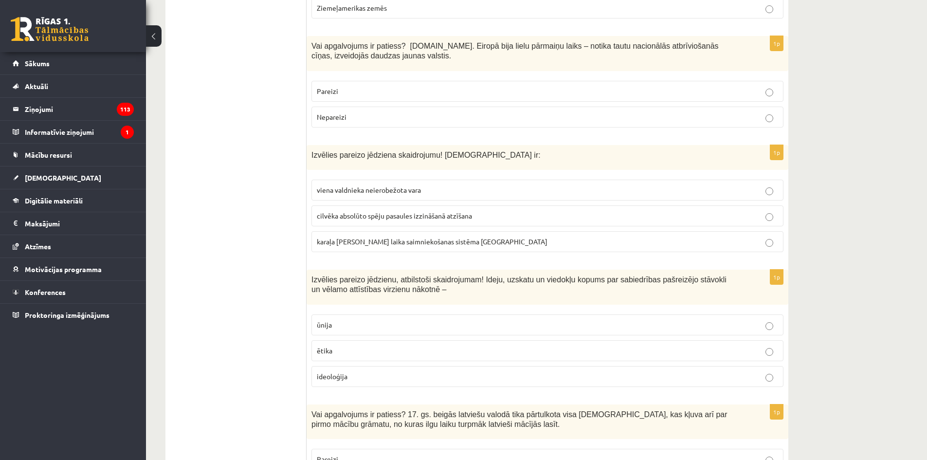
scroll to position [2979, 0]
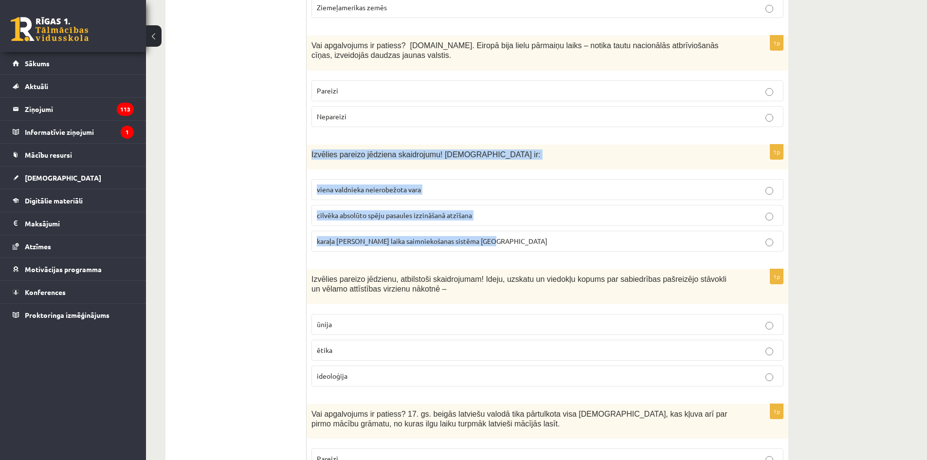
drag, startPoint x: 310, startPoint y: 89, endPoint x: 495, endPoint y: 187, distance: 209.5
click at [495, 187] on div "1p Izvēlies pareizo jēdziena skaidrojumu! Absolūtisms ir: viena valdnieka neier…" at bounding box center [548, 202] width 482 height 115
click at [360, 185] on span "viena valdnieka neierobežota vara" at bounding box center [369, 189] width 104 height 9
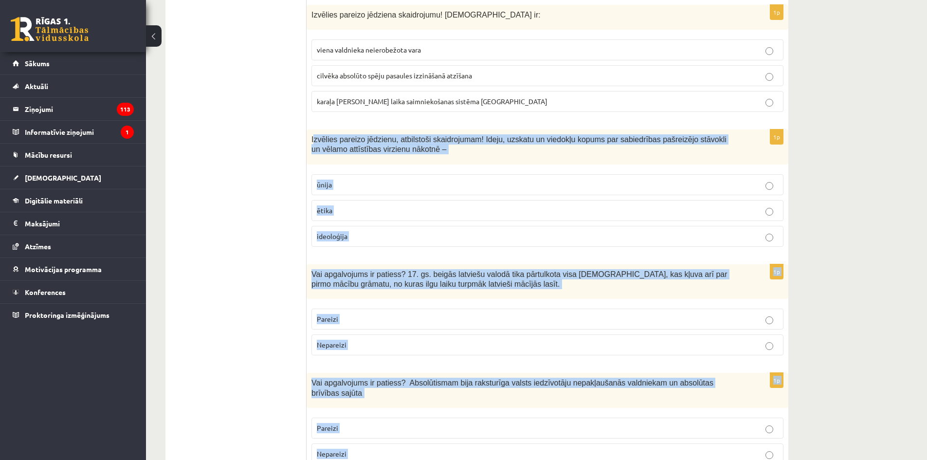
scroll to position [3189, 0]
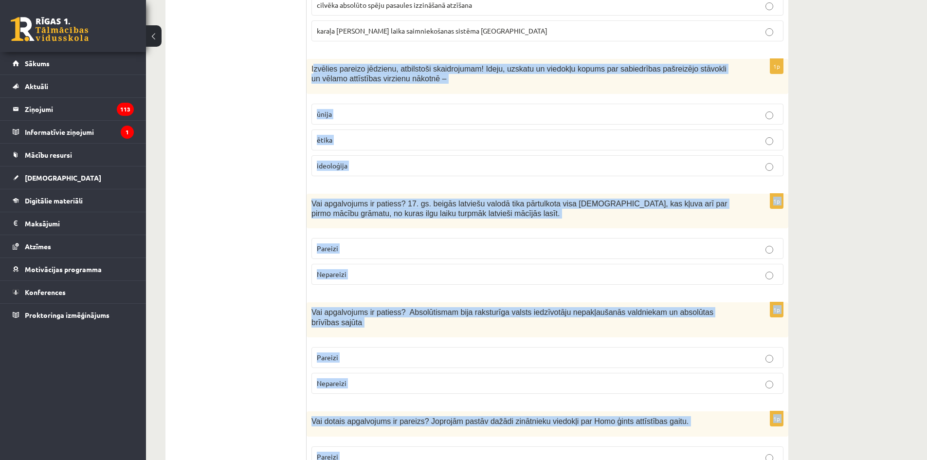
drag, startPoint x: 313, startPoint y: 95, endPoint x: 413, endPoint y: 408, distance: 329.0
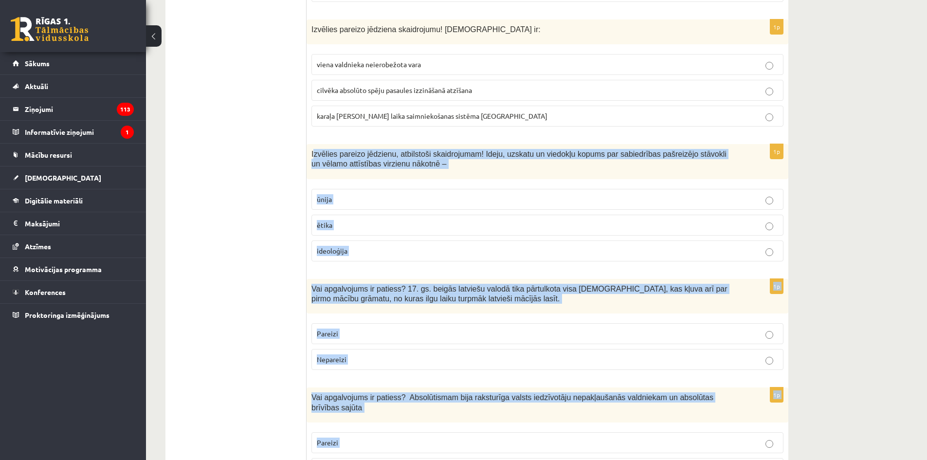
scroll to position [3104, 0]
click at [393, 246] on p "ideoloģija" at bounding box center [547, 251] width 461 height 10
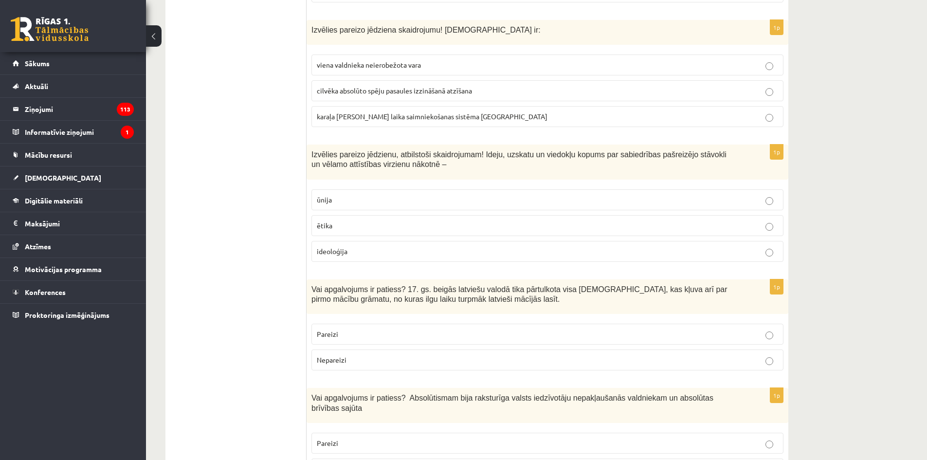
click at [414, 329] on p "Pareizi" at bounding box center [547, 334] width 461 height 10
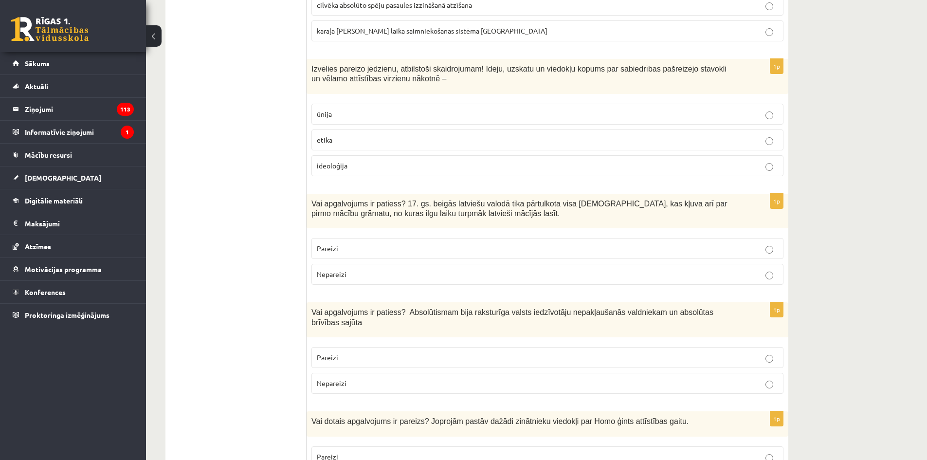
click at [406, 378] on p "Nepareizi" at bounding box center [547, 383] width 461 height 10
click at [420, 452] on p "Pareizi" at bounding box center [547, 457] width 461 height 10
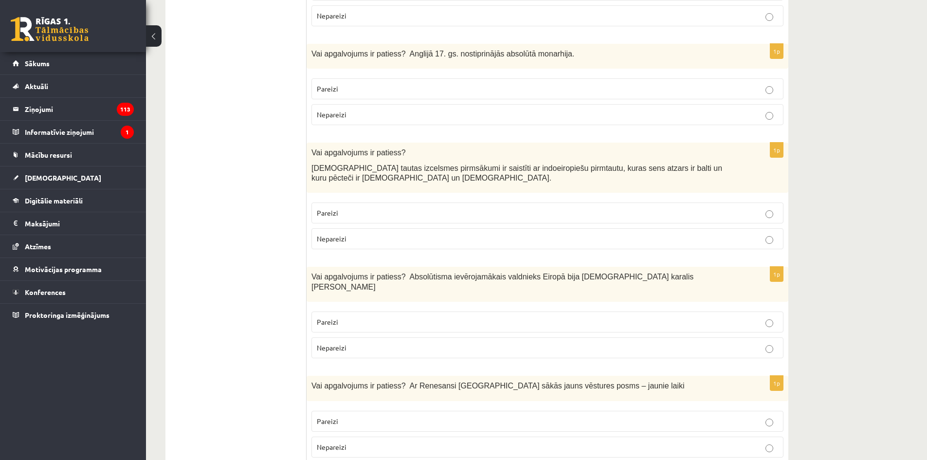
scroll to position [0, 0]
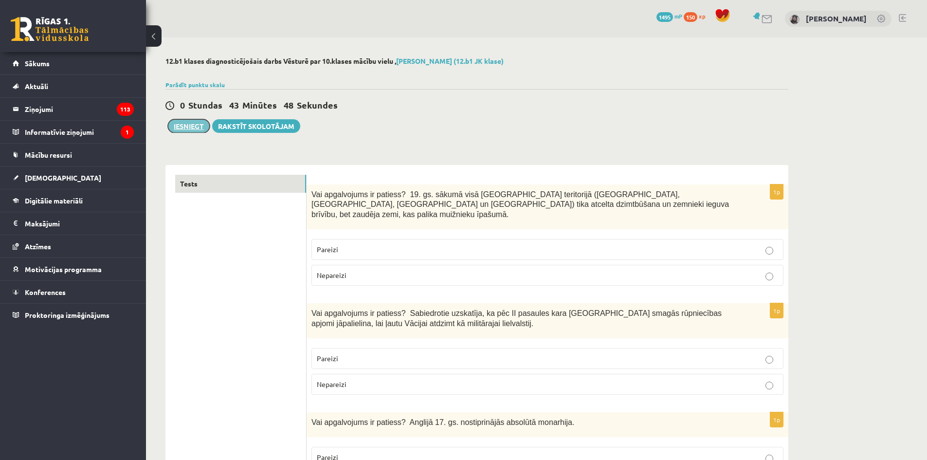
click at [197, 122] on button "Iesniegt" at bounding box center [189, 126] width 42 height 14
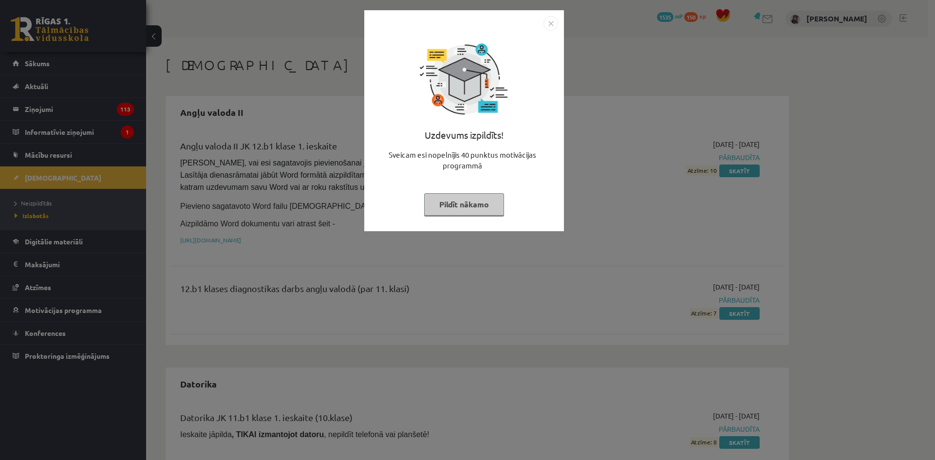
click at [552, 22] on img "Close" at bounding box center [550, 23] width 15 height 15
